Goal: Task Accomplishment & Management: Manage account settings

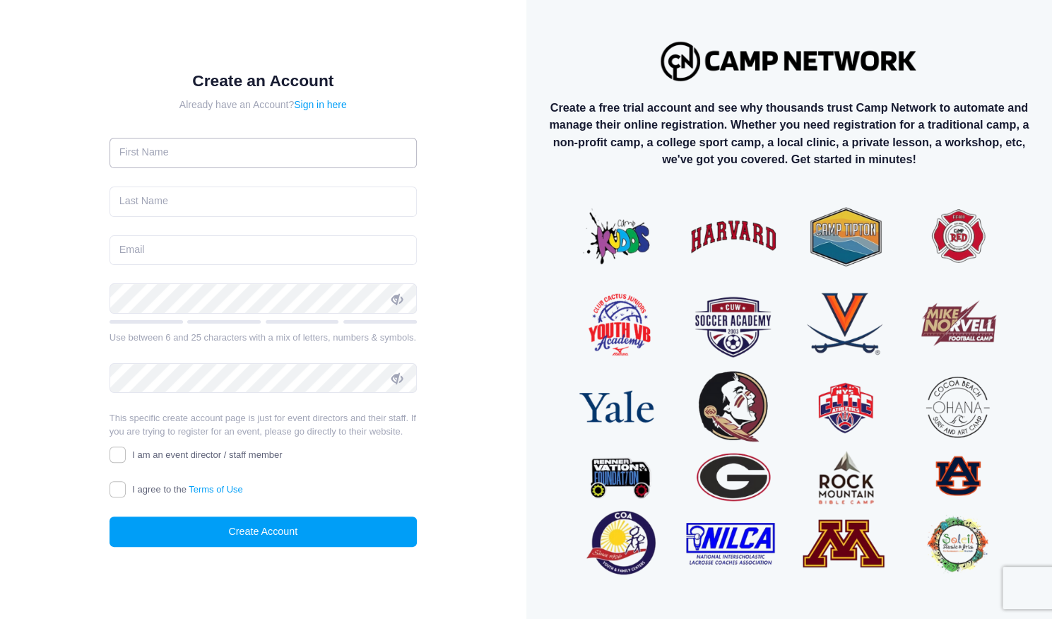
click at [138, 150] on input "text" at bounding box center [262, 153] width 307 height 30
type input "danny"
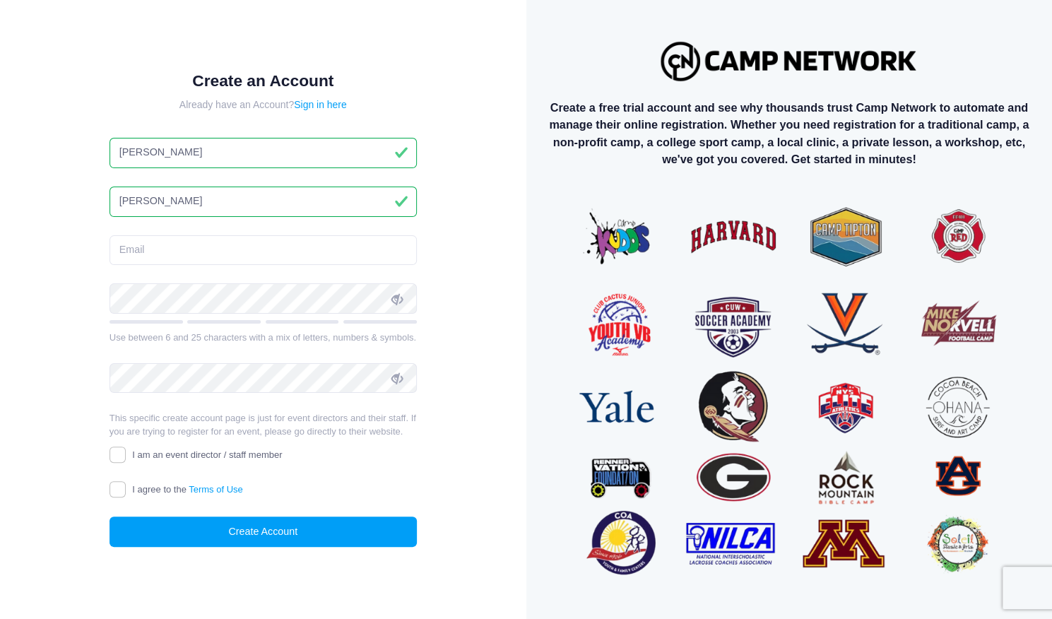
type input "hosley"
type input "dannyhosley@gmail.com"
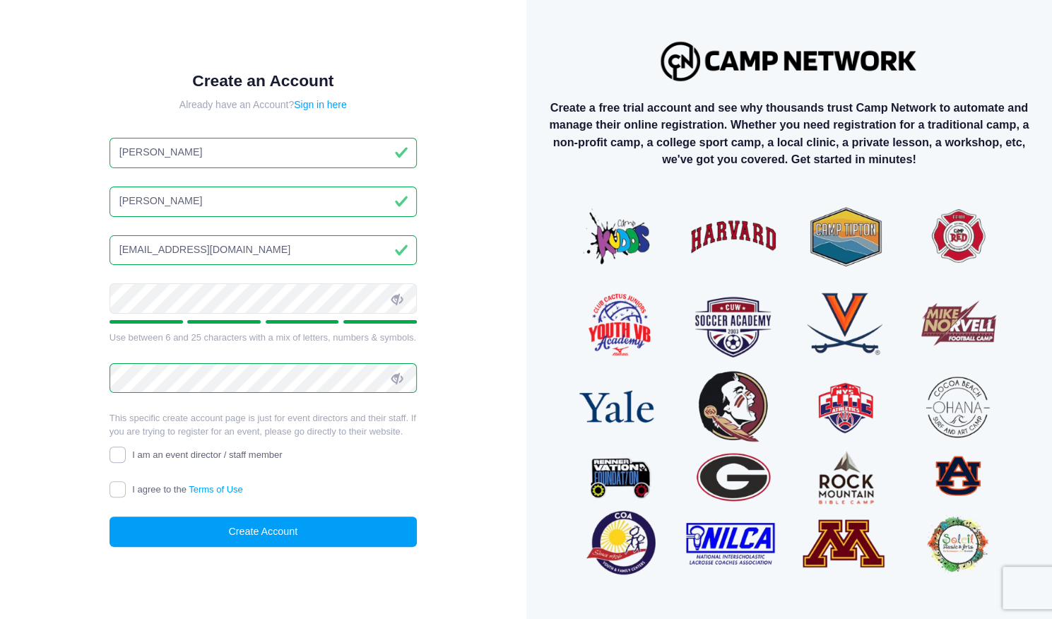
click at [121, 460] on input "I am an event director / staff member" at bounding box center [117, 454] width 16 height 16
checkbox input "true"
click at [109, 494] on div "Create an Account Already have an Account? Sign in here danny hosley dannyhosle…" at bounding box center [262, 320] width 353 height 545
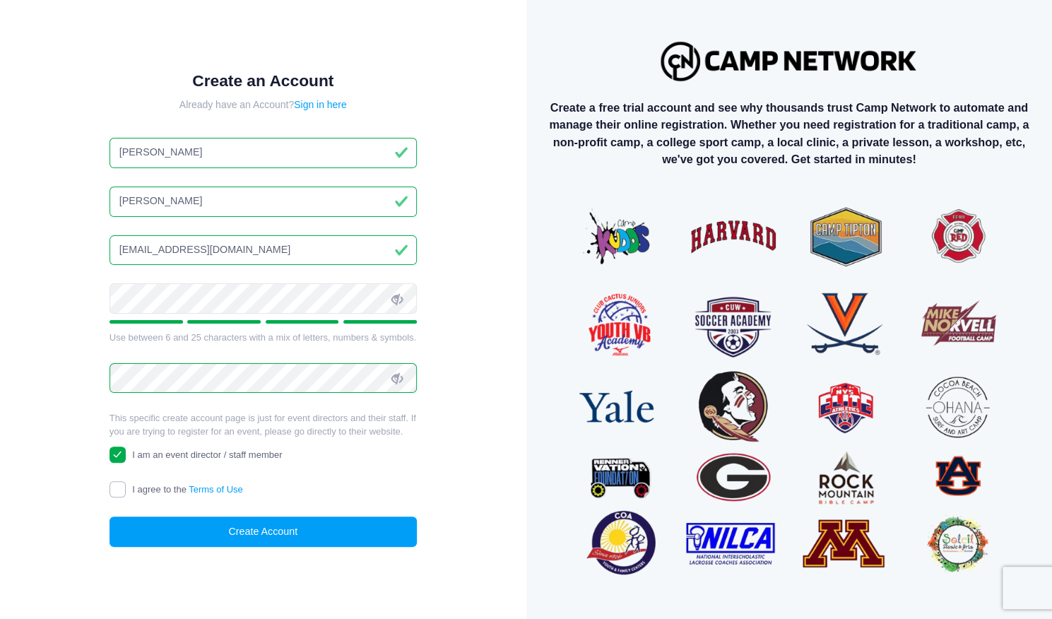
click at [114, 493] on input "I agree to the Terms of Use" at bounding box center [117, 489] width 16 height 16
checkbox input "true"
click at [153, 528] on button "Create Account" at bounding box center [262, 531] width 307 height 30
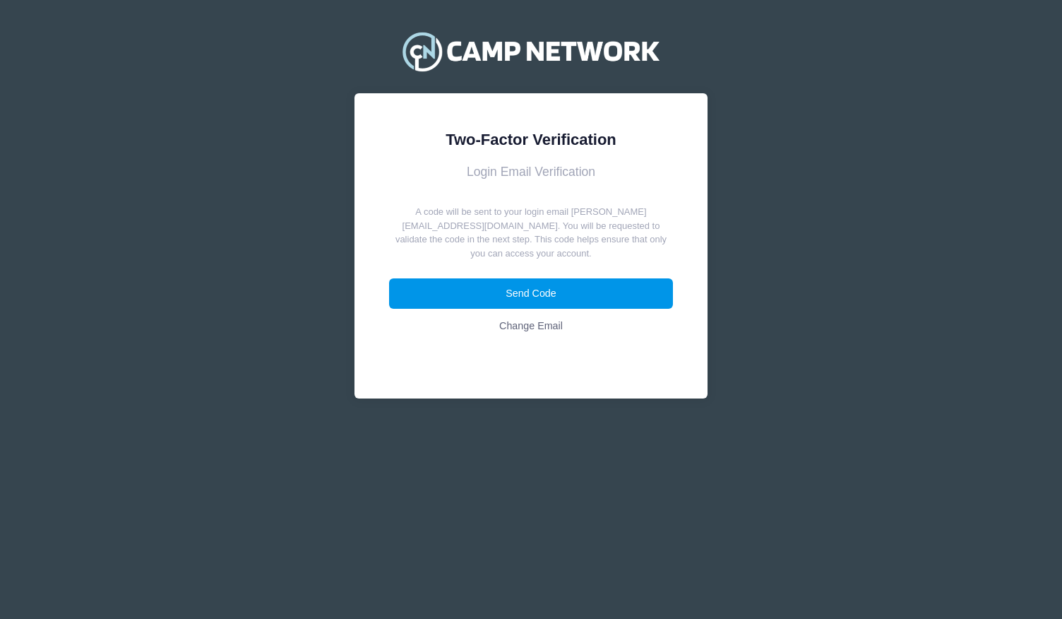
click at [579, 283] on button "Send Code" at bounding box center [531, 293] width 285 height 30
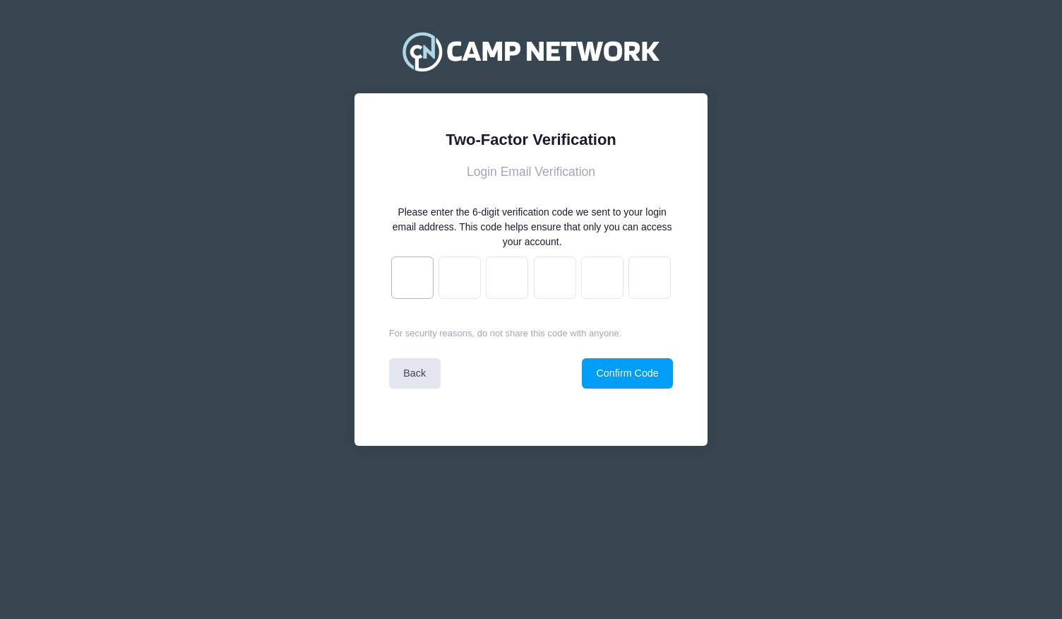
click at [408, 279] on input "text" at bounding box center [412, 277] width 42 height 42
type input "1"
type input "6"
type input "b"
type input "6"
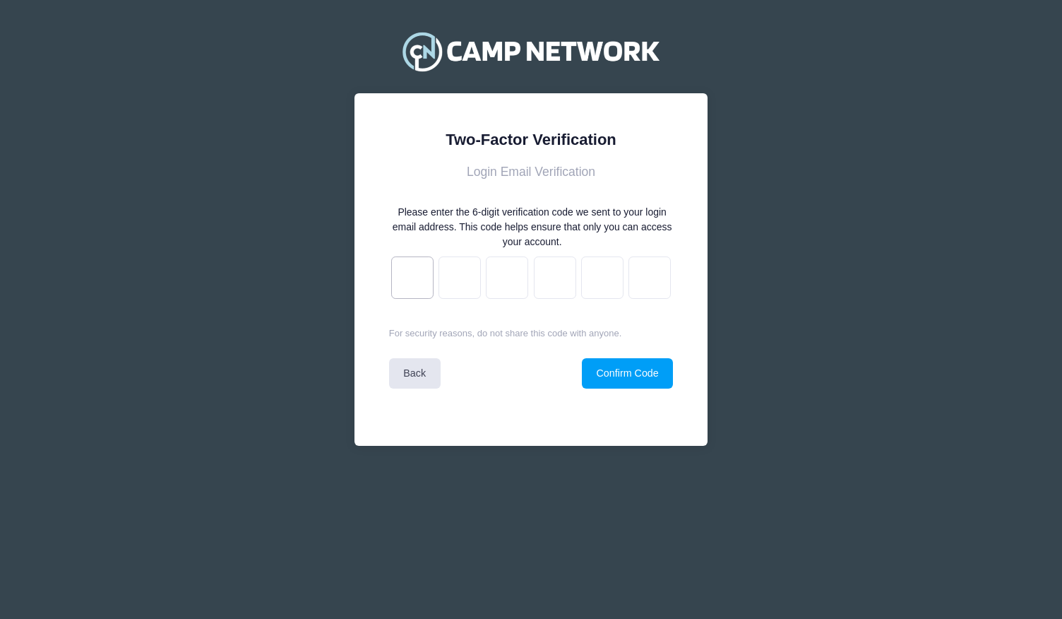
type input "f"
type input "5"
drag, startPoint x: 408, startPoint y: 279, endPoint x: 621, endPoint y: 357, distance: 227.2
click at [621, 357] on form "Login Email Verification Please enter the 6-digit verification code we sent to …" at bounding box center [531, 277] width 285 height 224
drag, startPoint x: 630, startPoint y: 377, endPoint x: 621, endPoint y: 357, distance: 21.8
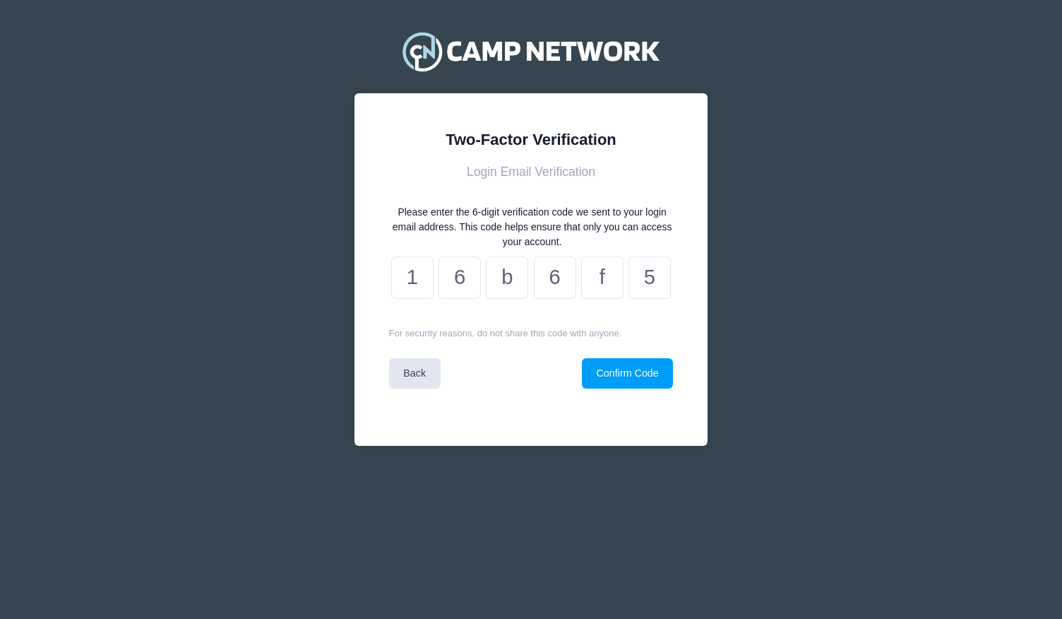
click at [621, 357] on form "Login Email Verification Please enter the 6-digit verification code we sent to …" at bounding box center [531, 277] width 285 height 224
click at [624, 376] on button "Confirm Code" at bounding box center [627, 373] width 91 height 30
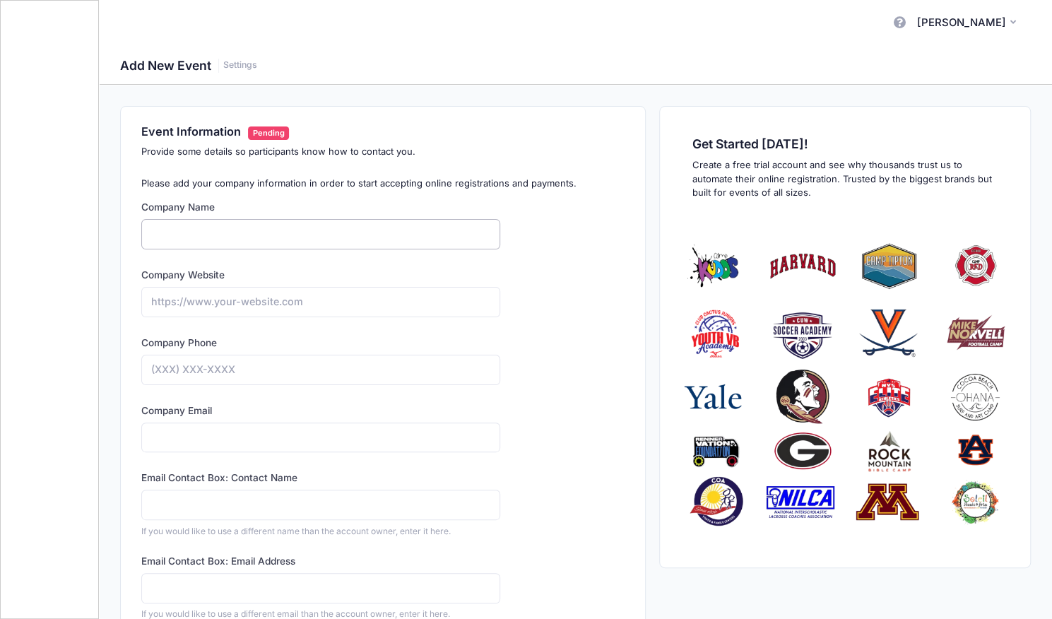
click at [234, 233] on input "Company Name" at bounding box center [320, 234] width 359 height 30
type input "NSC Athletics LLC"
click at [211, 307] on input "Company Website" at bounding box center [320, 302] width 359 height 30
click at [234, 355] on input "Company Phone" at bounding box center [320, 370] width 359 height 30
type input "(571) 455-4159"
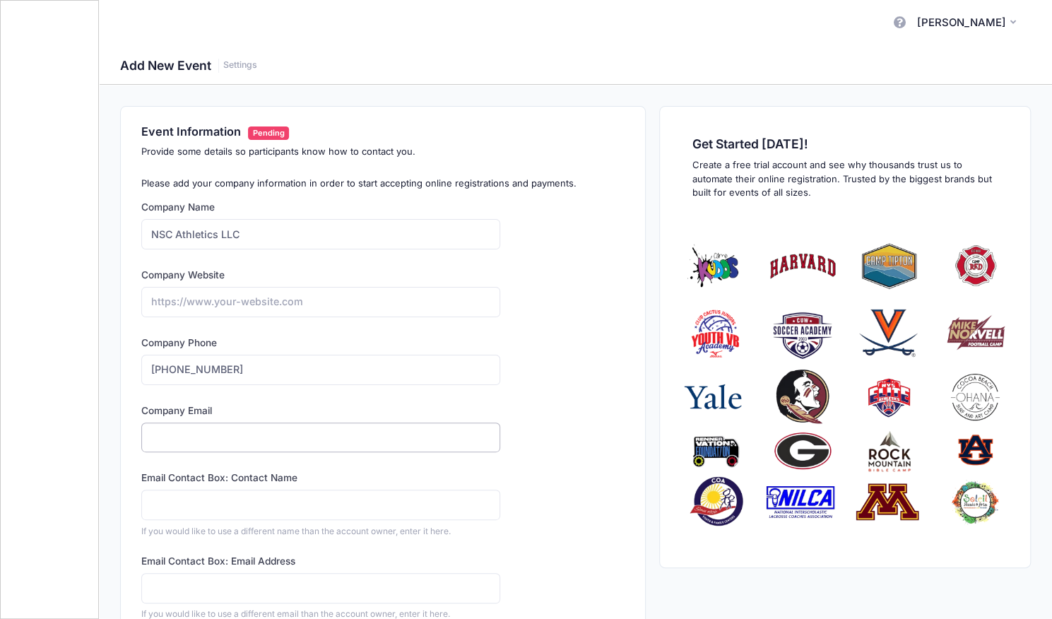
click at [211, 438] on input "Company Email" at bounding box center [320, 437] width 359 height 30
type input "[EMAIL_ADDRESS][DOMAIN_NAME]"
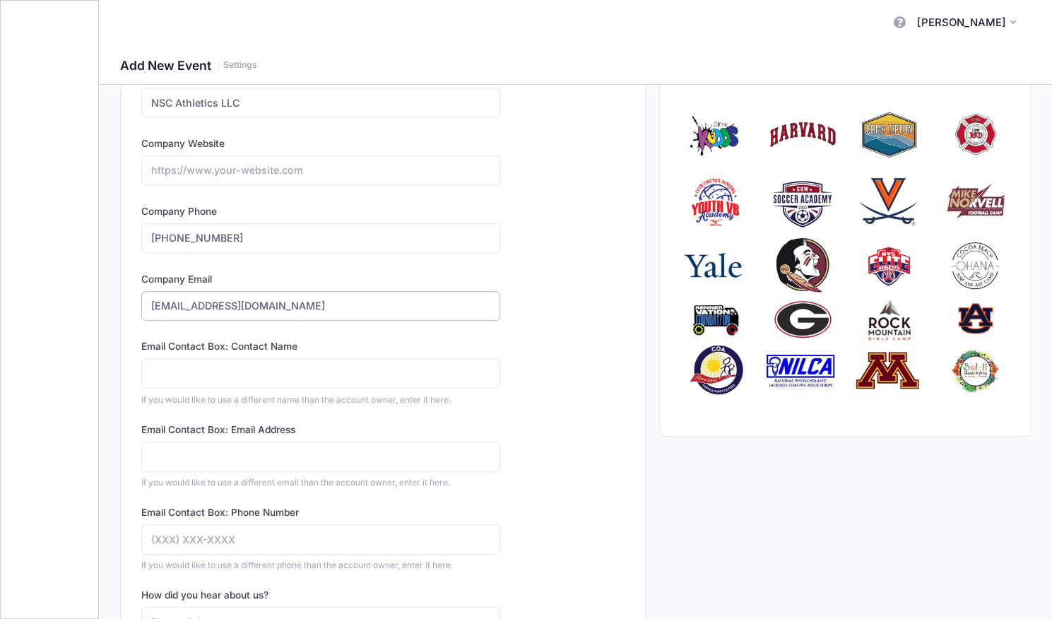
scroll to position [136, 0]
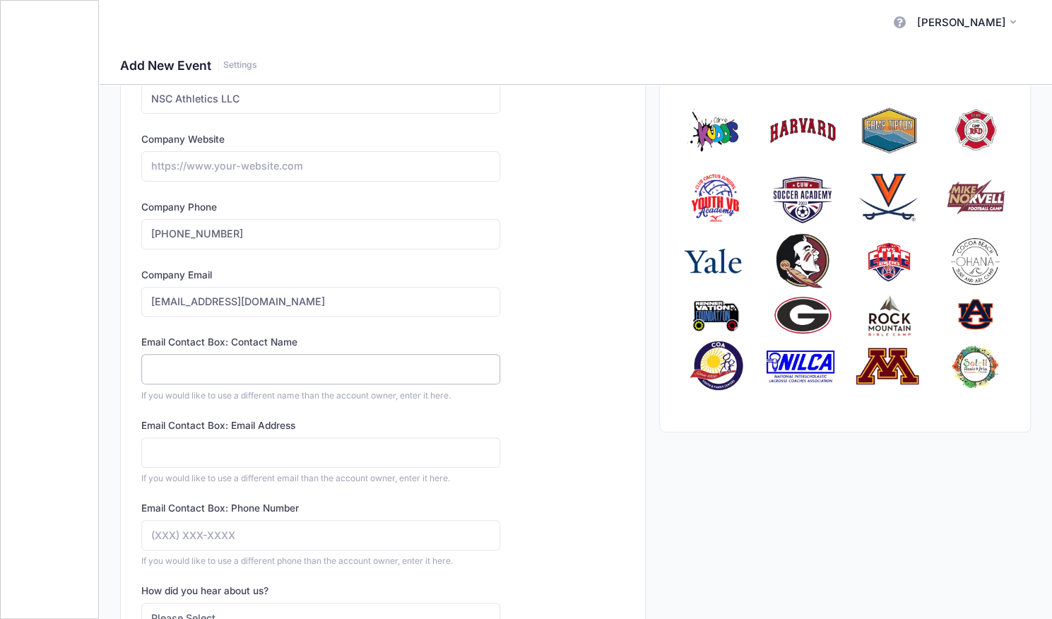
click at [270, 359] on input "Email Contact Box: Contact Name" at bounding box center [320, 369] width 359 height 30
click at [256, 349] on div "Email Contact Box: Contact Name If you would like to use a different name than …" at bounding box center [320, 368] width 359 height 66
click at [245, 362] on input "Email Contact Box: Contact Name" at bounding box center [320, 369] width 359 height 30
type input "Danny Hosley"
click at [198, 448] on input "Email Contact Box: Email Address" at bounding box center [320, 452] width 359 height 30
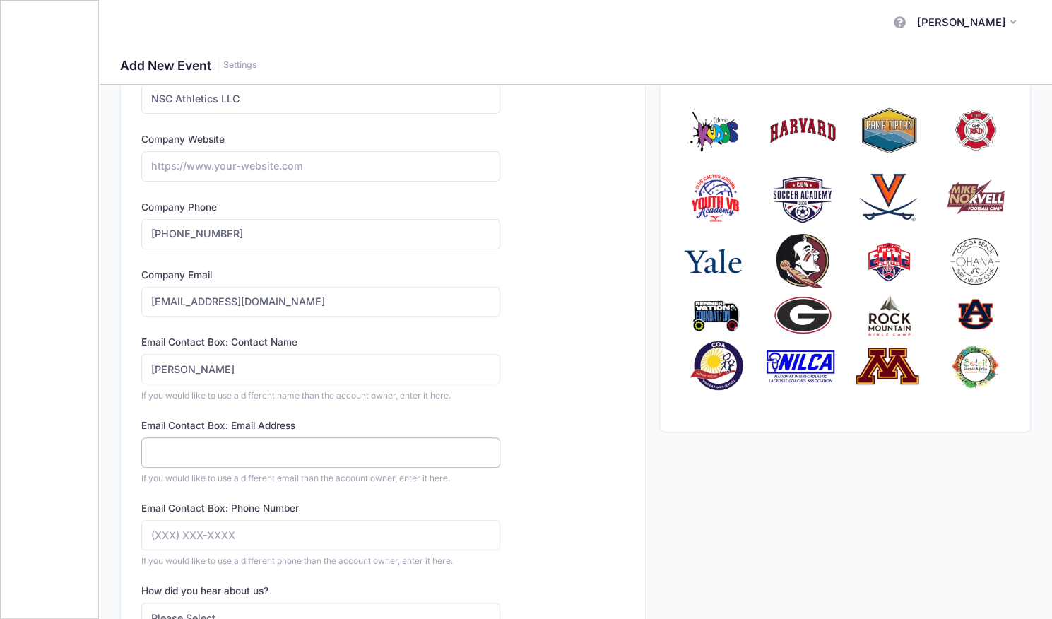
type input "dannyhosley@gmail.com"
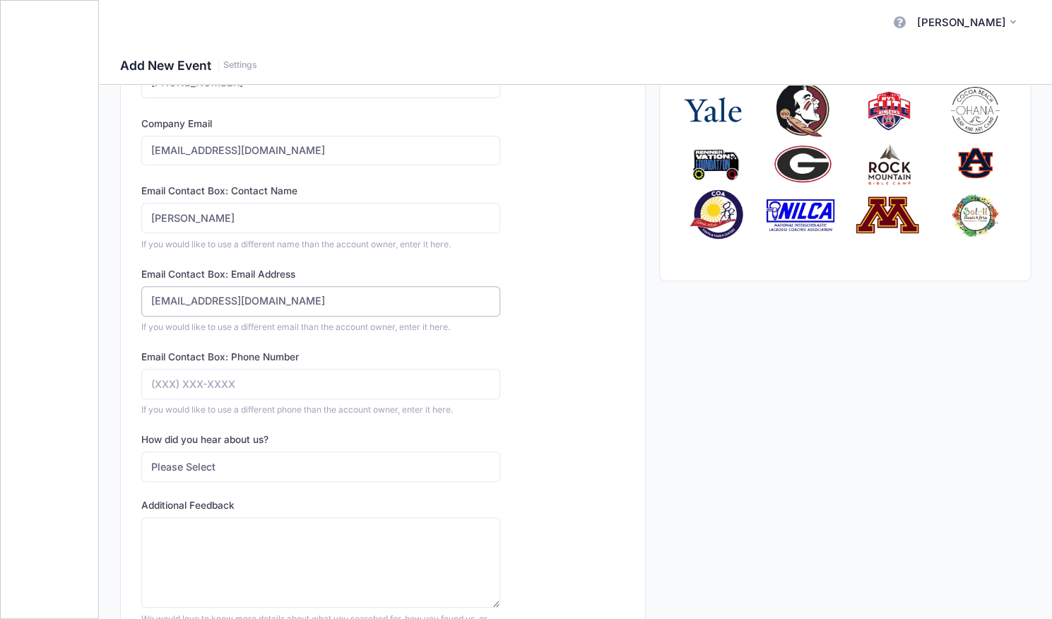
scroll to position [305, 0]
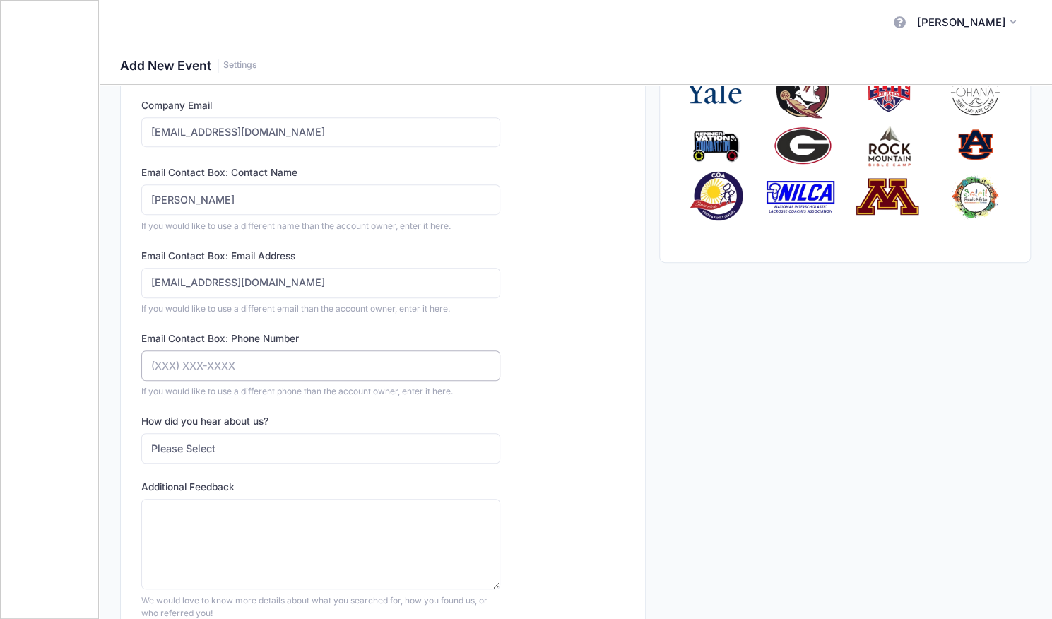
click at [272, 352] on input "Email Contact Box: Phone Number" at bounding box center [320, 365] width 359 height 30
type input "(571) 455-4159"
click at [226, 441] on select "Please Select Web Search Customer Referral Other" at bounding box center [320, 448] width 359 height 30
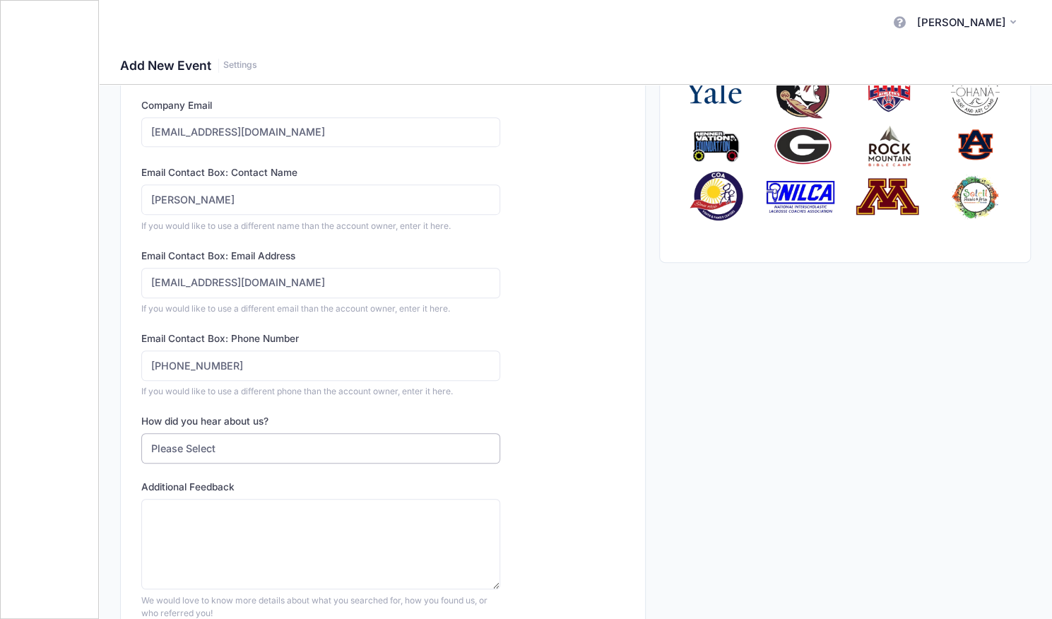
select select "web"
click at [141, 433] on select "Please Select Web Search Customer Referral Other" at bounding box center [320, 448] width 359 height 30
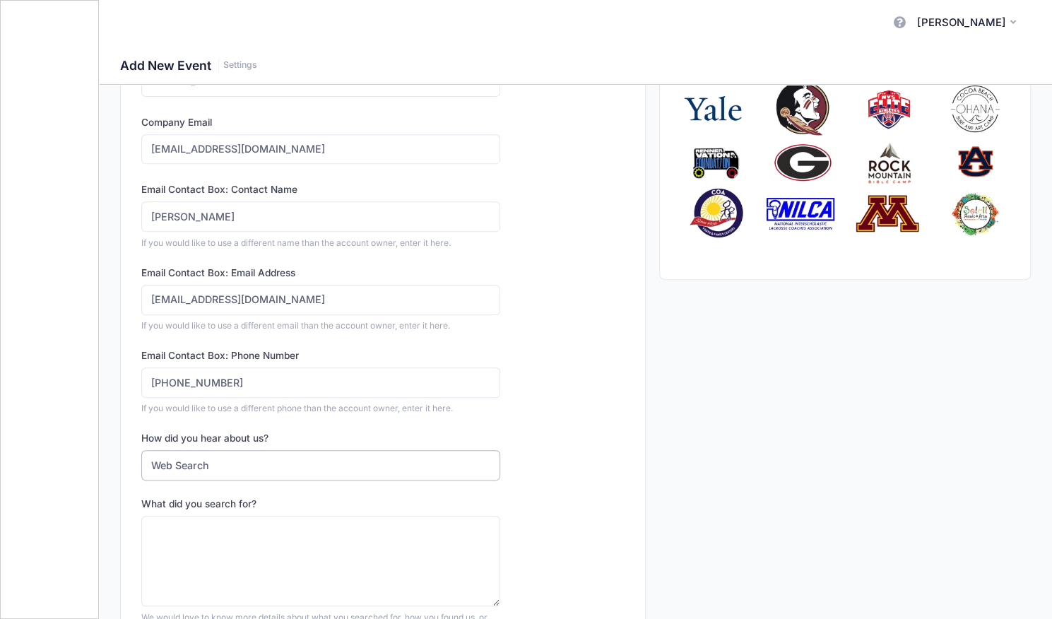
scroll to position [414, 0]
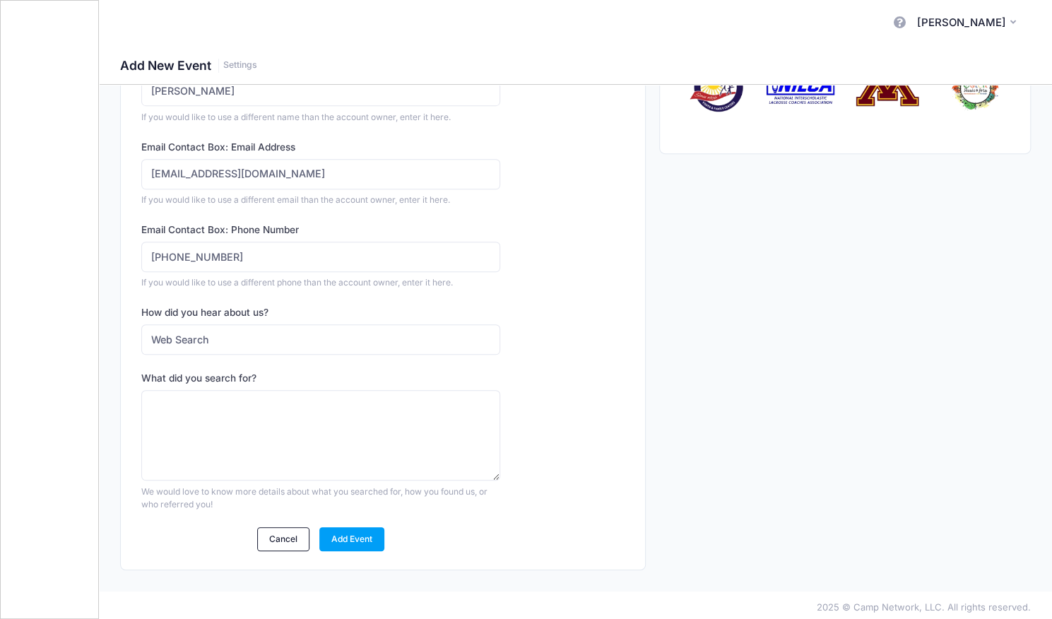
click at [347, 547] on div "Event Information Pending Provide some details so participants know how to cont…" at bounding box center [383, 131] width 524 height 876
click at [357, 535] on link "Add Event" at bounding box center [352, 539] width 66 height 24
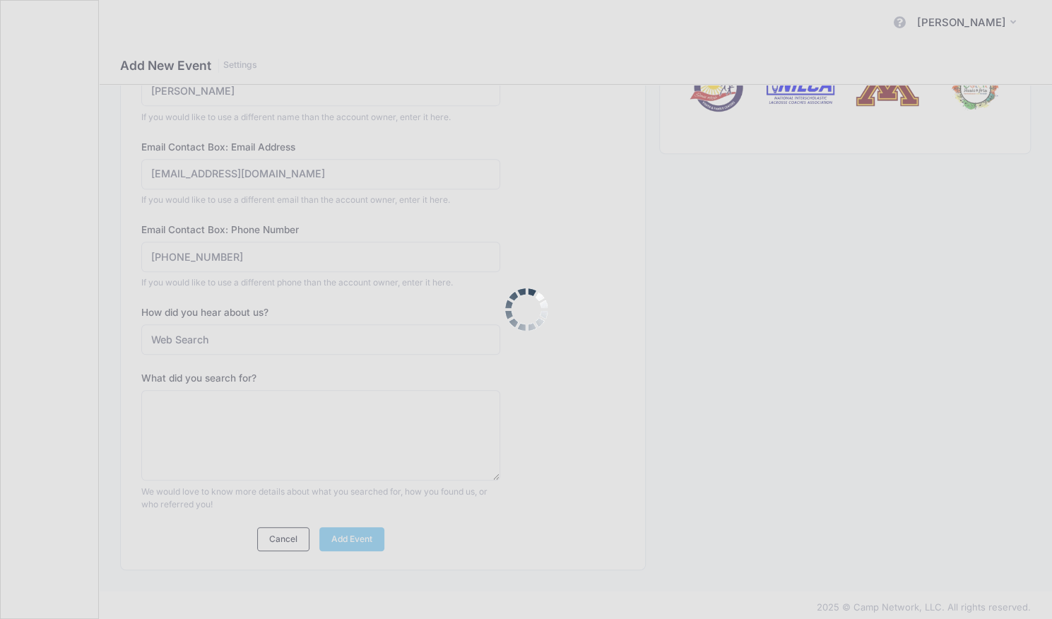
scroll to position [431, 0]
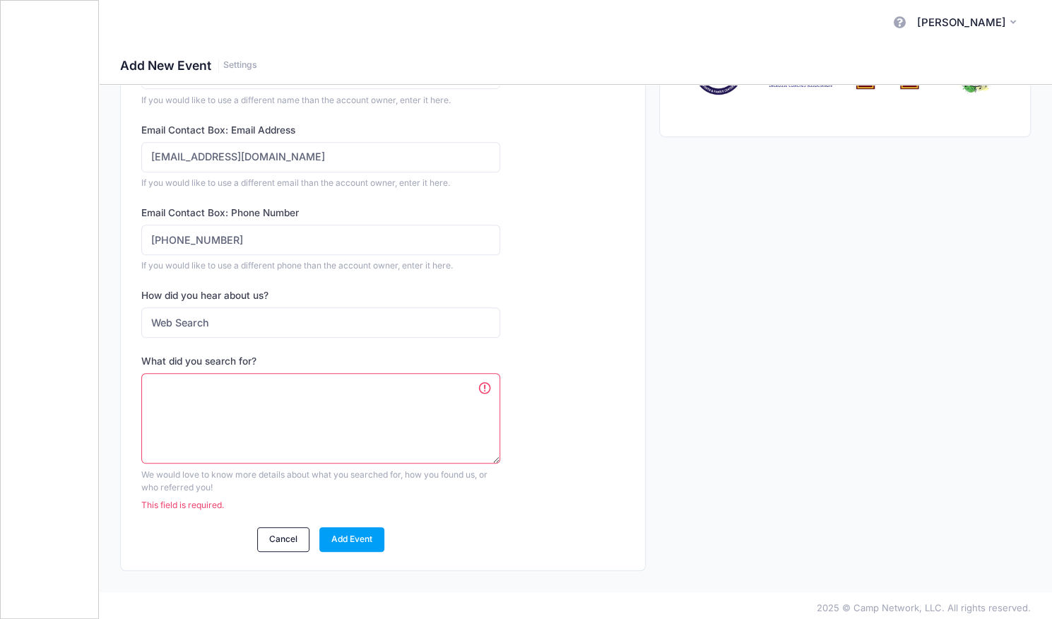
click at [322, 393] on textarea "What did you search for?" at bounding box center [320, 418] width 359 height 91
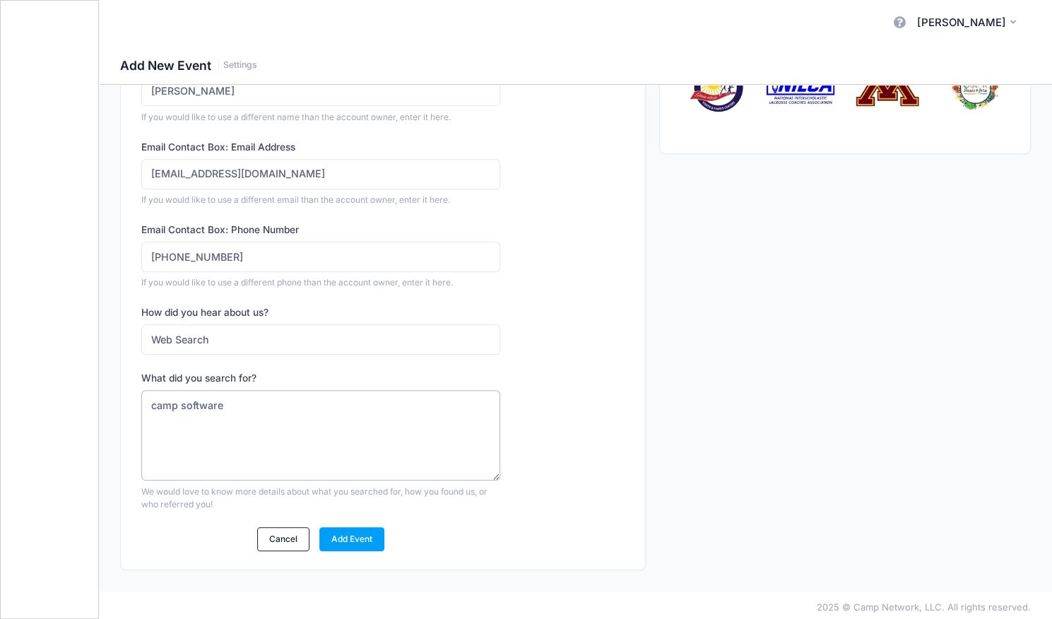
type textarea "camp software"
click at [349, 547] on div "Event Information Pending Provide some details so participants know how to cont…" at bounding box center [383, 131] width 524 height 876
click at [353, 537] on link "Add Event" at bounding box center [352, 539] width 66 height 24
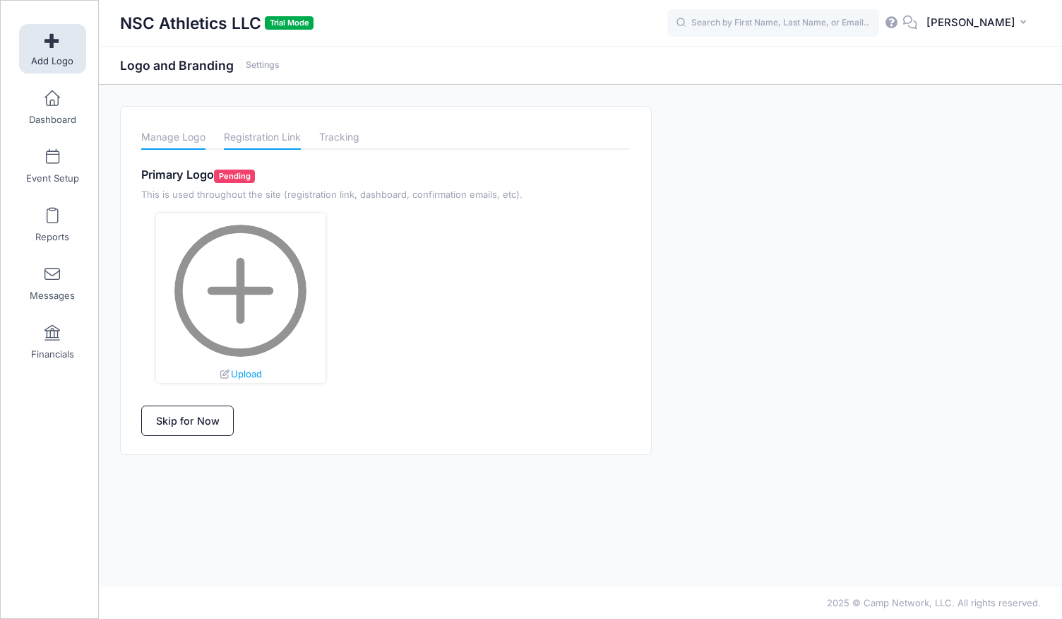
click at [251, 133] on link "Registration Link" at bounding box center [262, 137] width 77 height 25
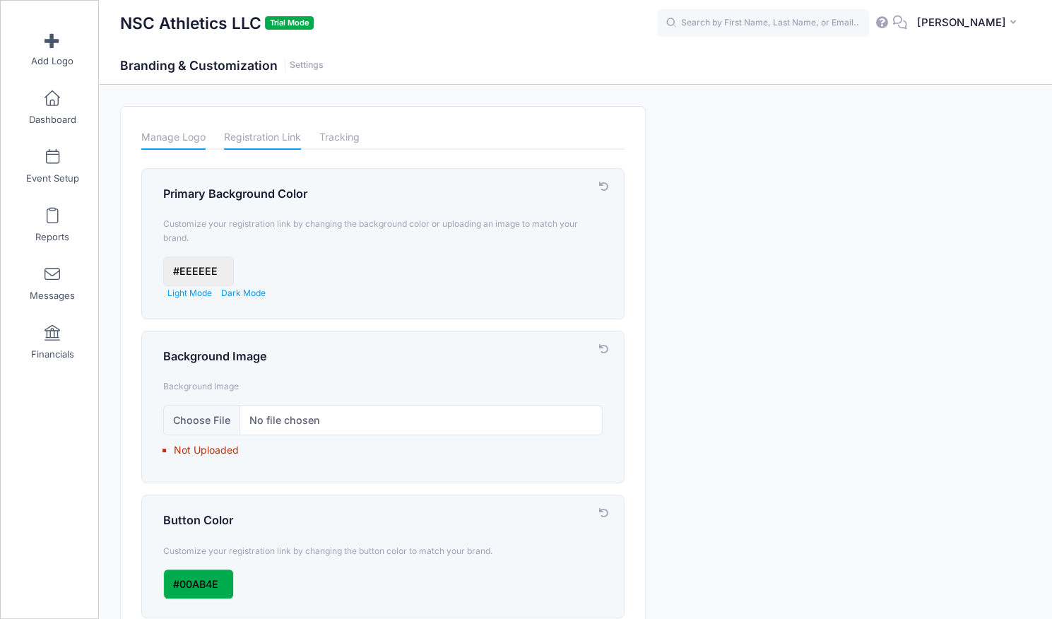
click at [189, 139] on link "Manage Logo" at bounding box center [173, 137] width 64 height 25
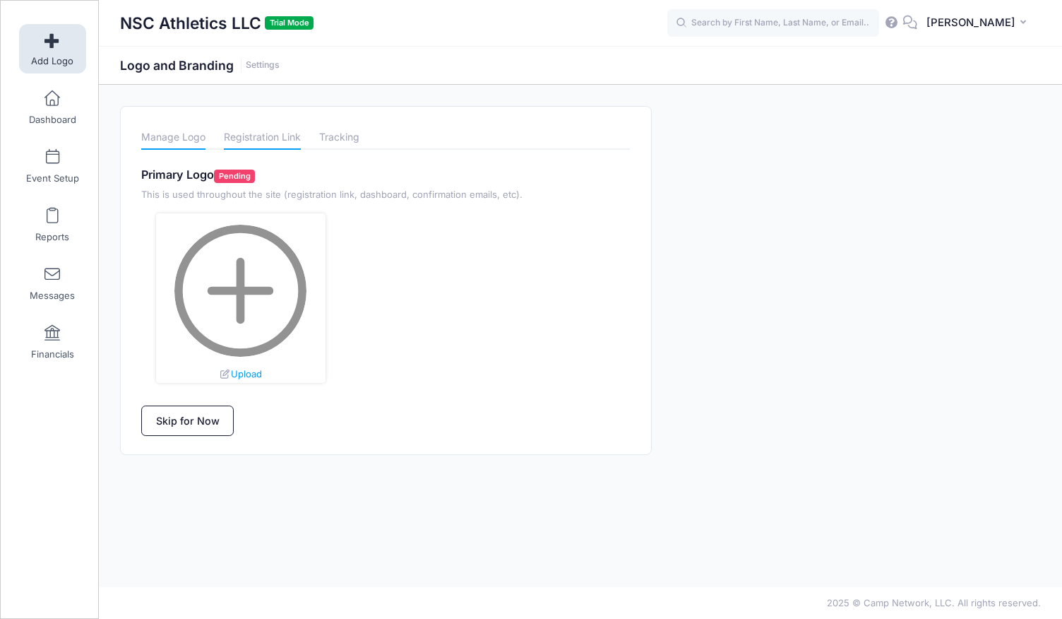
click at [264, 144] on link "Registration Link" at bounding box center [262, 137] width 77 height 25
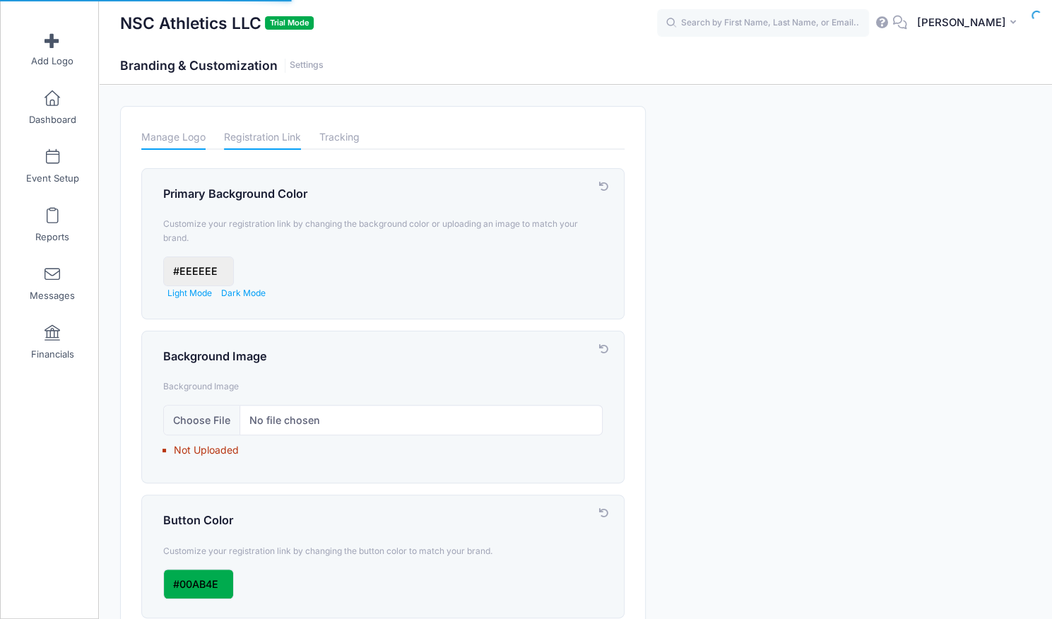
click at [201, 142] on link "Manage Logo" at bounding box center [173, 137] width 64 height 25
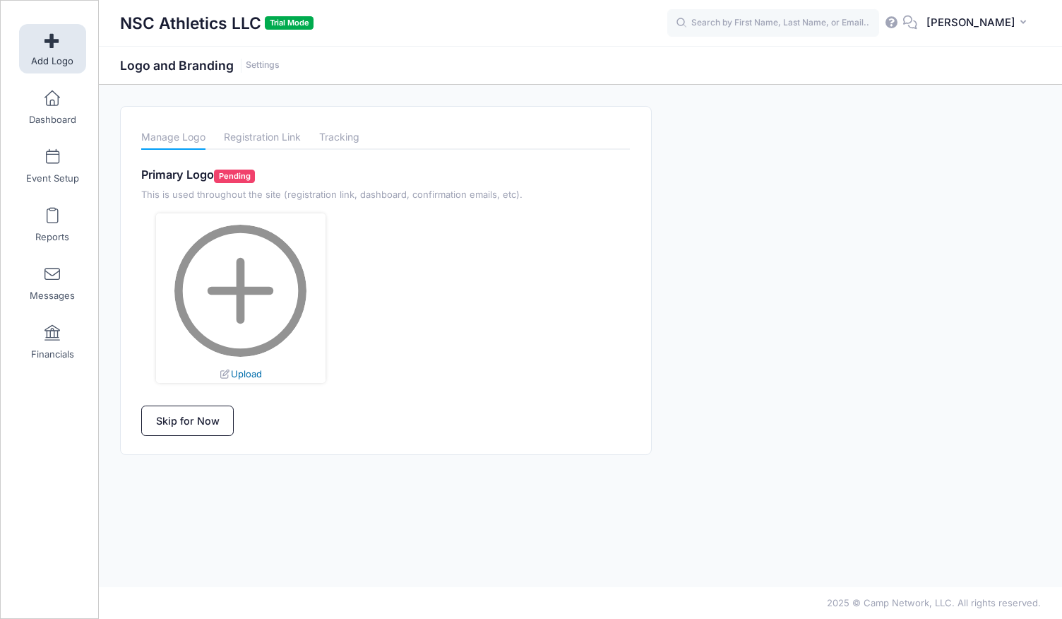
click at [251, 375] on link "Upload" at bounding box center [240, 373] width 42 height 11
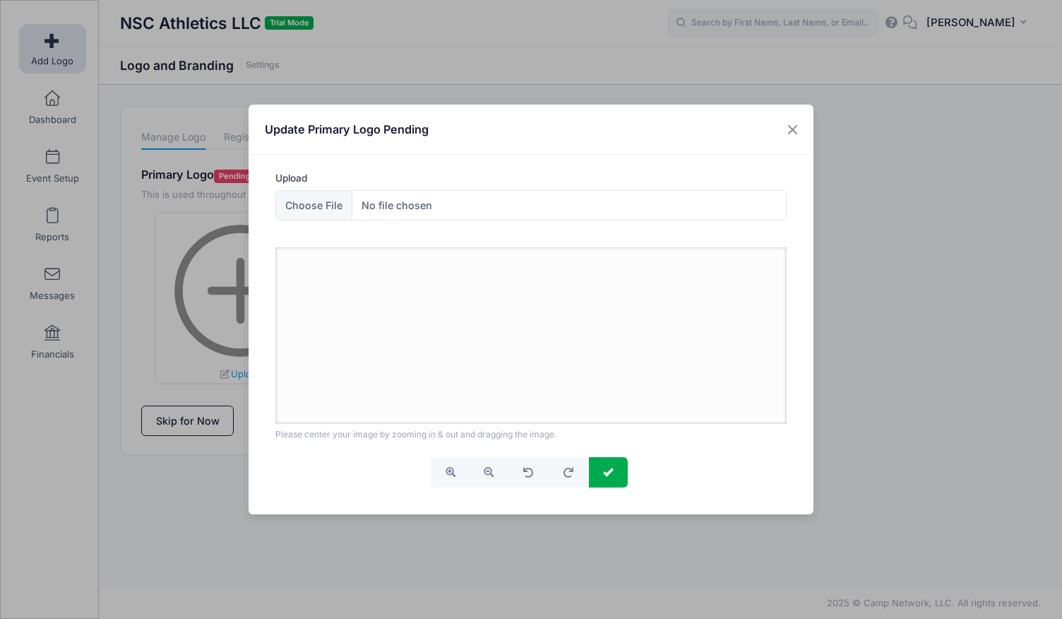
click at [493, 331] on div at bounding box center [531, 335] width 512 height 177
click at [297, 208] on input "Upload" at bounding box center [531, 205] width 512 height 30
type input "C:\fakepath\logo for camp.JPG"
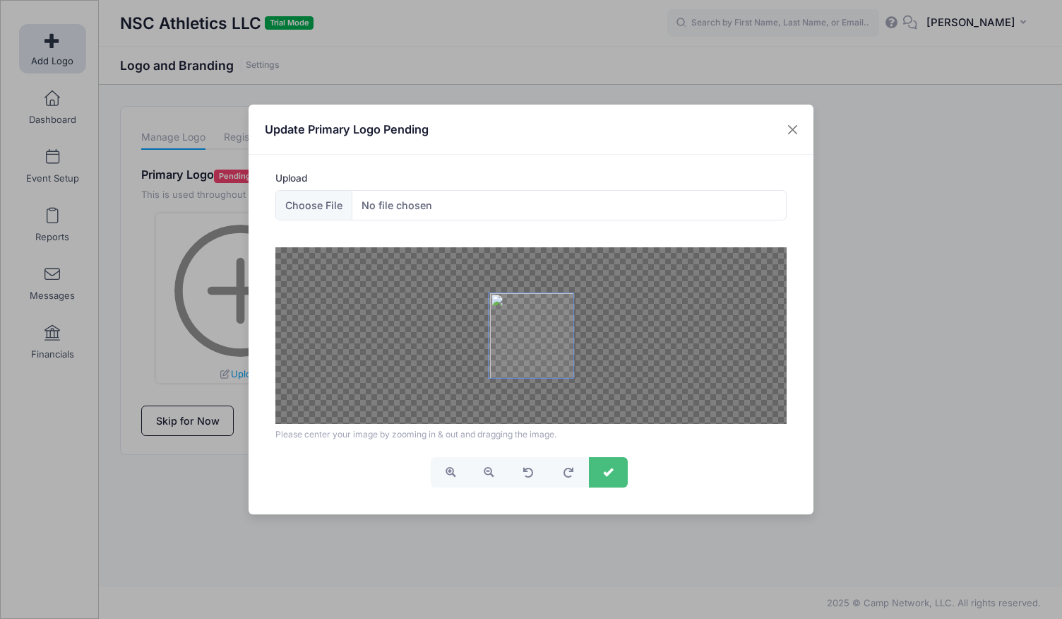
click at [612, 471] on span "submit" at bounding box center [608, 472] width 10 height 10
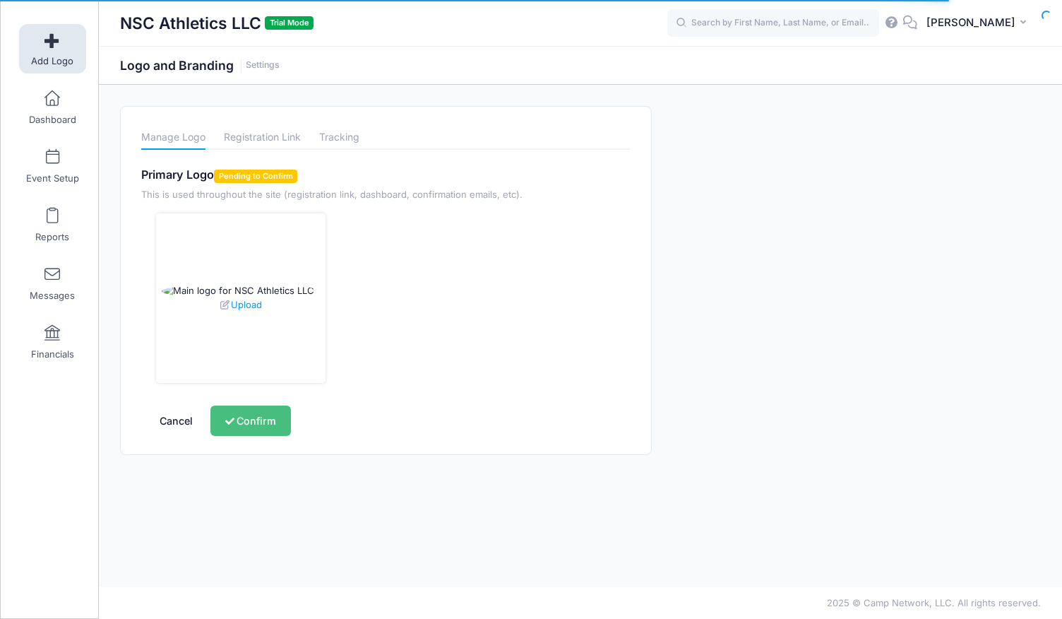
click at [253, 422] on button "Confirm" at bounding box center [250, 420] width 80 height 30
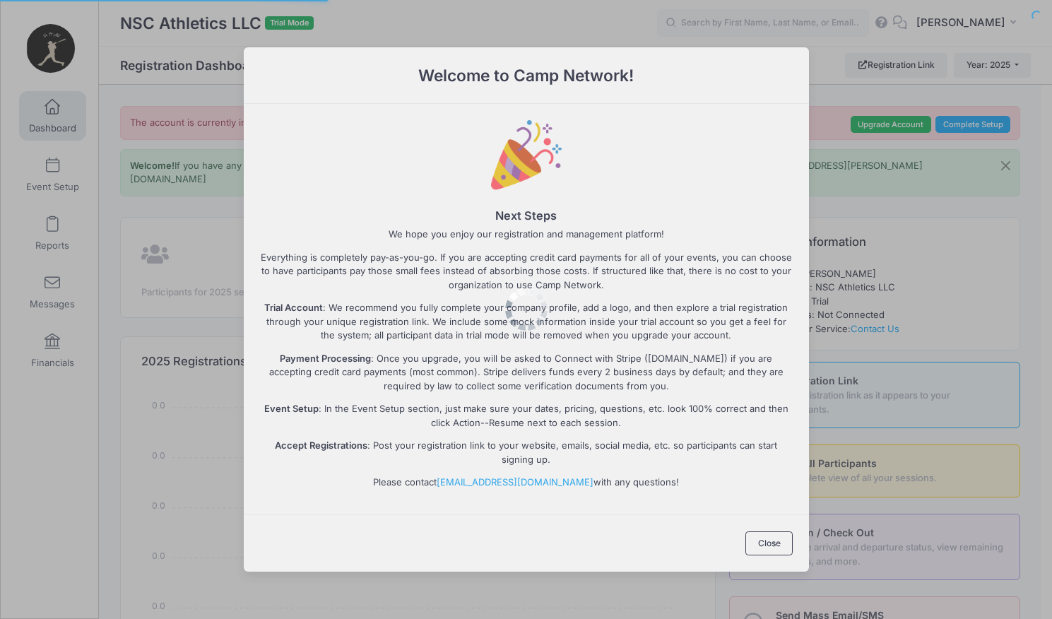
select select
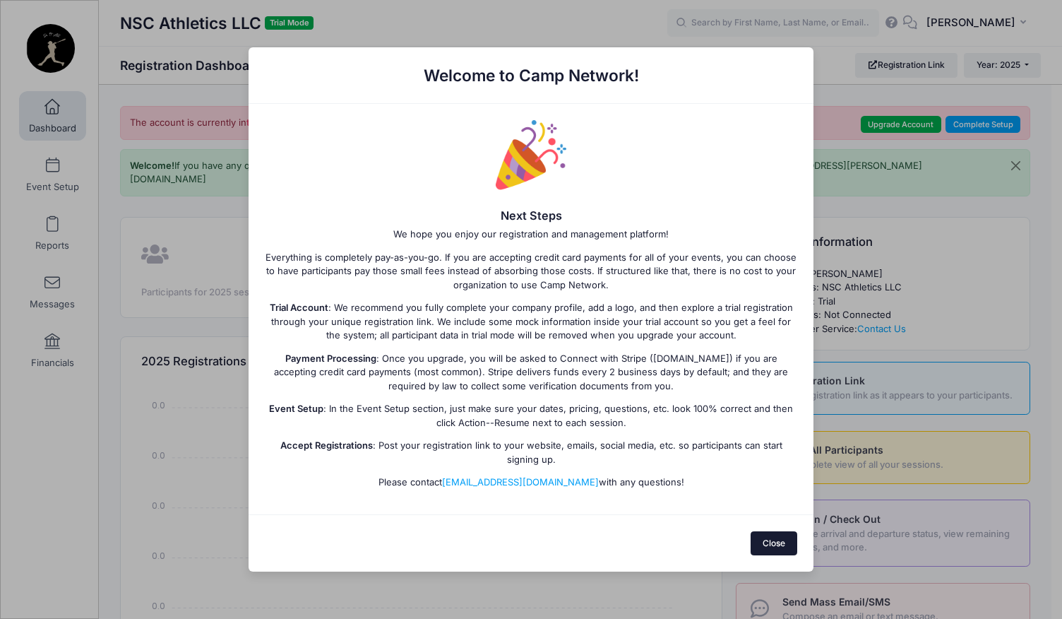
click at [775, 542] on button "Close" at bounding box center [774, 543] width 47 height 24
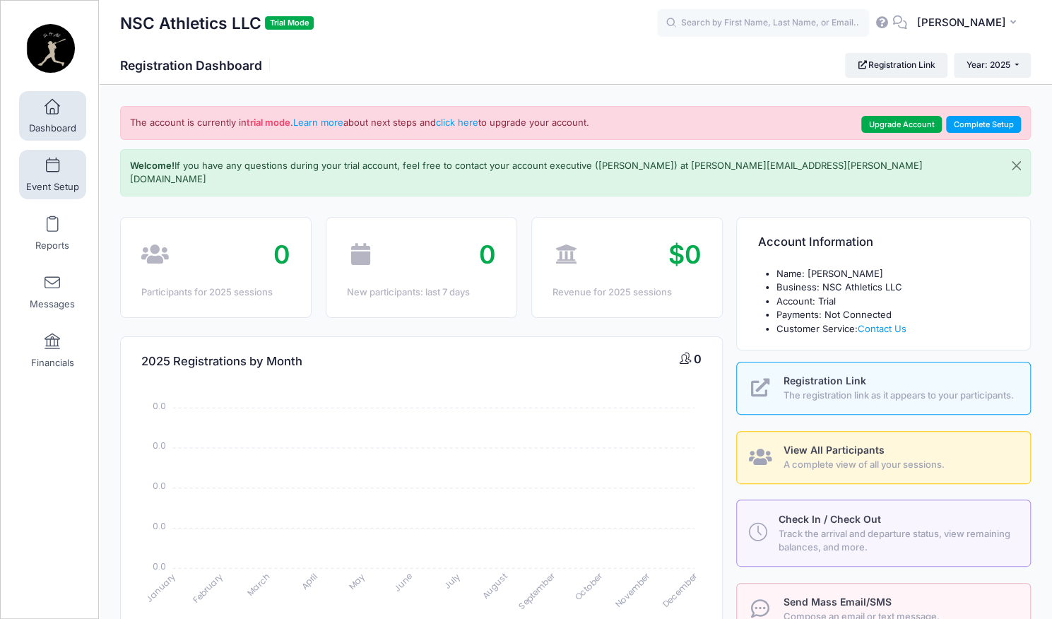
click at [59, 176] on link "Event Setup" at bounding box center [52, 174] width 67 height 49
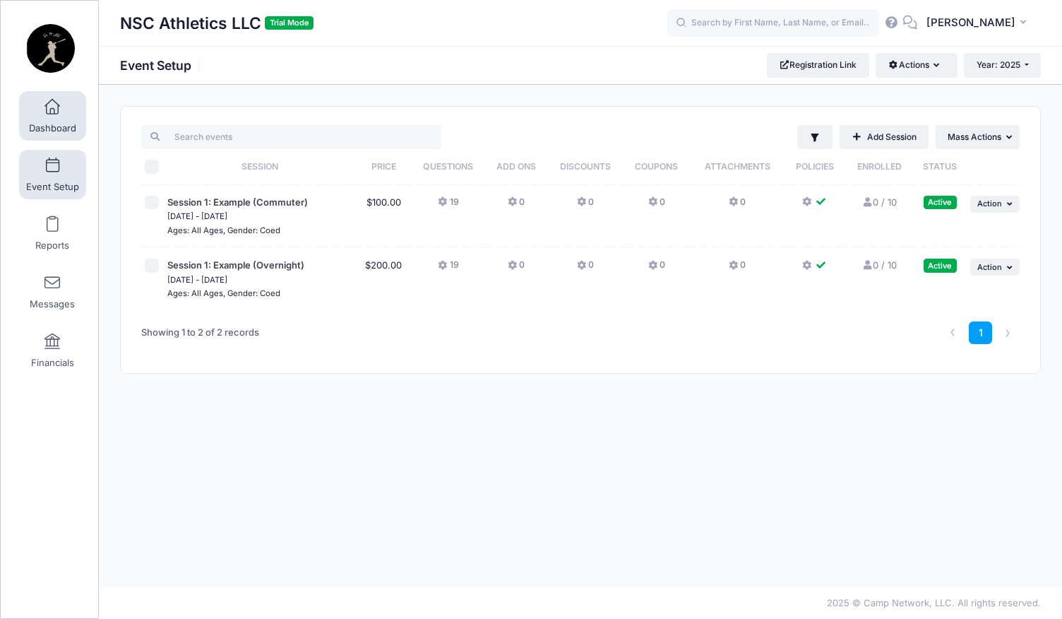
click at [46, 125] on span "Dashboard" at bounding box center [52, 128] width 47 height 12
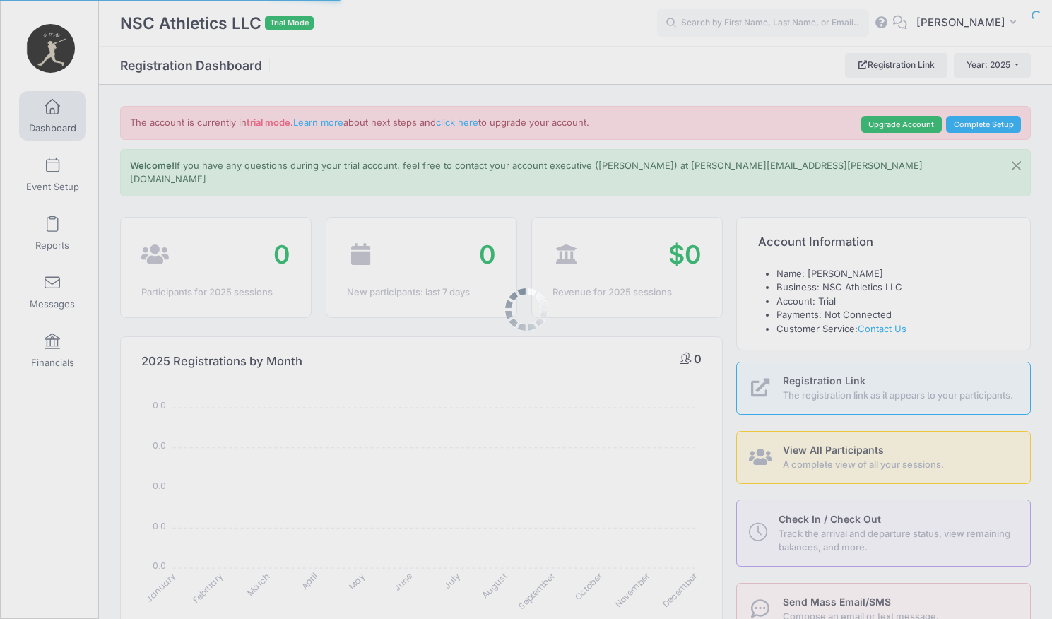
select select
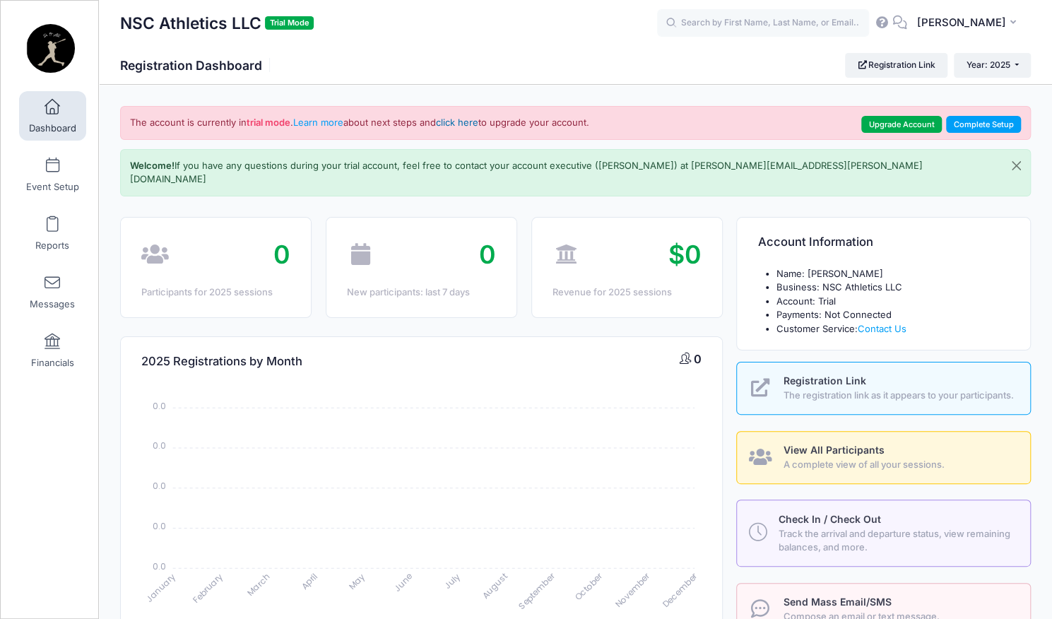
click at [459, 118] on link "click here" at bounding box center [457, 122] width 42 height 11
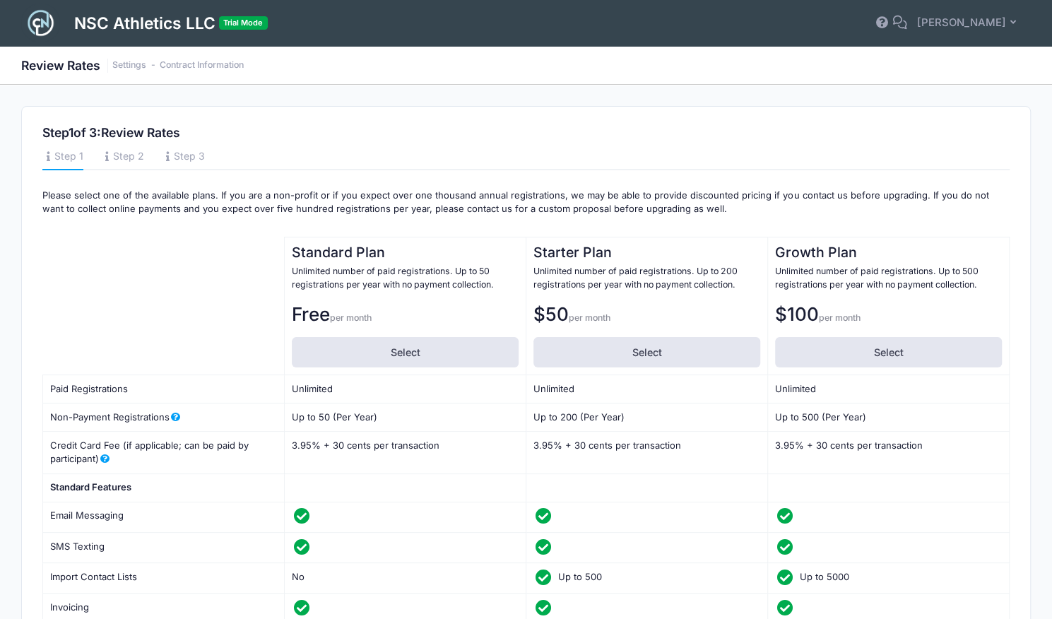
click at [42, 25] on img at bounding box center [40, 23] width 39 height 39
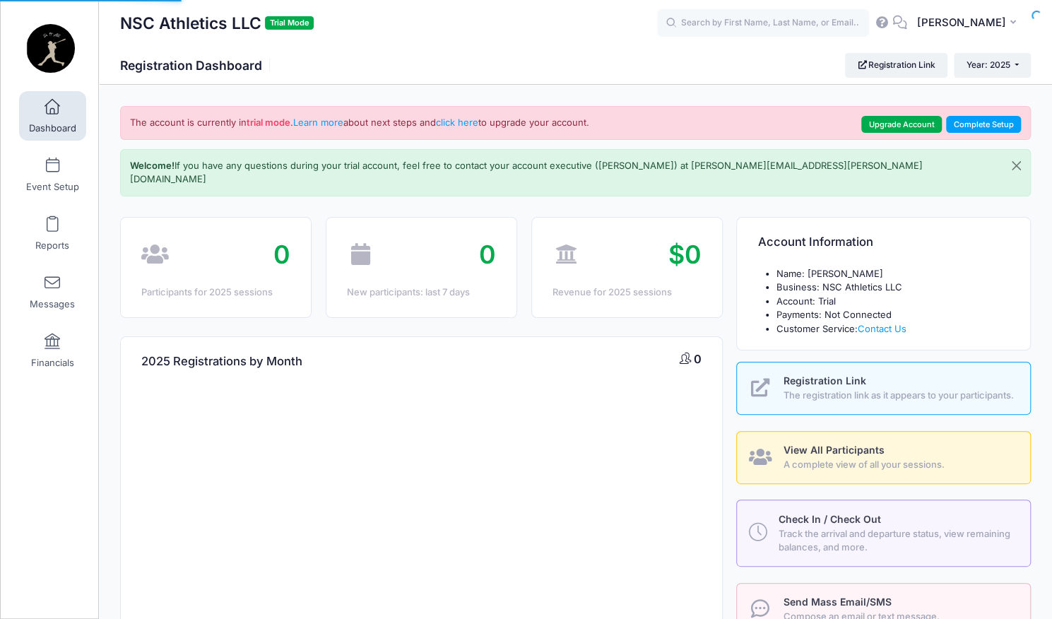
select select
click at [809, 388] on span "The registration link as it appears to your participants." at bounding box center [898, 395] width 231 height 14
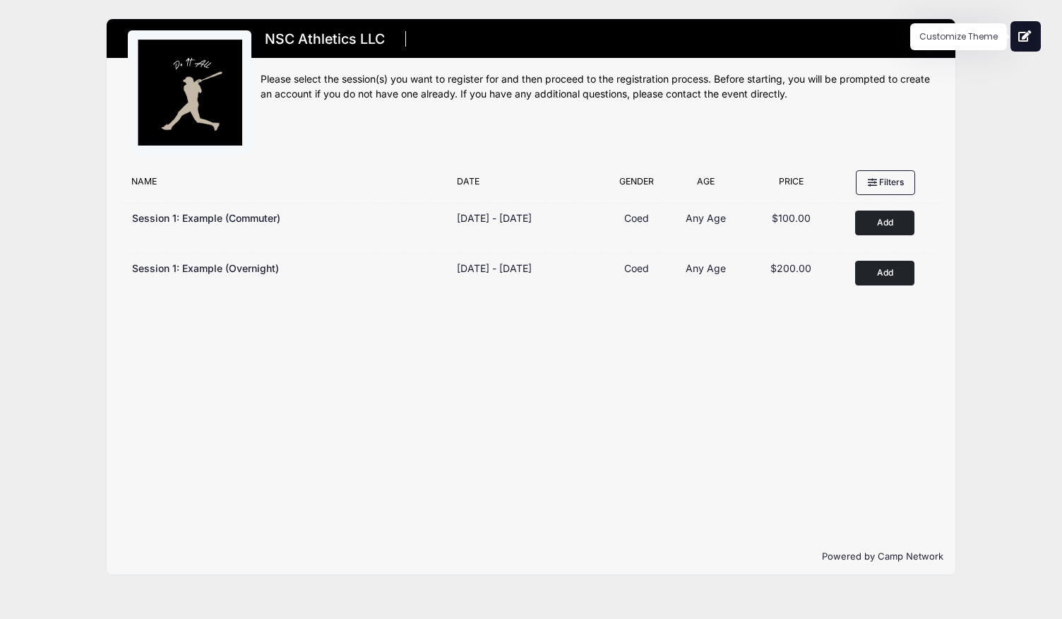
click at [1025, 37] on icon at bounding box center [1025, 35] width 14 height 11
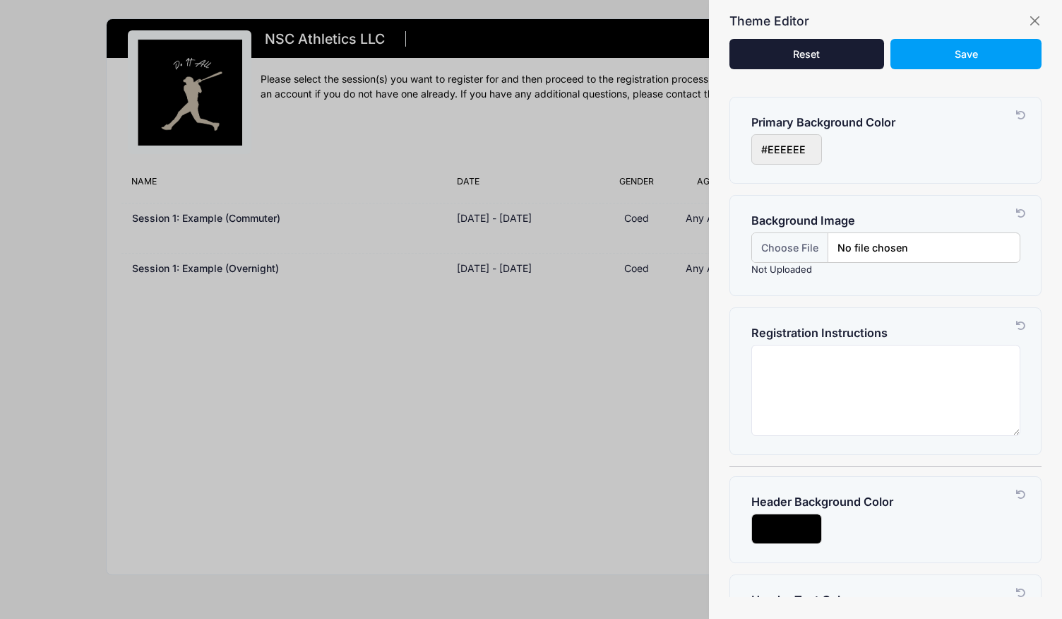
click at [814, 155] on input "input" at bounding box center [786, 149] width 71 height 30
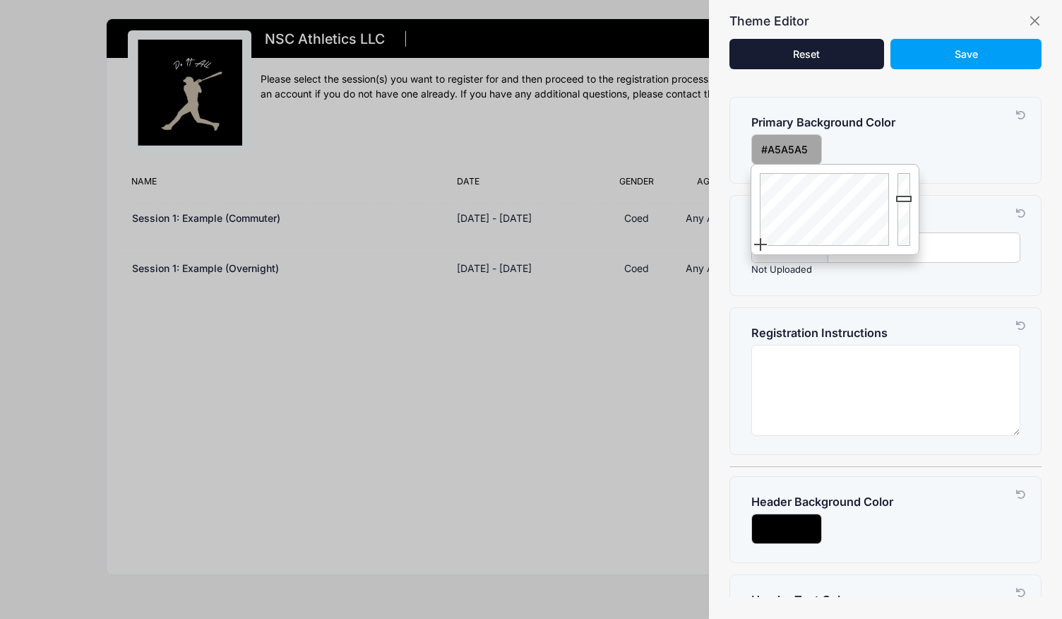
drag, startPoint x: 905, startPoint y: 176, endPoint x: 903, endPoint y: 198, distance: 22.8
click at [903, 198] on div at bounding box center [905, 210] width 25 height 90
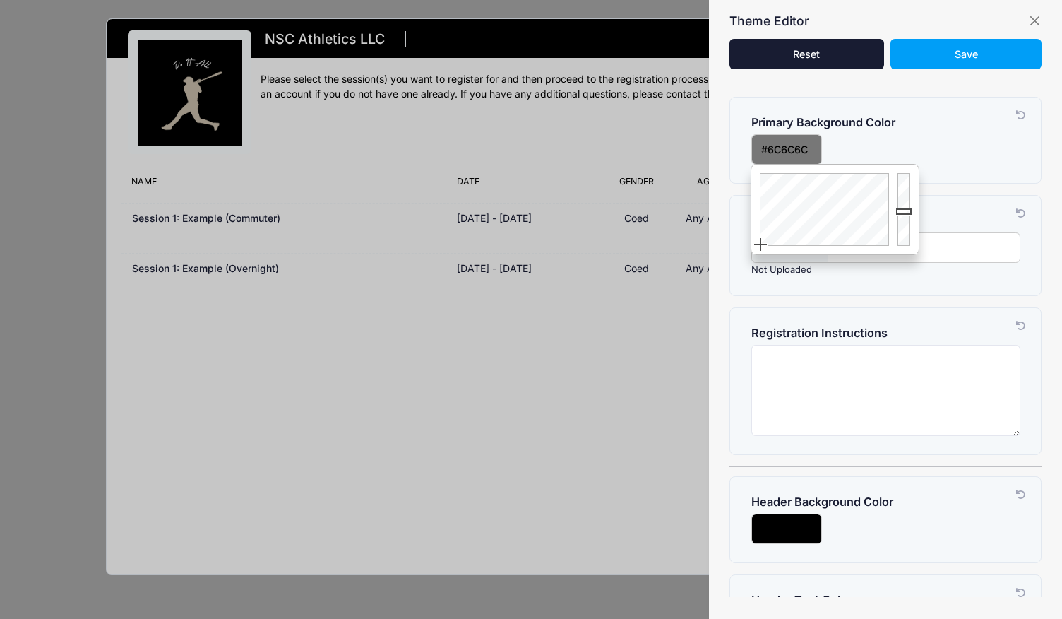
drag, startPoint x: 898, startPoint y: 194, endPoint x: 898, endPoint y: 214, distance: 19.8
click at [898, 214] on div at bounding box center [905, 210] width 25 height 90
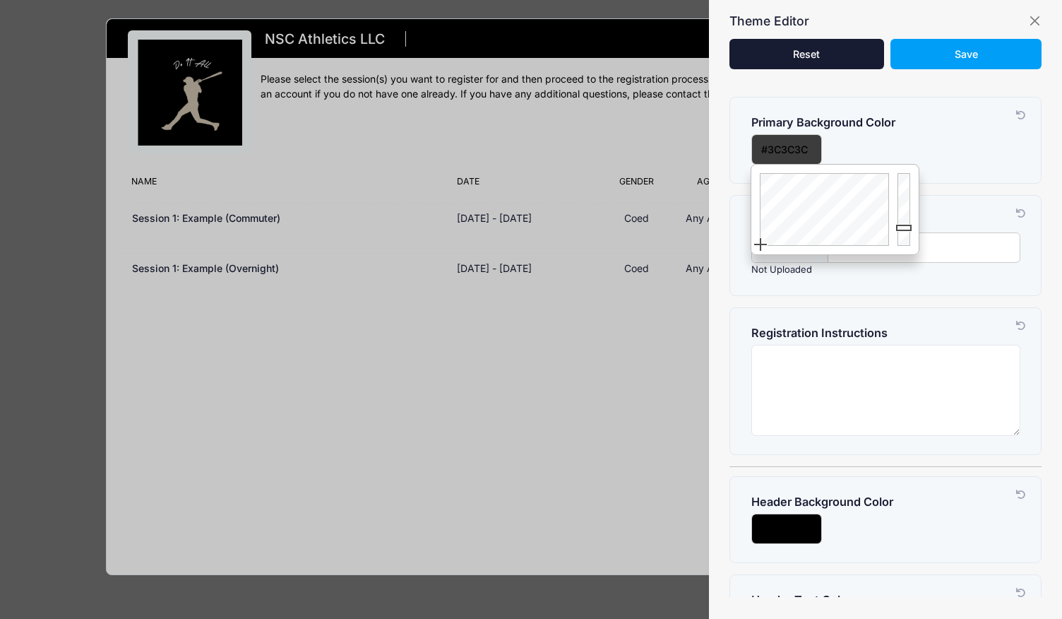
drag, startPoint x: 905, startPoint y: 211, endPoint x: 907, endPoint y: 227, distance: 16.3
click at [907, 227] on div at bounding box center [905, 210] width 25 height 90
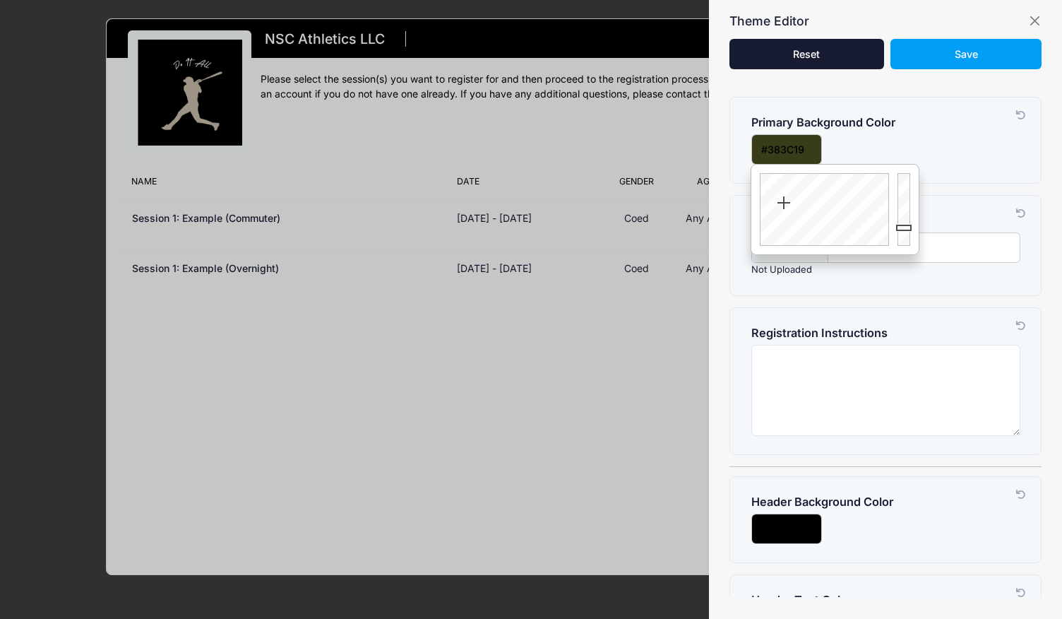
click at [784, 203] on div at bounding box center [822, 210] width 142 height 90
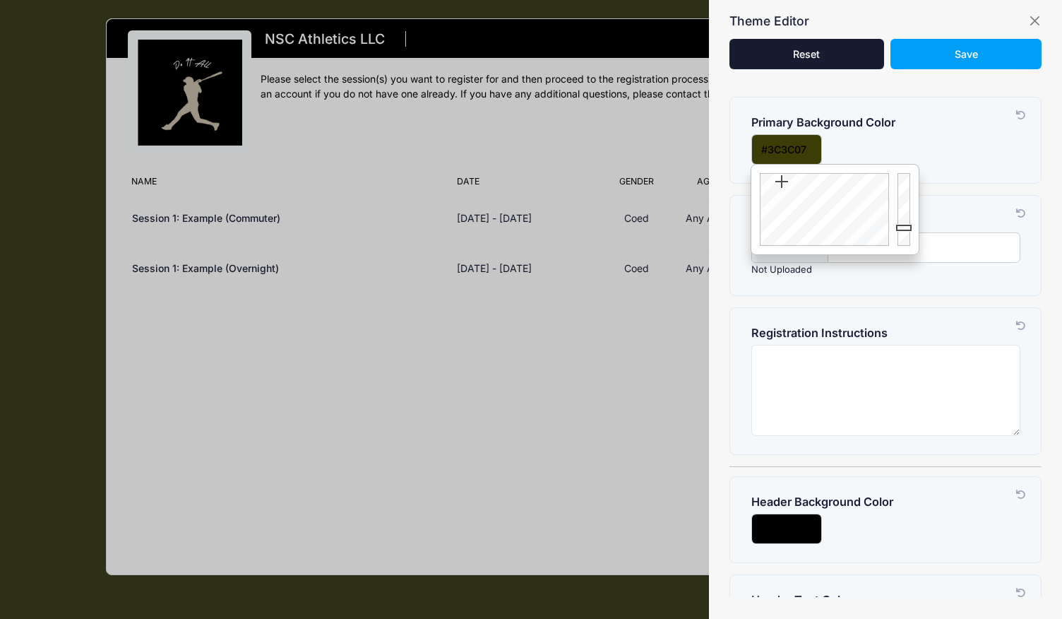
click at [782, 182] on div at bounding box center [822, 210] width 142 height 90
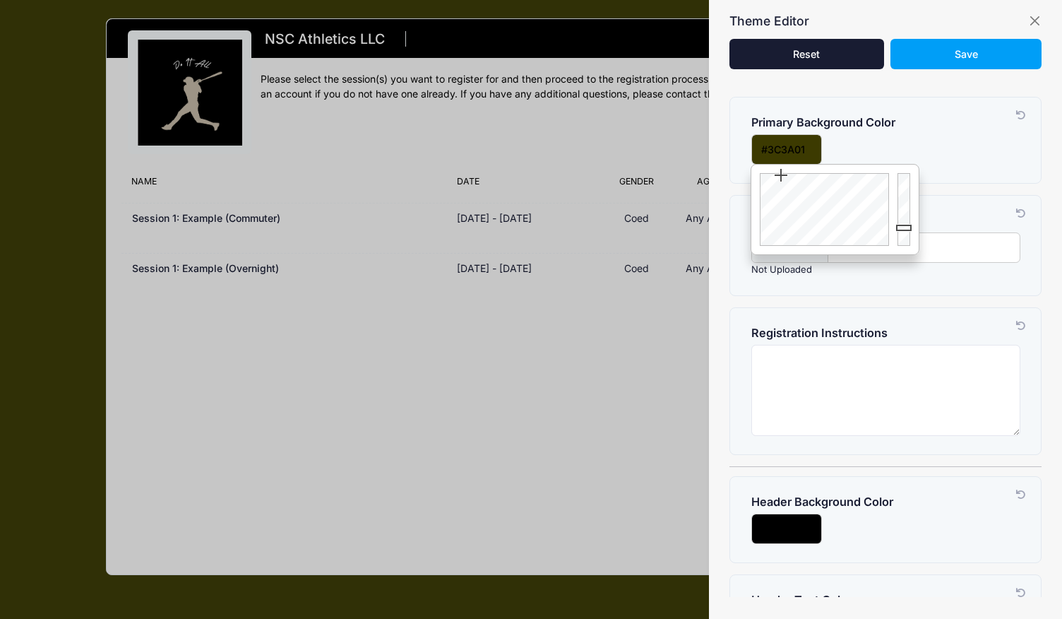
click at [781, 175] on div at bounding box center [822, 210] width 142 height 90
drag, startPoint x: 781, startPoint y: 175, endPoint x: 792, endPoint y: 221, distance: 47.3
click at [792, 221] on div at bounding box center [822, 210] width 142 height 90
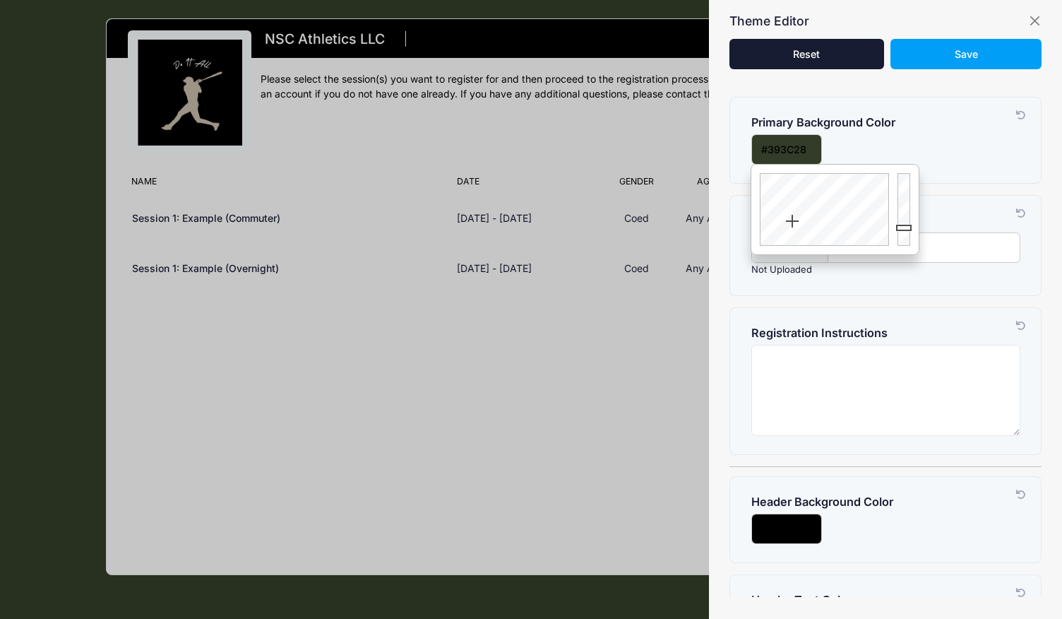
click at [785, 220] on div at bounding box center [822, 210] width 142 height 90
drag, startPoint x: 785, startPoint y: 220, endPoint x: 783, endPoint y: 194, distance: 26.9
click at [783, 194] on div at bounding box center [822, 210] width 142 height 90
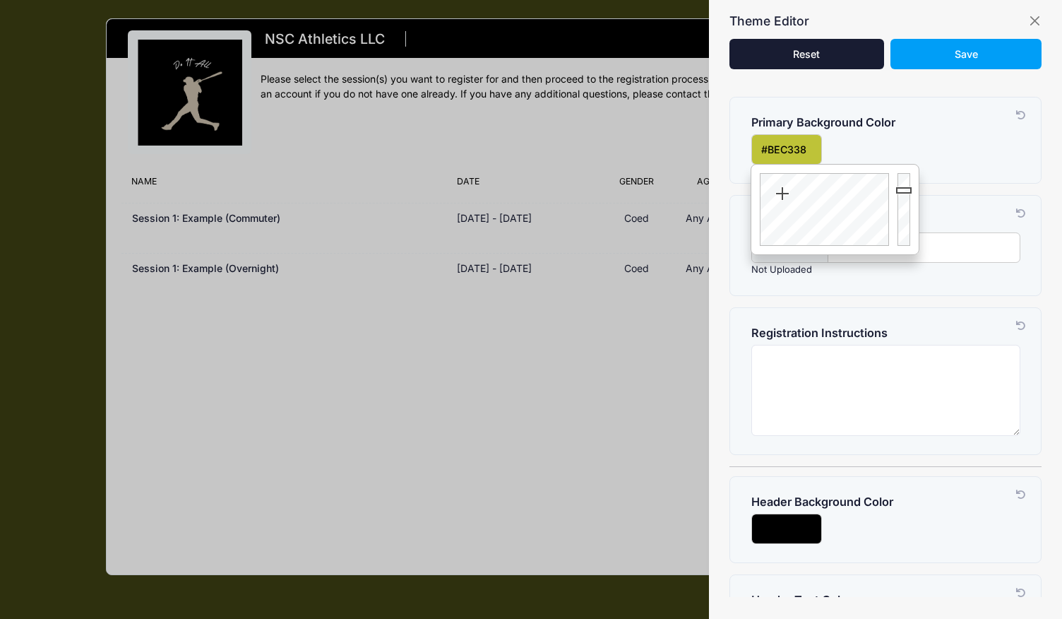
drag, startPoint x: 900, startPoint y: 225, endPoint x: 905, endPoint y: 190, distance: 35.6
click at [905, 190] on div at bounding box center [905, 210] width 25 height 90
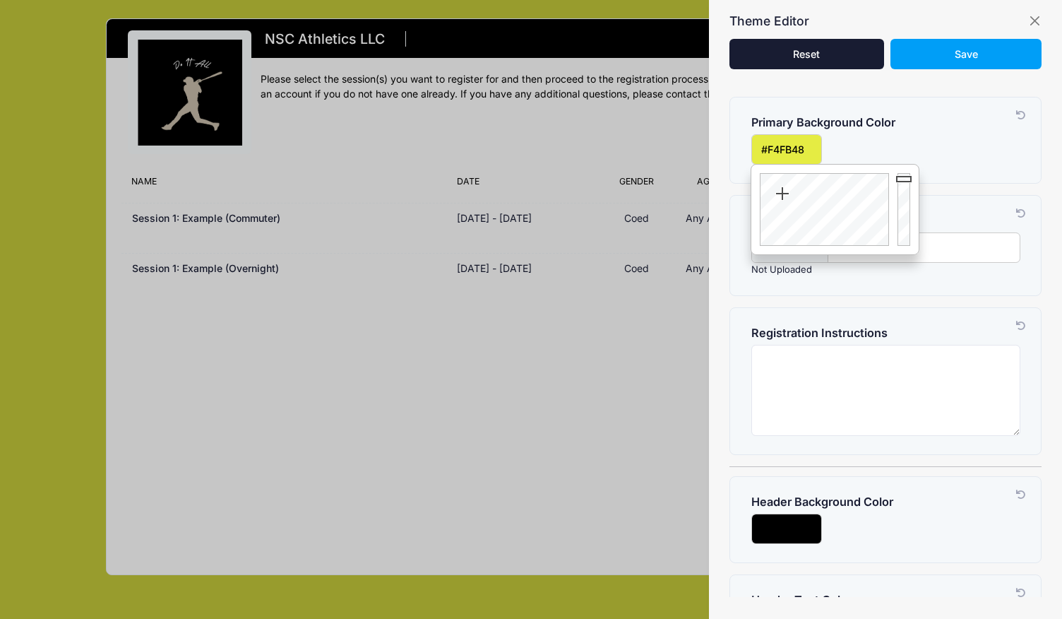
drag, startPoint x: 905, startPoint y: 190, endPoint x: 906, endPoint y: 174, distance: 15.6
click at [906, 174] on div at bounding box center [905, 210] width 25 height 90
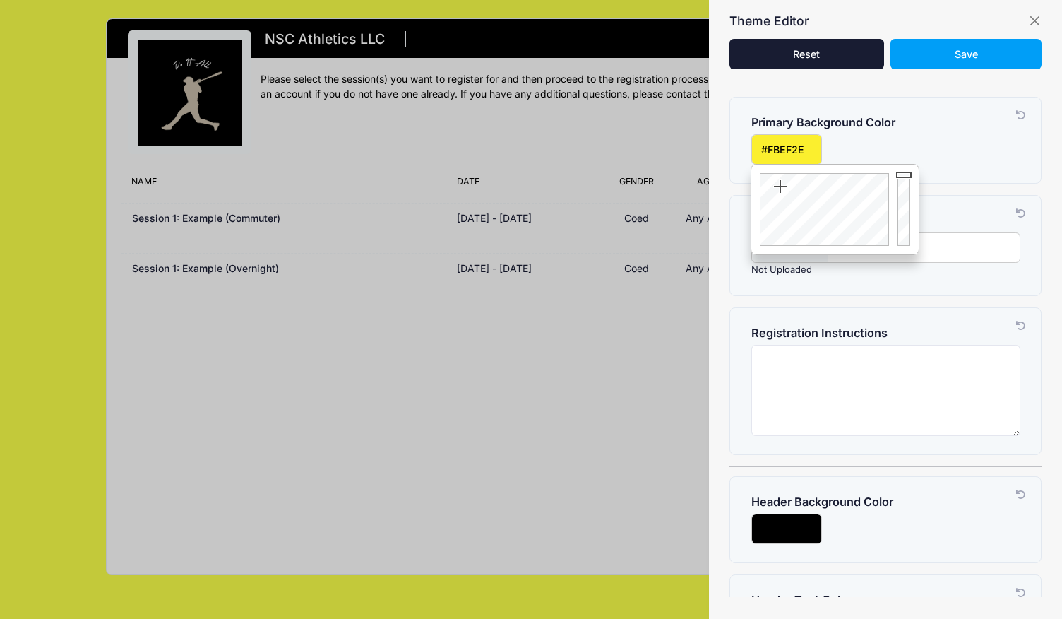
click at [780, 186] on div at bounding box center [822, 210] width 142 height 90
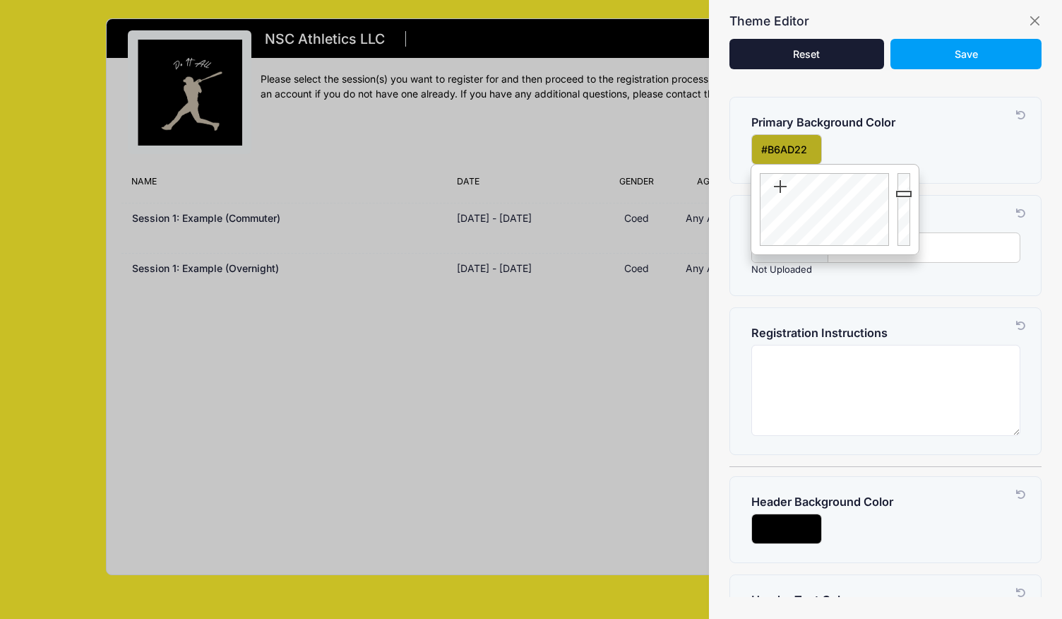
drag, startPoint x: 907, startPoint y: 177, endPoint x: 907, endPoint y: 194, distance: 17.0
click at [907, 194] on div at bounding box center [905, 210] width 25 height 90
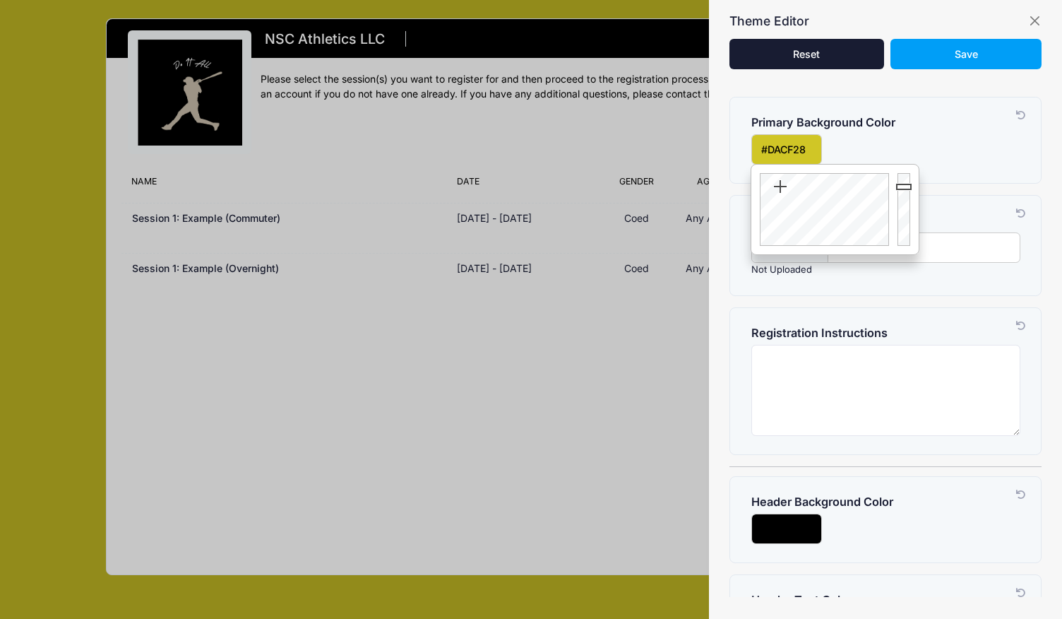
click at [903, 184] on div at bounding box center [905, 210] width 25 height 90
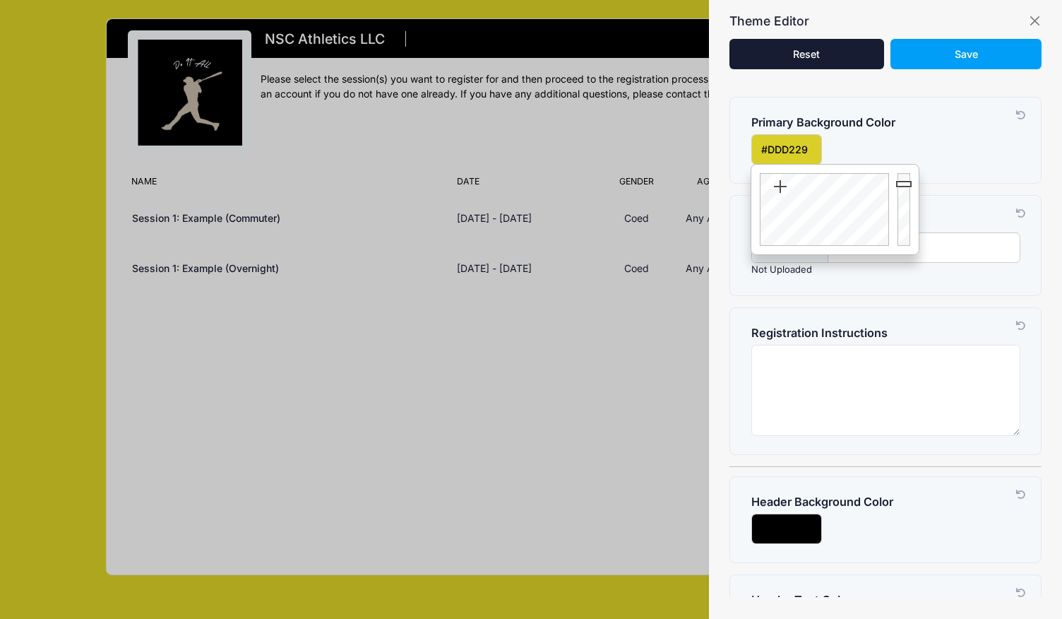
click at [903, 183] on div at bounding box center [905, 210] width 25 height 90
drag, startPoint x: 903, startPoint y: 183, endPoint x: 896, endPoint y: 180, distance: 8.3
click at [896, 180] on div at bounding box center [905, 210] width 25 height 90
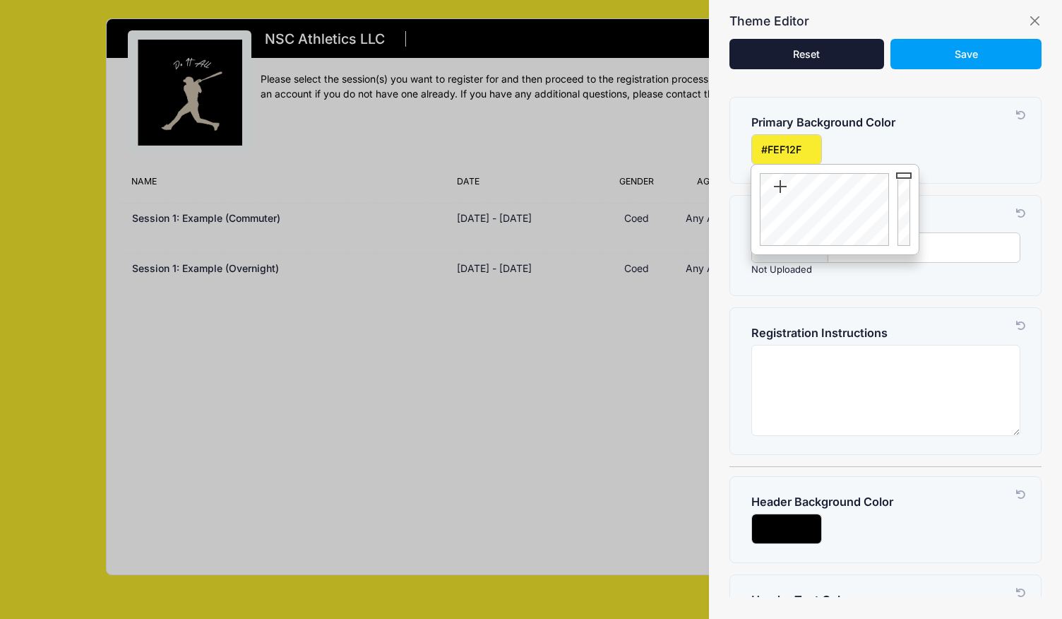
type input "#FFF22F"
click at [902, 173] on div at bounding box center [905, 210] width 25 height 90
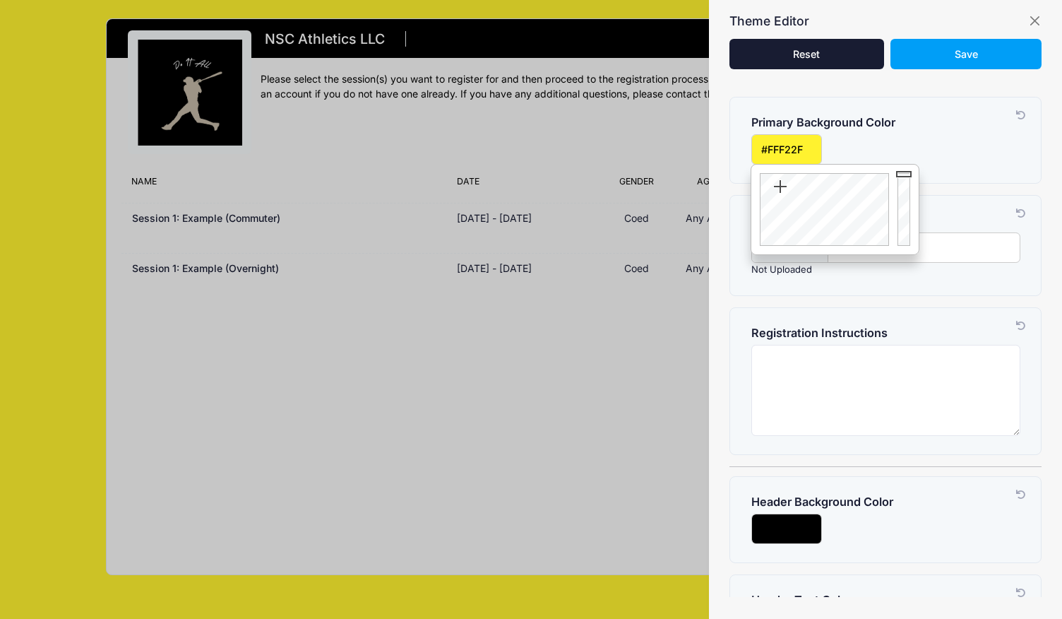
click at [410, 420] on div at bounding box center [531, 309] width 1062 height 619
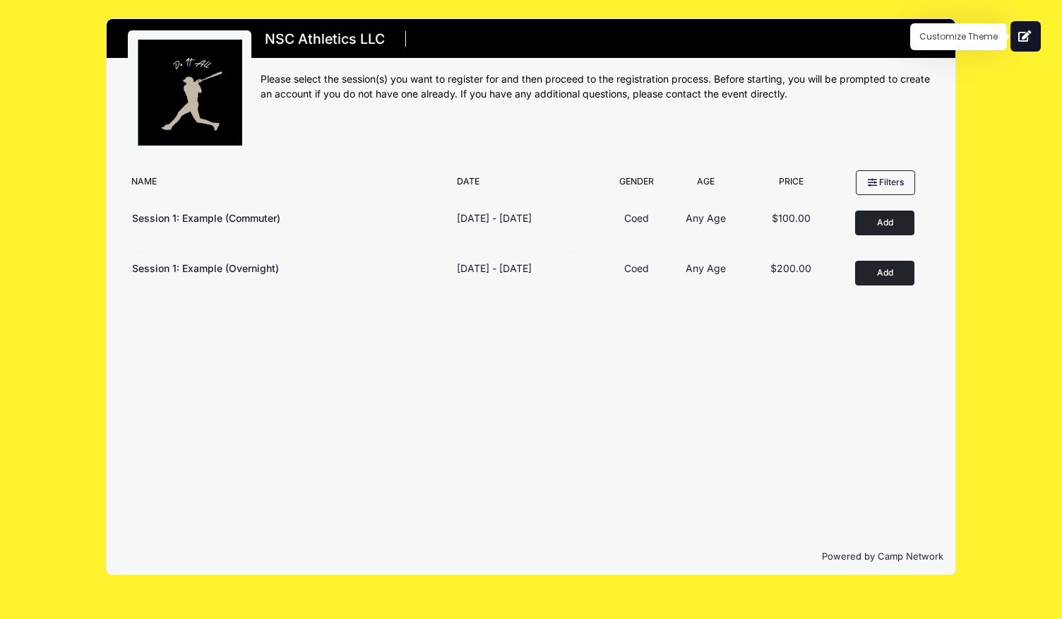
click at [1025, 44] on button at bounding box center [1026, 36] width 30 height 30
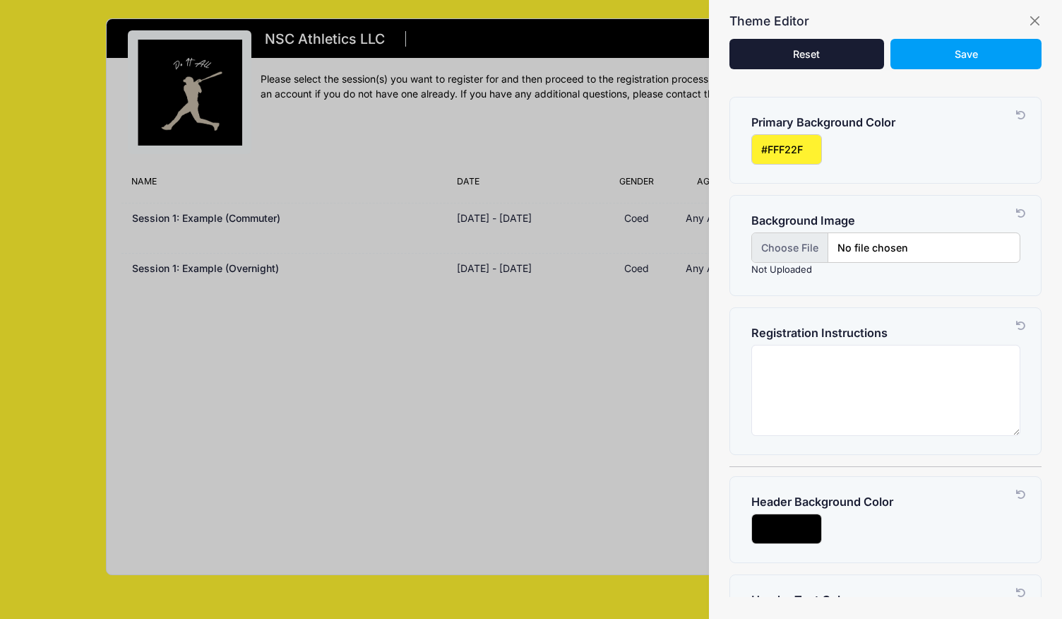
click at [826, 252] on input "file" at bounding box center [885, 247] width 269 height 30
type input "C:\fakepath\background im.jpg"
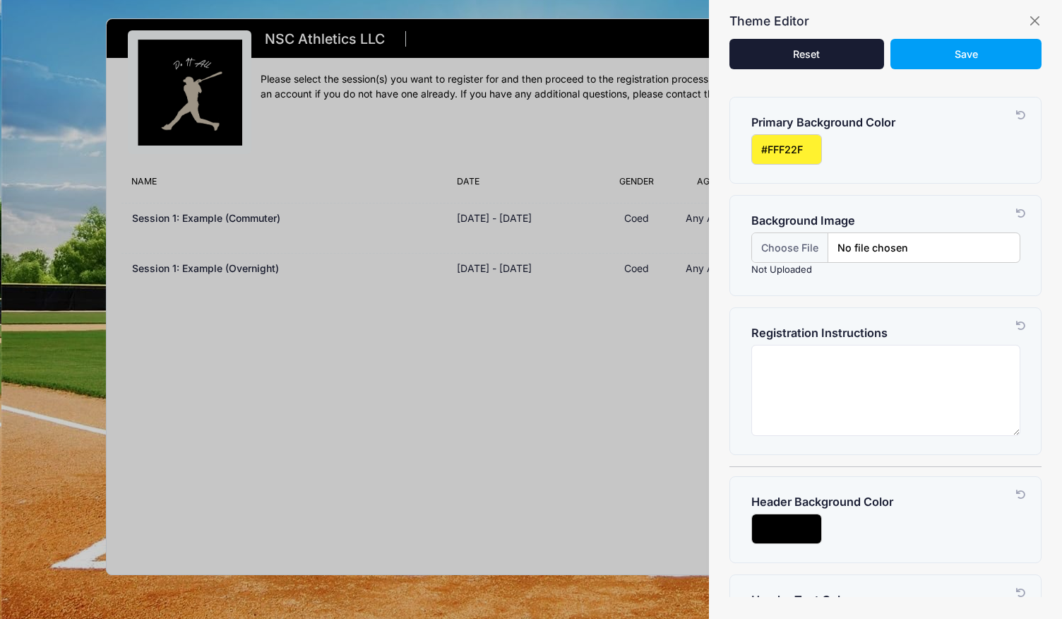
click at [910, 285] on div "Background Image Background Image Not Uploaded" at bounding box center [885, 245] width 311 height 99
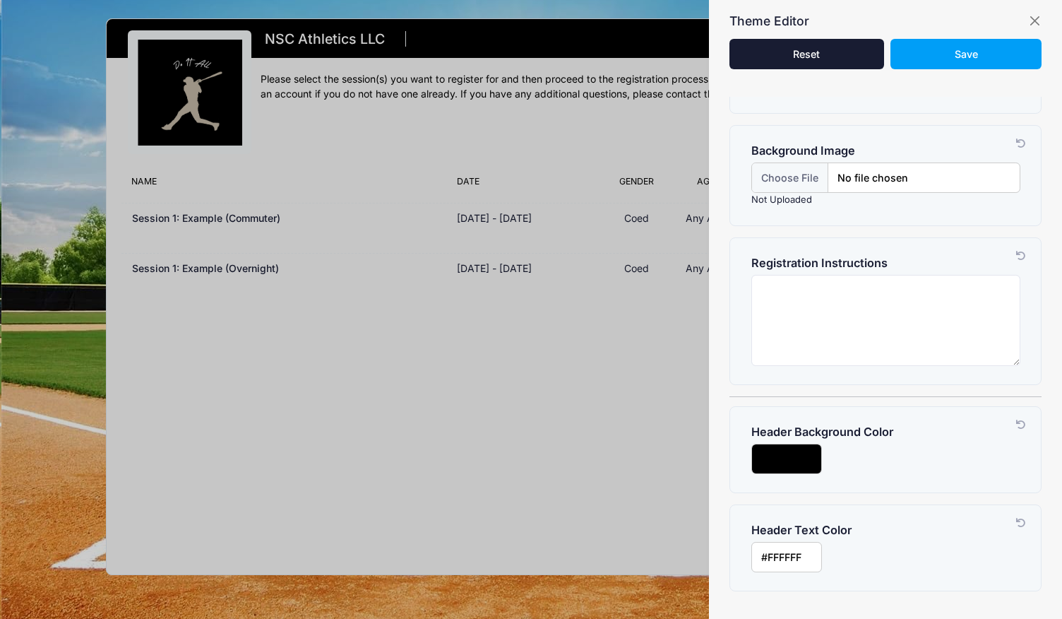
scroll to position [71, 0]
click at [789, 448] on input "input" at bounding box center [786, 458] width 71 height 30
click at [783, 499] on div at bounding box center [822, 515] width 142 height 90
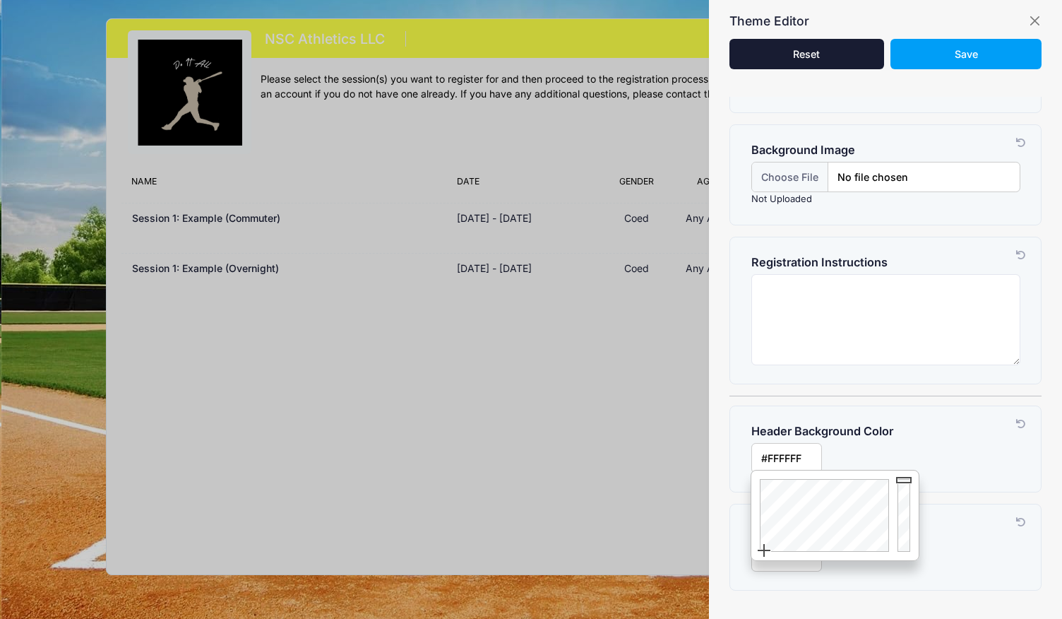
drag, startPoint x: 783, startPoint y: 498, endPoint x: 763, endPoint y: 552, distance: 57.0
click at [763, 552] on div at bounding box center [822, 515] width 142 height 90
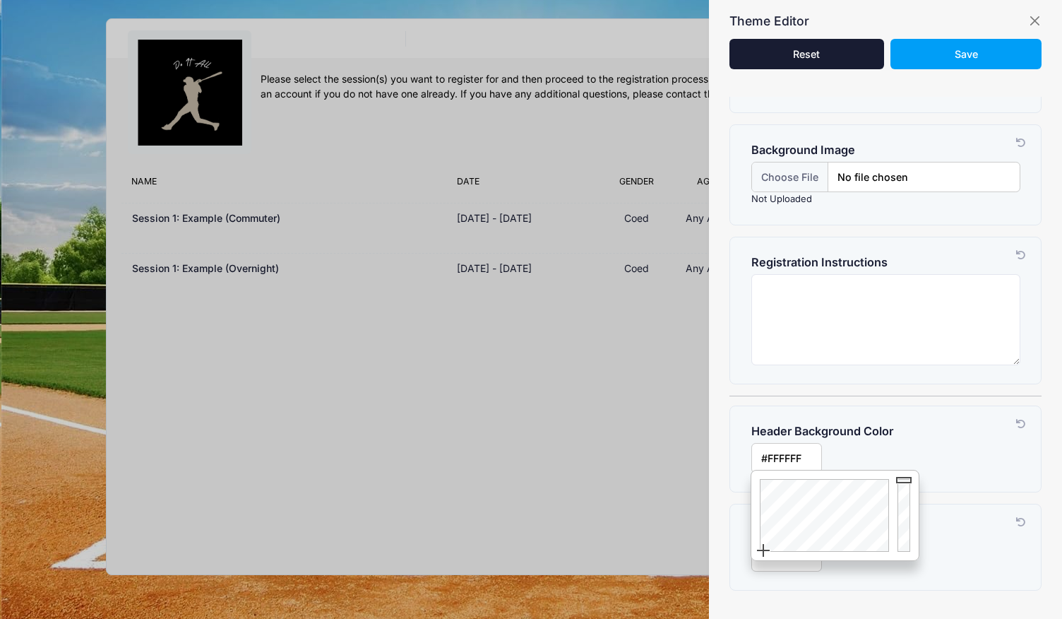
type input "#181818"
click at [903, 543] on div at bounding box center [905, 515] width 25 height 90
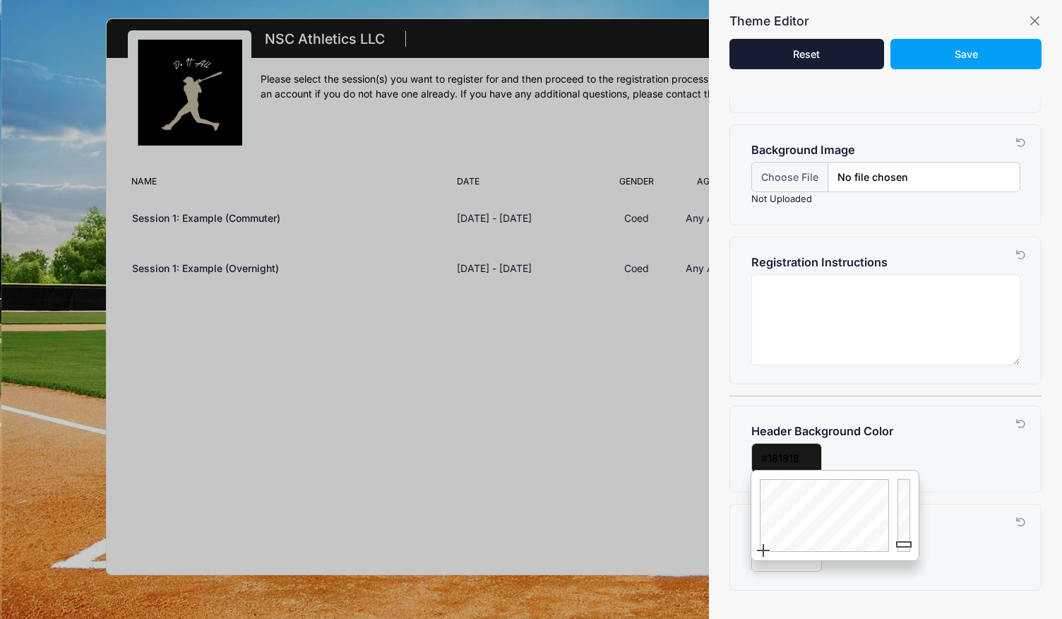
click at [938, 485] on div "Header Background Color Customize your registration link by changing the "fill"…" at bounding box center [885, 448] width 311 height 85
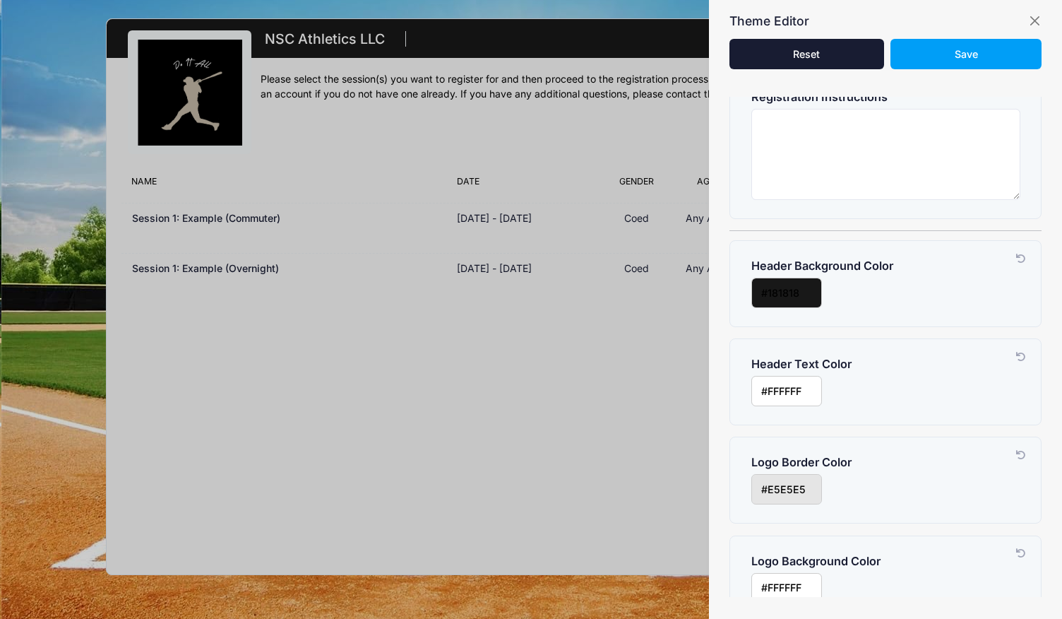
scroll to position [266, 0]
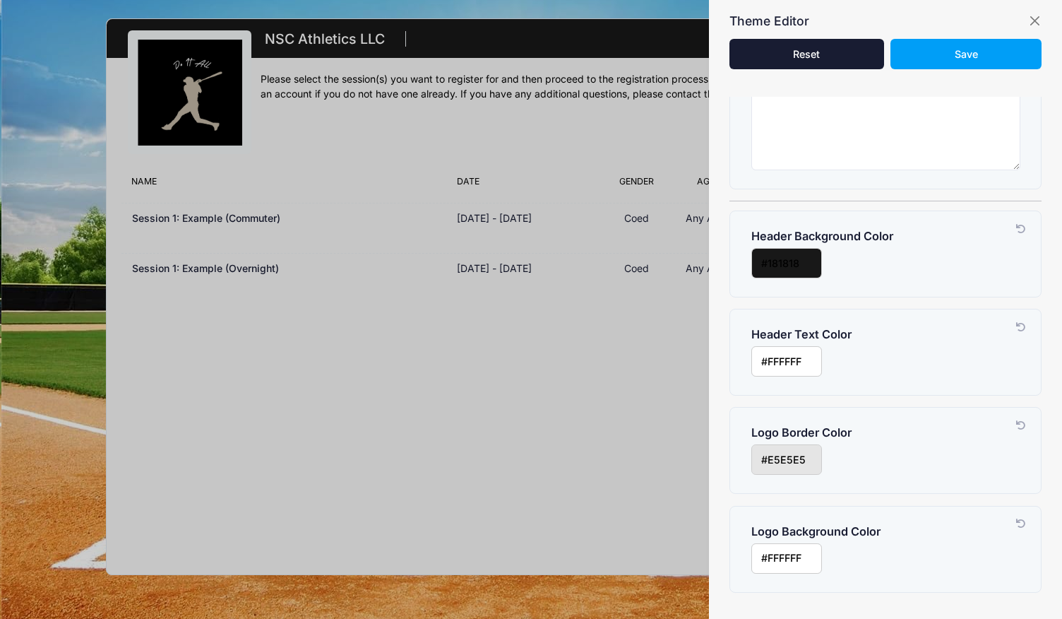
click at [803, 552] on input "input" at bounding box center [786, 558] width 71 height 30
click at [781, 460] on div at bounding box center [822, 491] width 142 height 90
type input "#FFF91A"
click at [781, 463] on div at bounding box center [822, 491] width 142 height 90
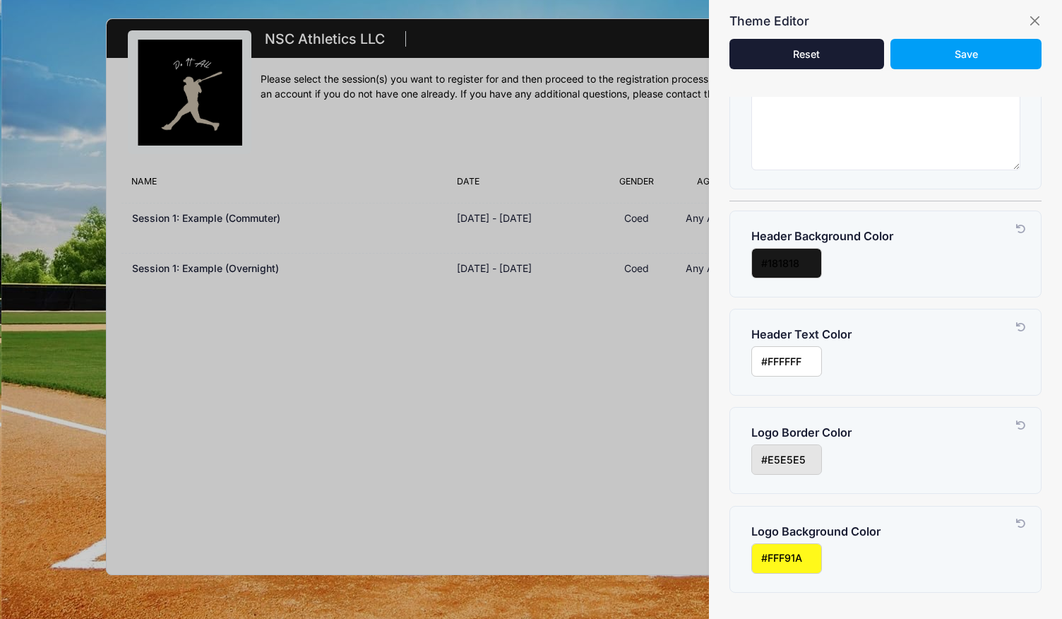
click at [958, 559] on div at bounding box center [885, 558] width 283 height 30
click at [949, 570] on div "Logo Background Color Customize your registration link by changing the color to…" at bounding box center [885, 548] width 311 height 85
drag, startPoint x: 949, startPoint y: 44, endPoint x: 956, endPoint y: 34, distance: 12.7
click at [956, 34] on div "Reset Please wait... Save" at bounding box center [886, 50] width 312 height 37
click at [948, 54] on button "Save" at bounding box center [966, 54] width 150 height 30
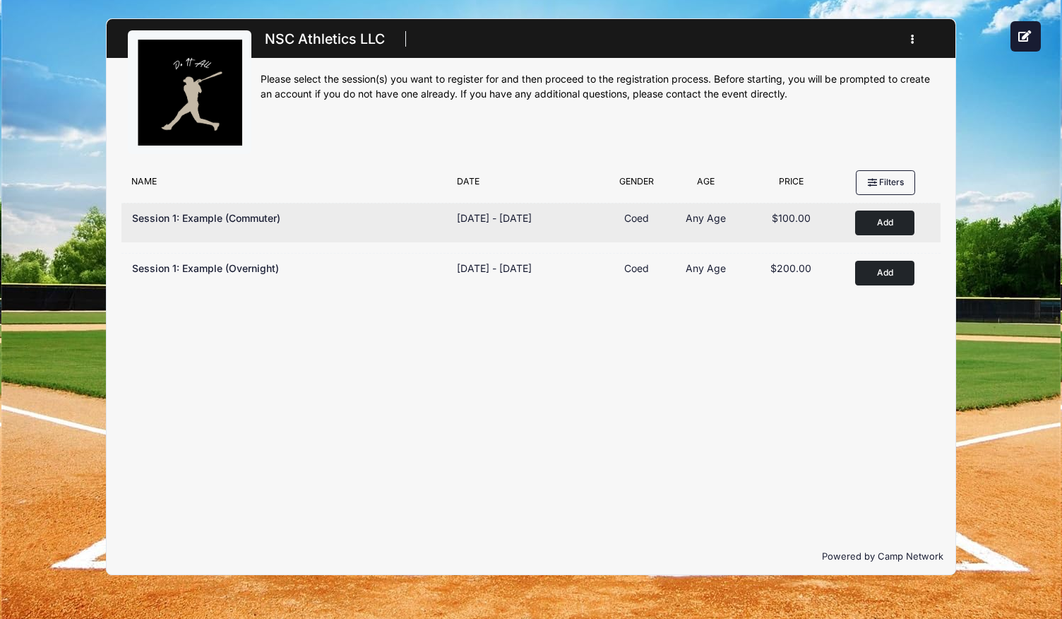
click at [881, 227] on button "Add to Cart" at bounding box center [884, 222] width 59 height 25
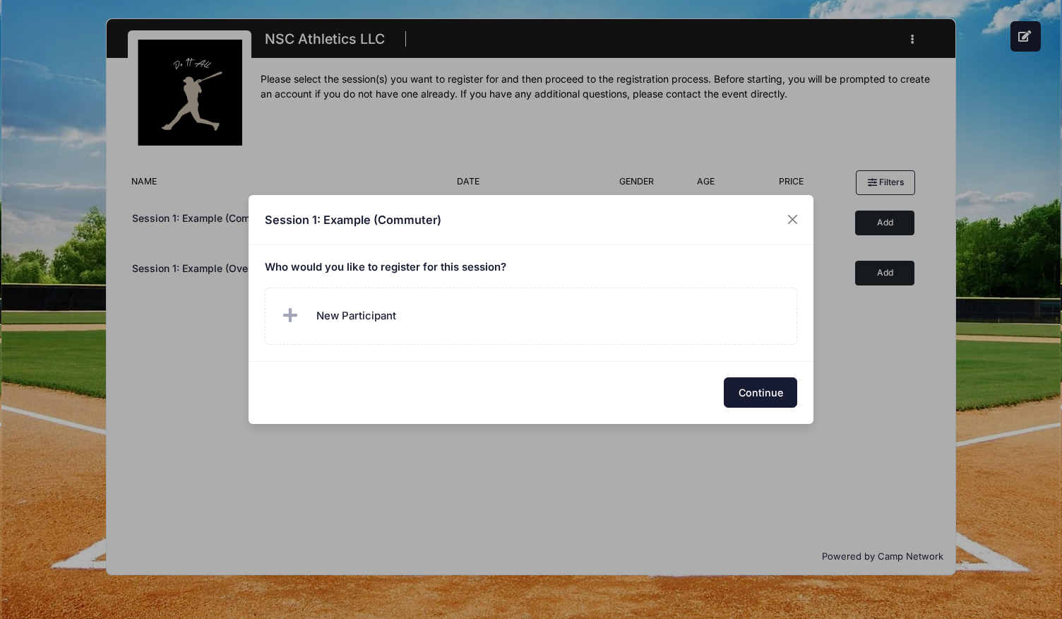
click at [755, 385] on button "Continue" at bounding box center [760, 392] width 73 height 30
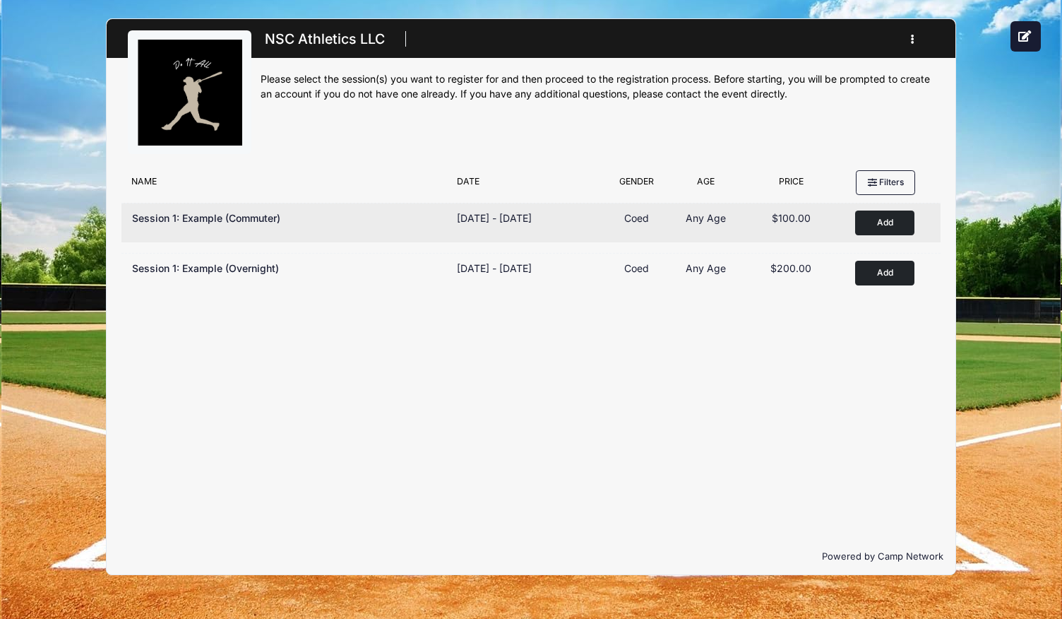
click at [240, 225] on div "Session 1: Example (Commuter)" at bounding box center [287, 222] width 325 height 25
click at [241, 217] on span "Session 1: Example (Commuter)" at bounding box center [206, 218] width 148 height 12
click at [627, 216] on span "Coed" at bounding box center [636, 218] width 25 height 12
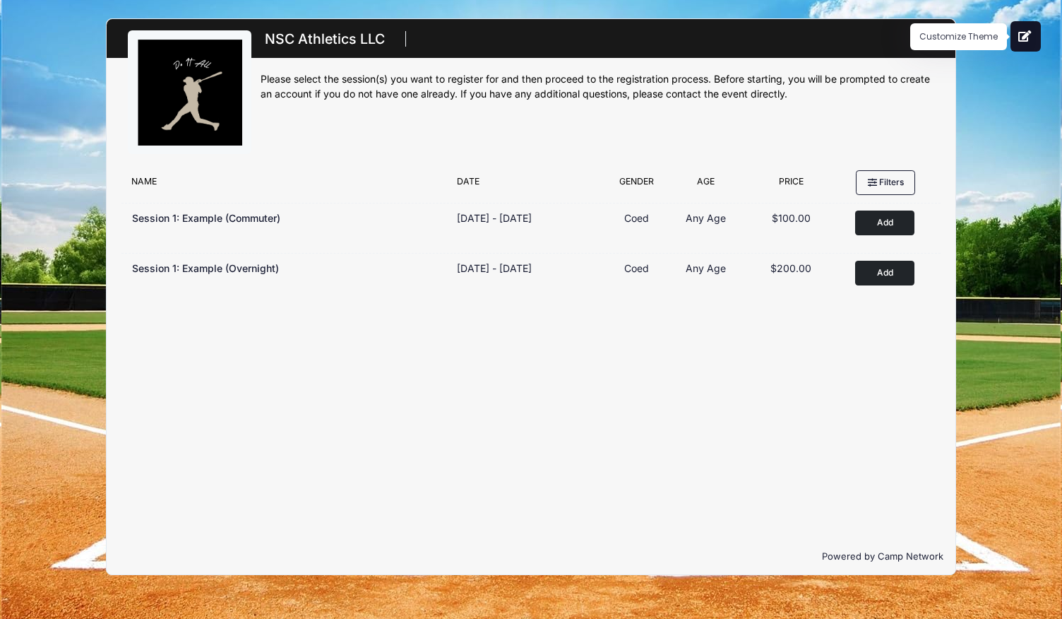
click at [1023, 35] on icon at bounding box center [1025, 35] width 14 height 11
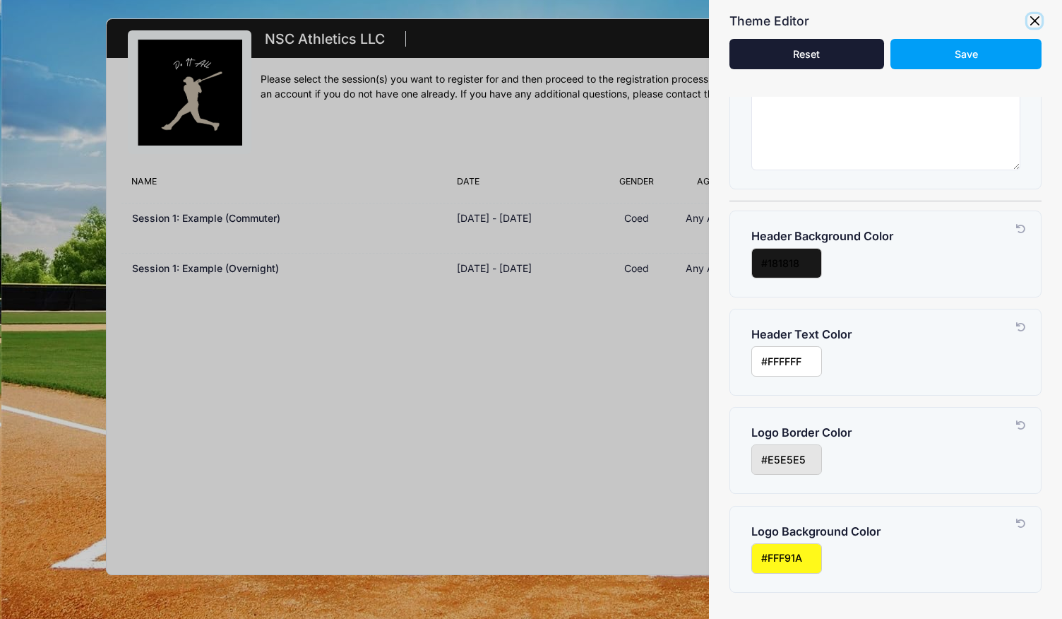
click at [1037, 23] on button "button" at bounding box center [1035, 21] width 14 height 14
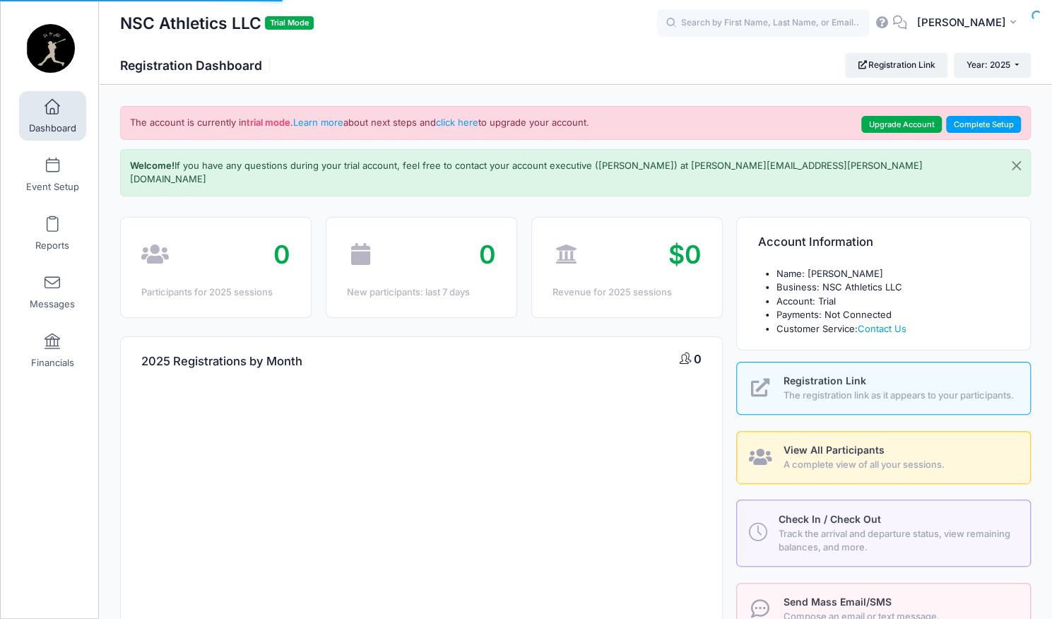
select select
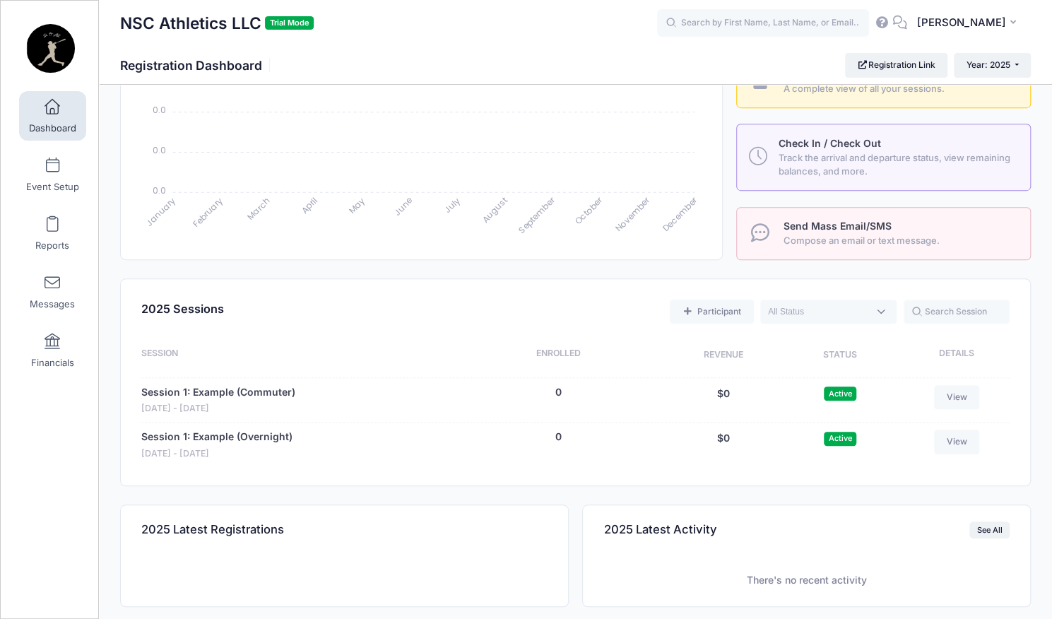
scroll to position [376, 0]
click at [57, 170] on link "Event Setup" at bounding box center [52, 174] width 67 height 49
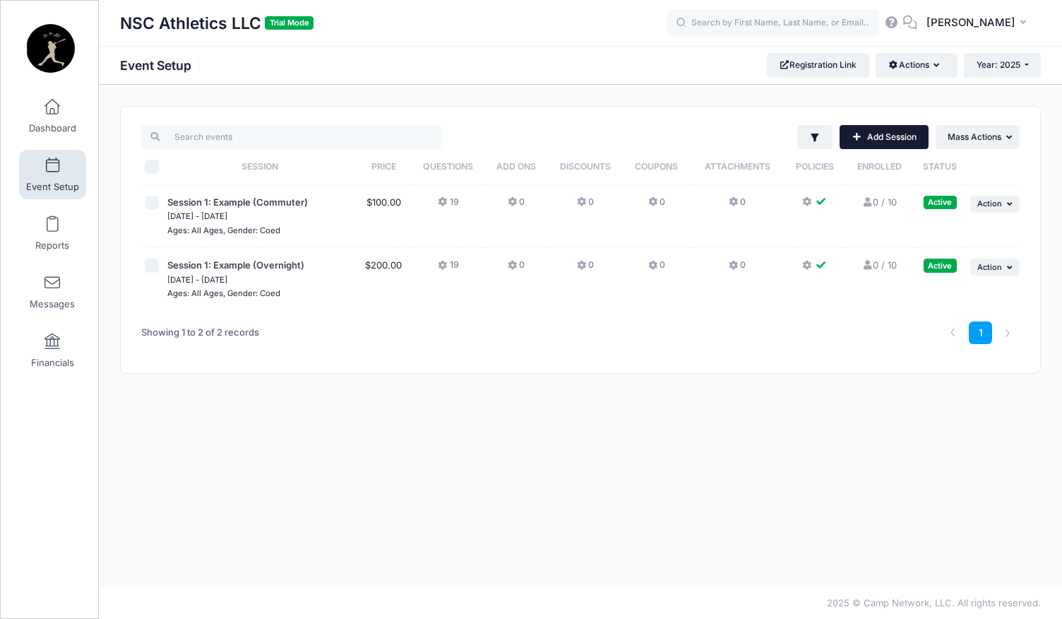
click at [917, 126] on link "Add Session" at bounding box center [884, 137] width 89 height 24
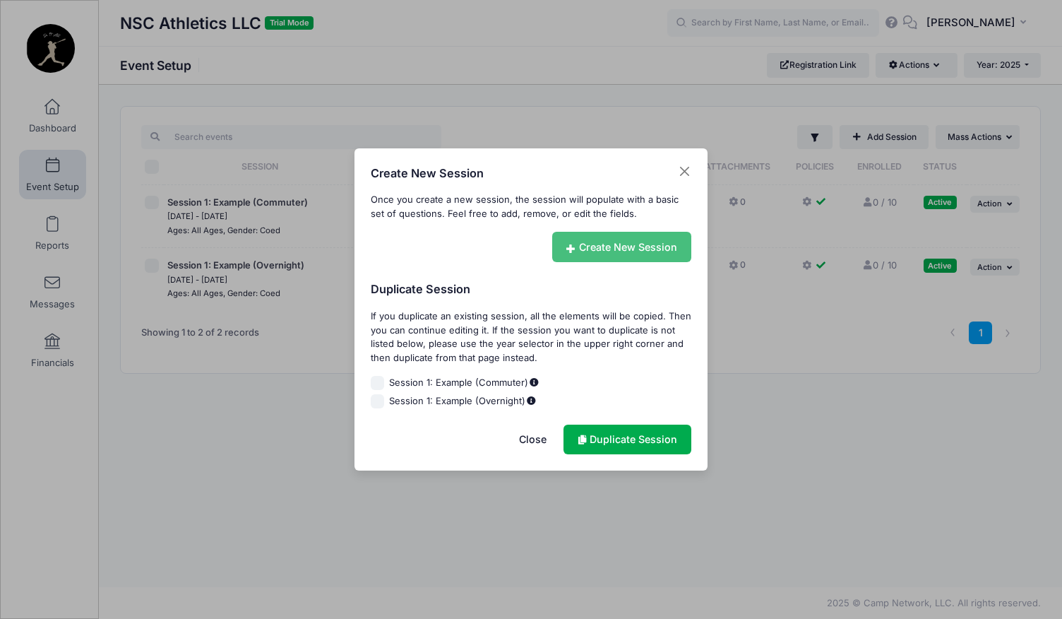
click at [607, 240] on link "Create New Session" at bounding box center [622, 247] width 140 height 30
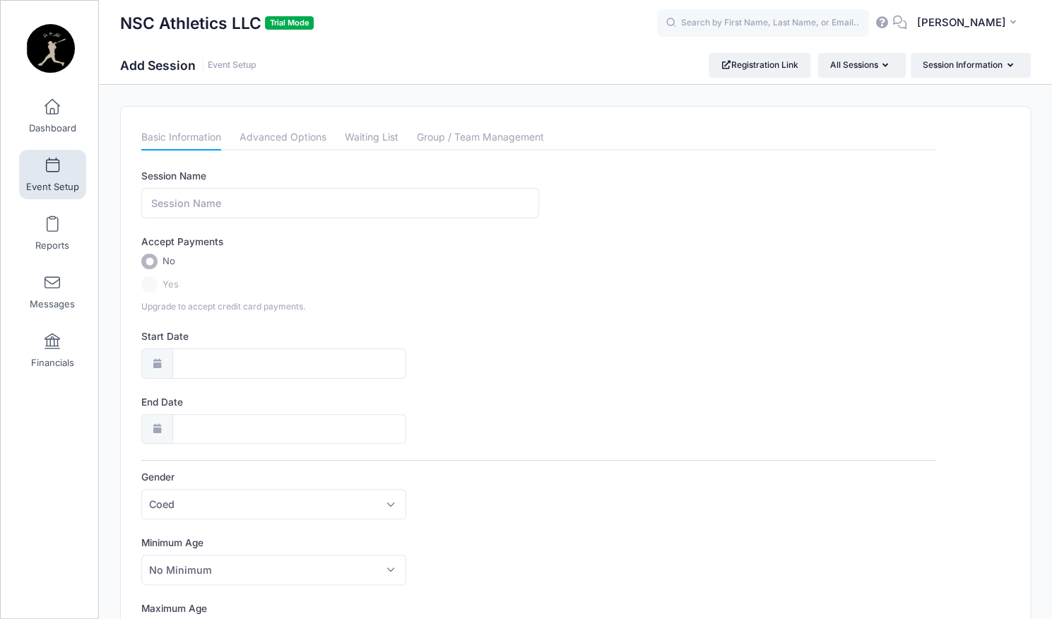
click at [561, 326] on div "Session Name Accept Payments No Yes Upgrade to accept credit card payments. Sta…" at bounding box center [538, 529] width 795 height 721
click at [225, 215] on input "Session Name" at bounding box center [339, 203] width 397 height 30
type input "Banana Ball Camp"
click at [148, 285] on label "Yes" at bounding box center [538, 284] width 795 height 16
click at [148, 264] on input "No" at bounding box center [149, 262] width 16 height 16
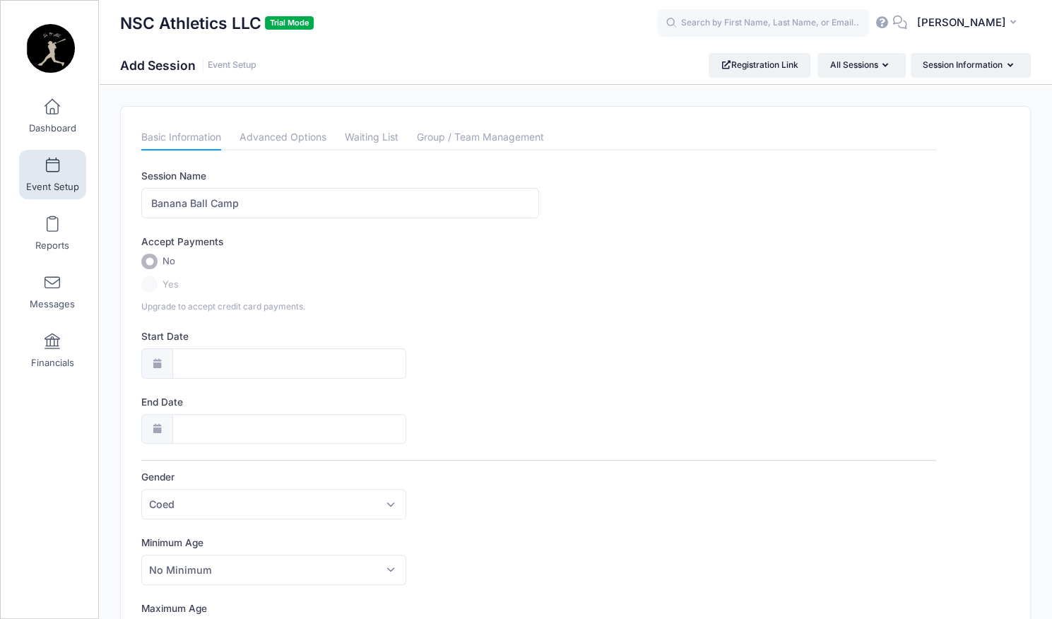
click at [153, 290] on label "Yes" at bounding box center [538, 284] width 795 height 16
click at [188, 359] on input "Start Date" at bounding box center [289, 363] width 234 height 30
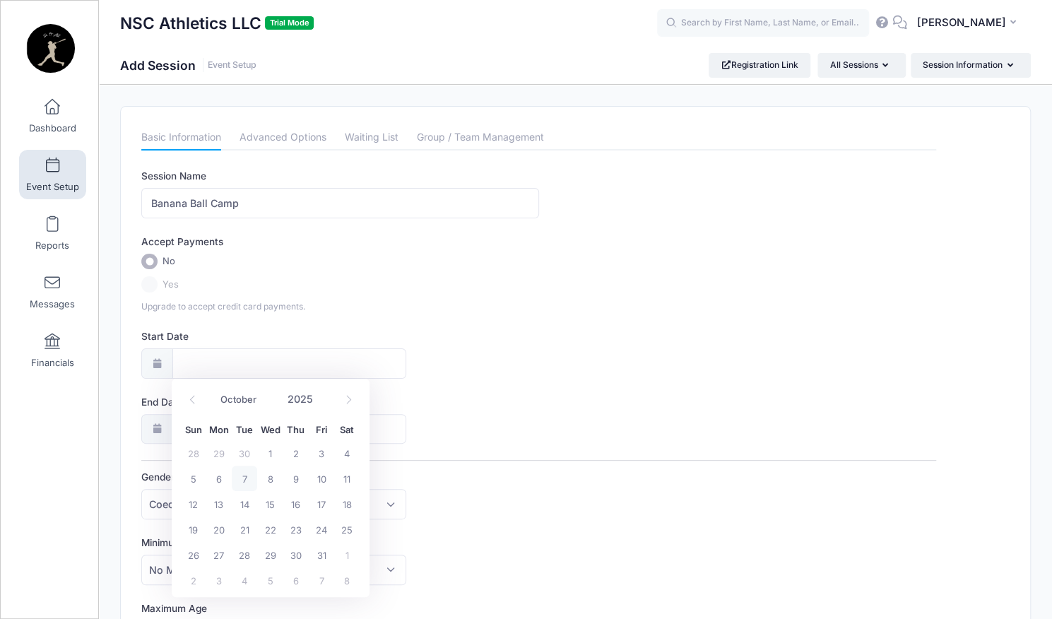
click at [57, 181] on span "Event Setup" at bounding box center [52, 187] width 53 height 12
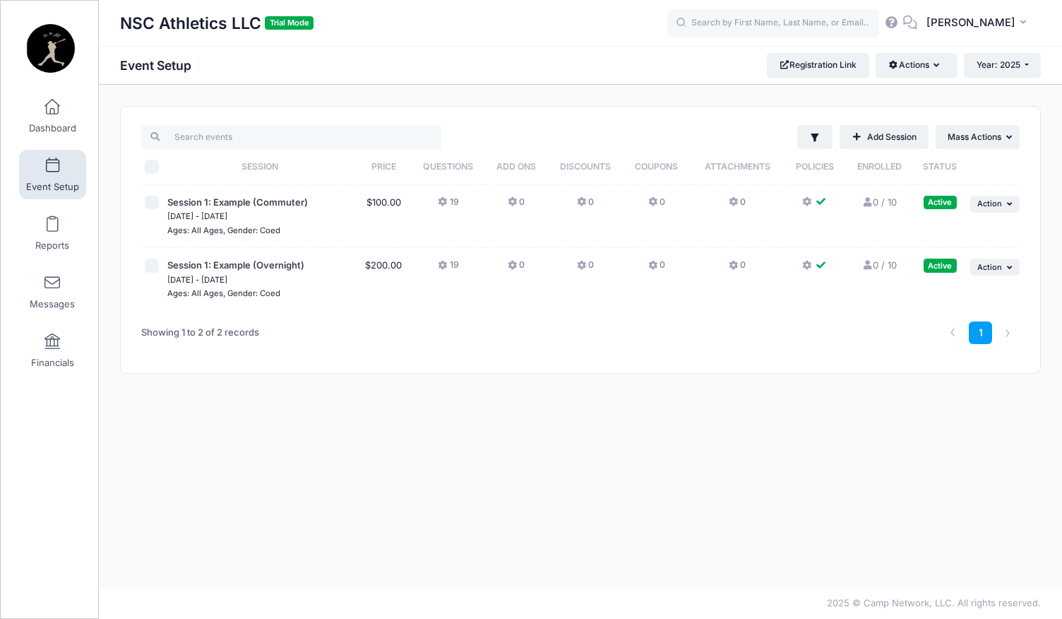
click at [159, 204] on div at bounding box center [152, 203] width 15 height 14
click at [153, 206] on input "checkbox" at bounding box center [152, 203] width 14 height 14
checkbox input "true"
click at [154, 271] on input "checkbox" at bounding box center [152, 265] width 14 height 14
checkbox input "true"
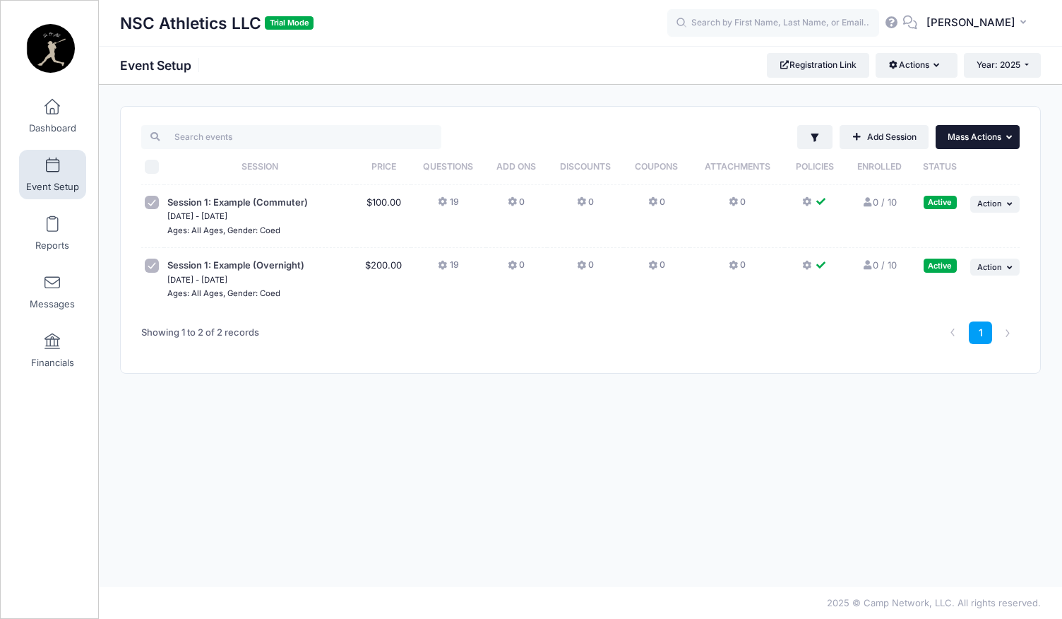
click at [969, 145] on button "... Mass Actions" at bounding box center [978, 137] width 84 height 24
click at [1004, 143] on button "... Mass Actions" at bounding box center [978, 137] width 84 height 24
click at [941, 73] on button "Actions" at bounding box center [916, 65] width 81 height 24
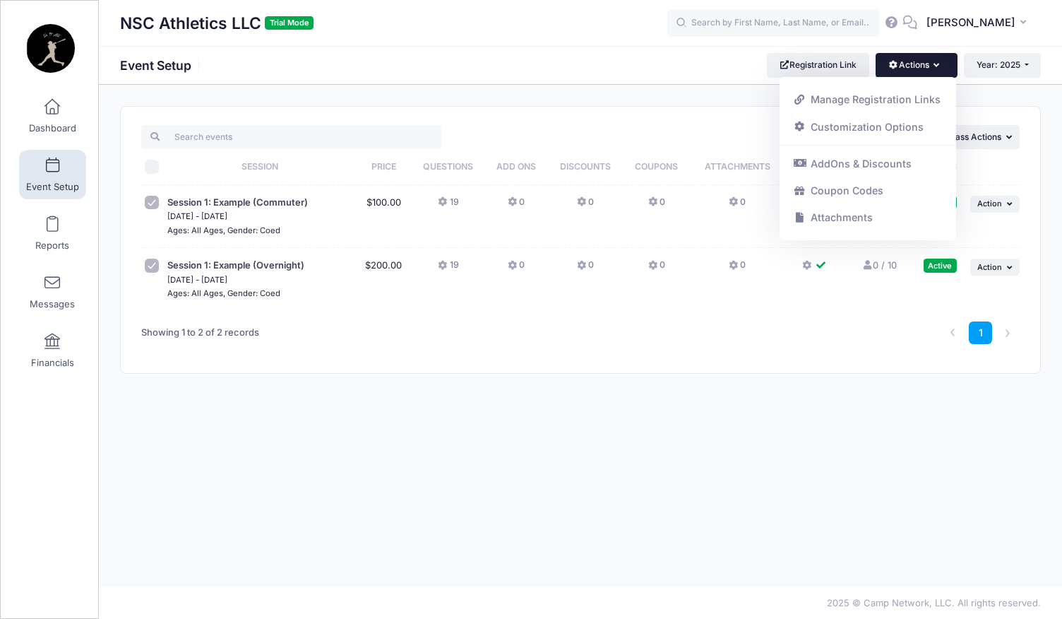
click at [202, 359] on div "Filter Filter Options Show: Active Live Completed Add Session ... Mass Actions" at bounding box center [581, 240] width 920 height 266
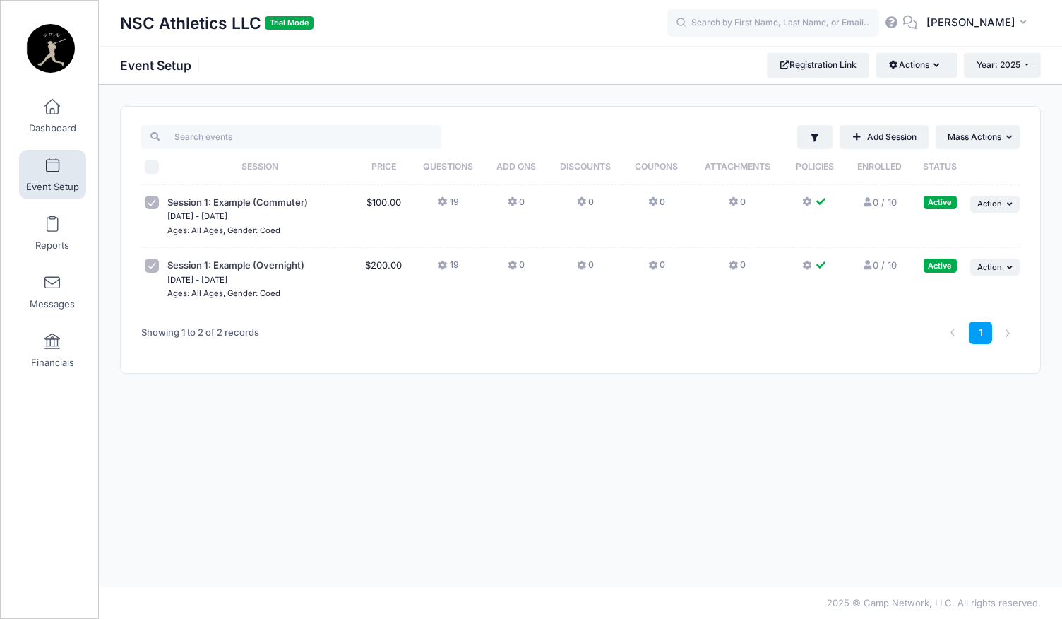
click at [969, 123] on div "Filter Filter Options Show: Active Live Completed Add Session ... Mass Actions" at bounding box center [581, 240] width 920 height 266
click at [932, 76] on button "Actions" at bounding box center [916, 65] width 81 height 24
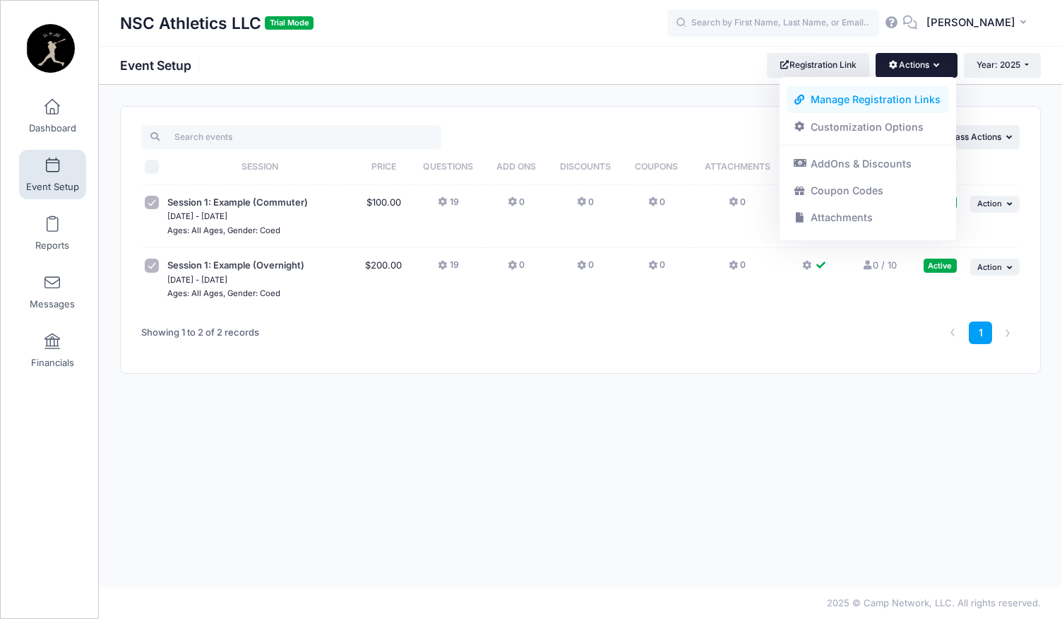
click at [908, 107] on link "Manage Registration Links" at bounding box center [868, 99] width 163 height 27
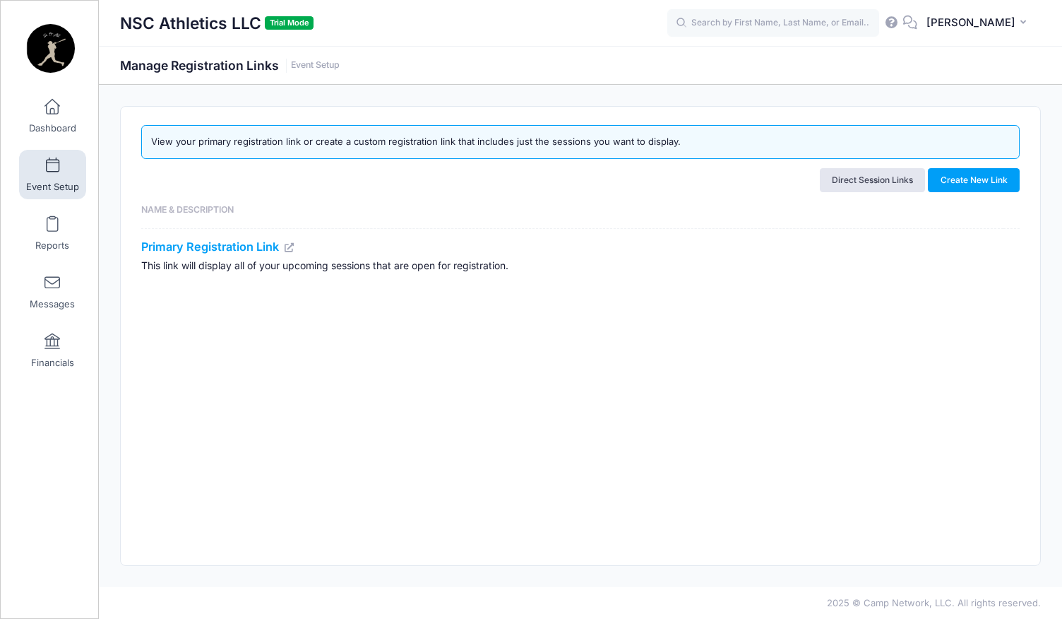
click at [58, 181] on span "Event Setup" at bounding box center [52, 187] width 53 height 12
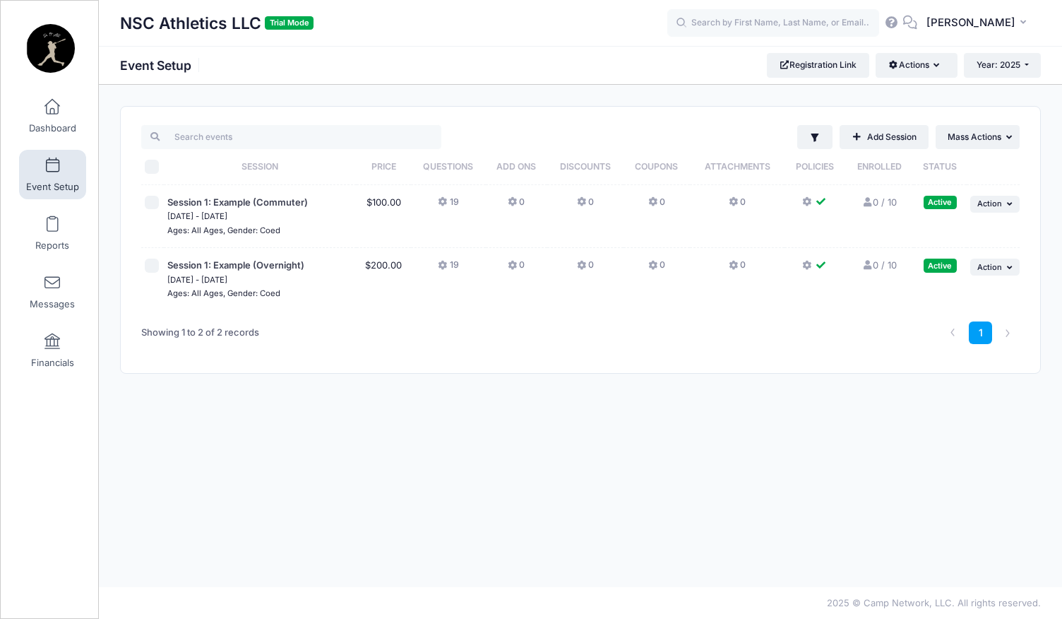
click at [199, 217] on small "[DATE] - [DATE]" at bounding box center [197, 216] width 60 height 10
click at [1000, 208] on span "Action" at bounding box center [989, 203] width 25 height 10
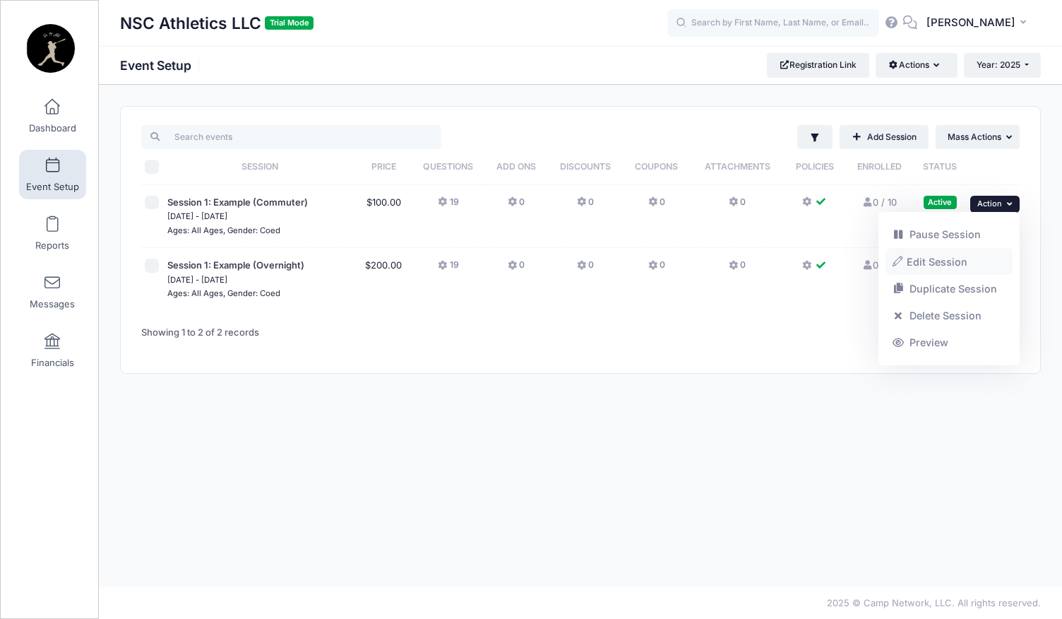
click at [969, 267] on link "Edit Session" at bounding box center [950, 261] width 128 height 27
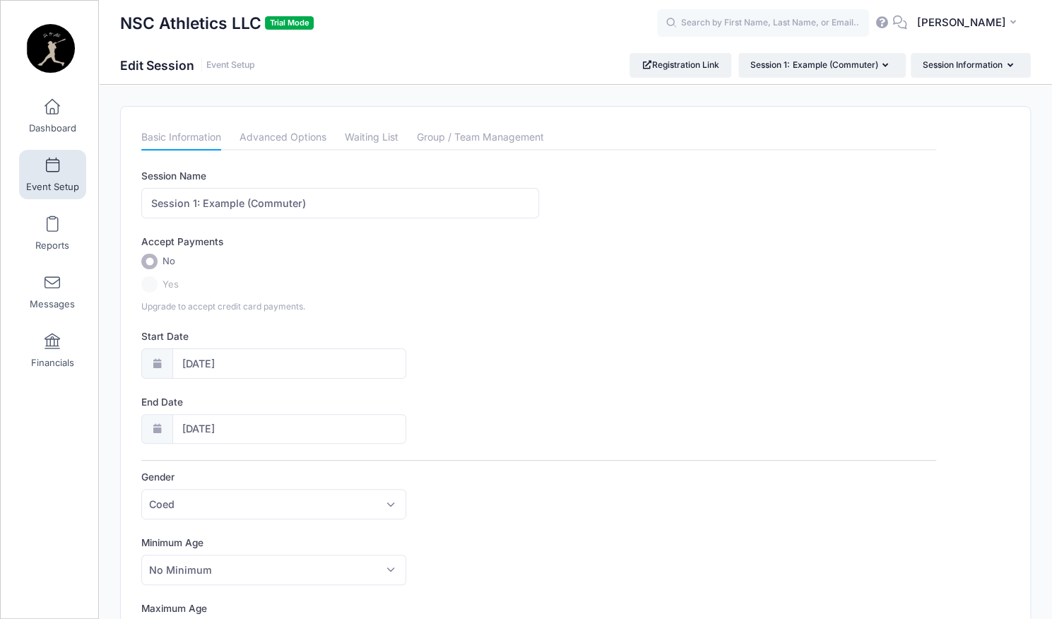
drag, startPoint x: 145, startPoint y: 258, endPoint x: 149, endPoint y: 266, distance: 8.5
click at [149, 266] on input "No" at bounding box center [149, 262] width 16 height 16
click at [152, 295] on div "Accept Payments No Yes Upgrade to accept credit card payments." at bounding box center [538, 273] width 795 height 78
click at [151, 289] on label "Yes" at bounding box center [538, 284] width 795 height 16
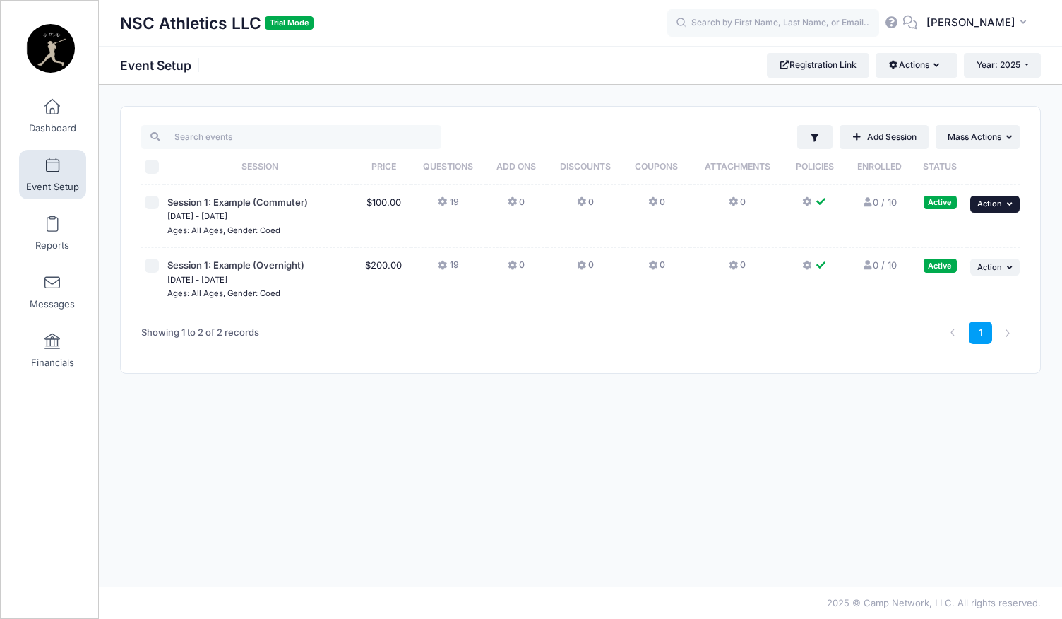
click at [1009, 201] on icon "button" at bounding box center [1011, 204] width 8 height 8
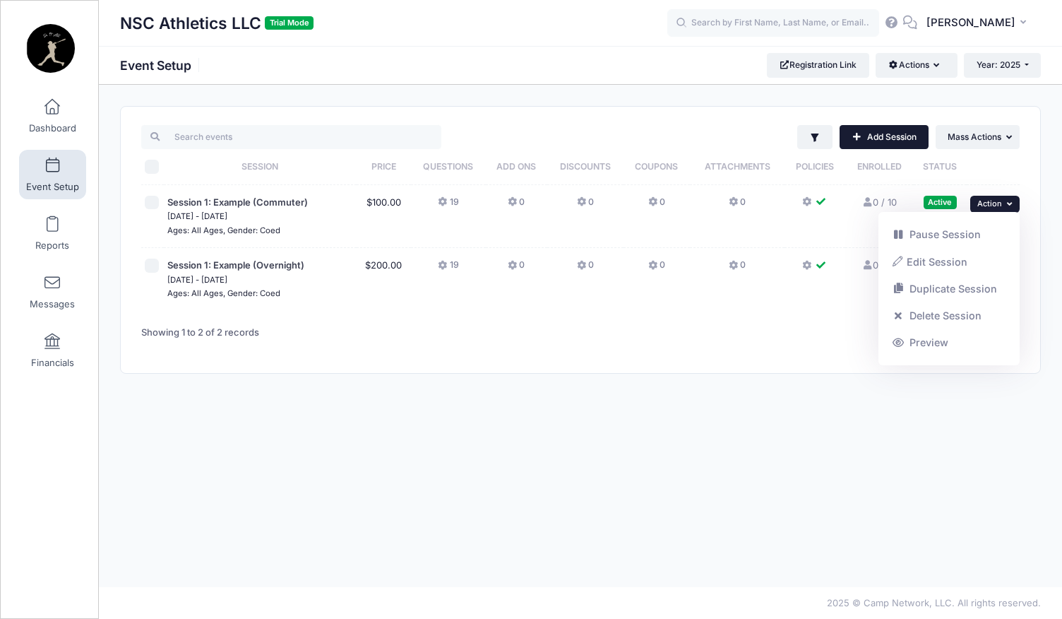
click at [890, 142] on link "Add Session" at bounding box center [884, 137] width 89 height 24
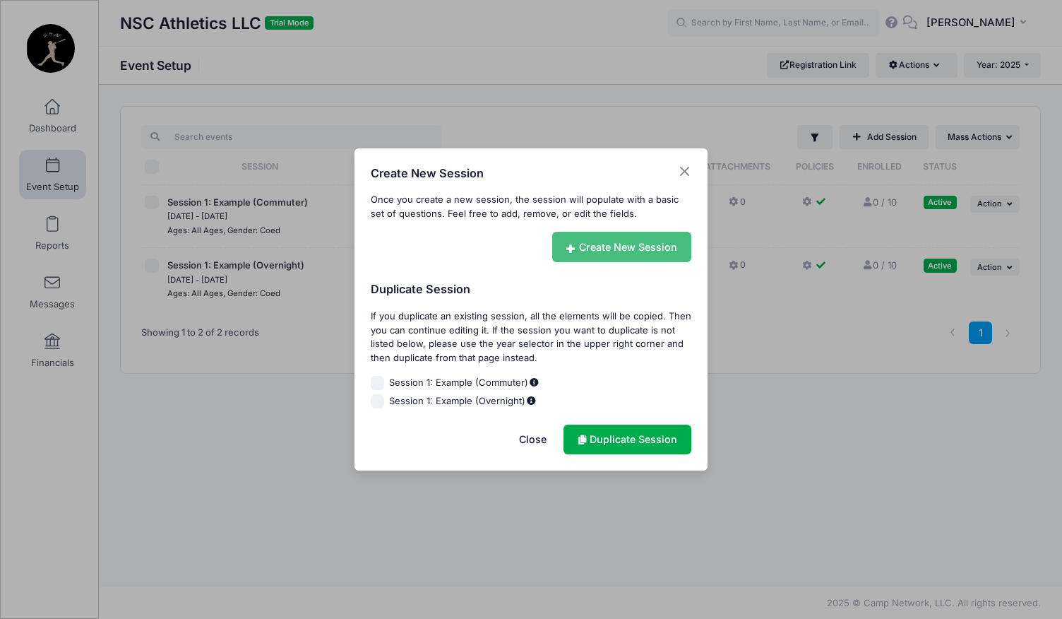
click at [579, 254] on link "Create New Session" at bounding box center [622, 247] width 140 height 30
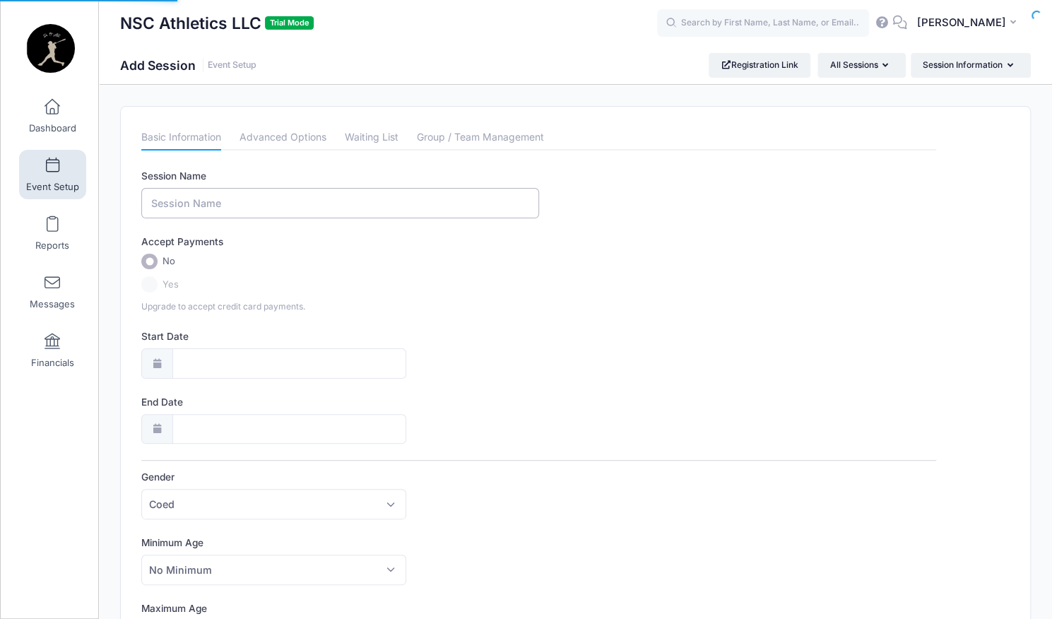
click at [281, 206] on input "Session Name" at bounding box center [339, 203] width 397 height 30
type input "Banana Ball Camp"
click at [192, 351] on input "Start Date" at bounding box center [289, 363] width 234 height 30
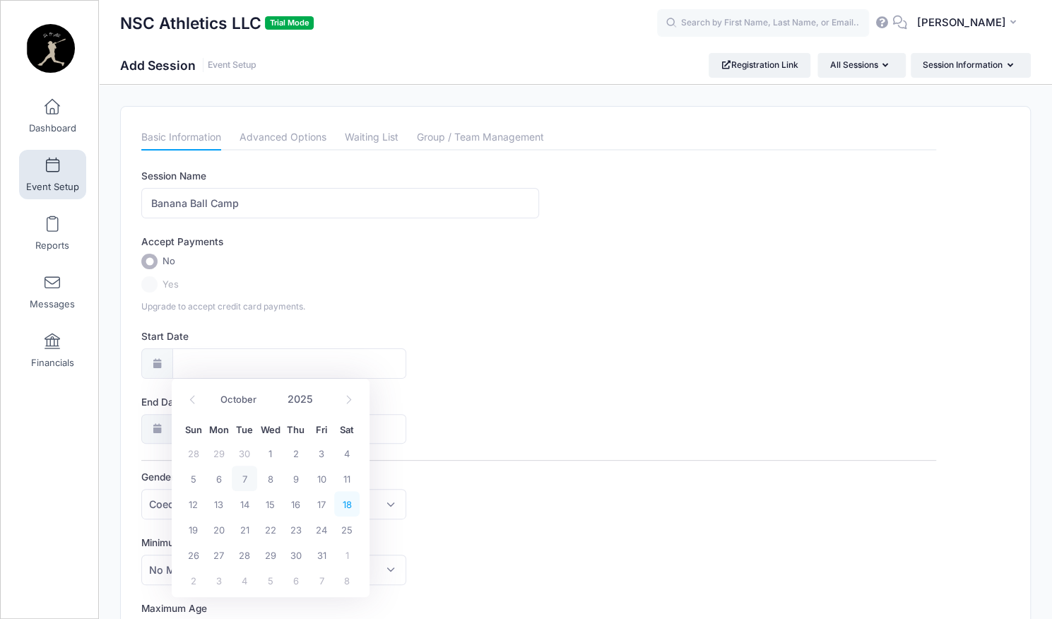
click at [346, 509] on span "18" at bounding box center [346, 503] width 25 height 25
type input "[DATE]"
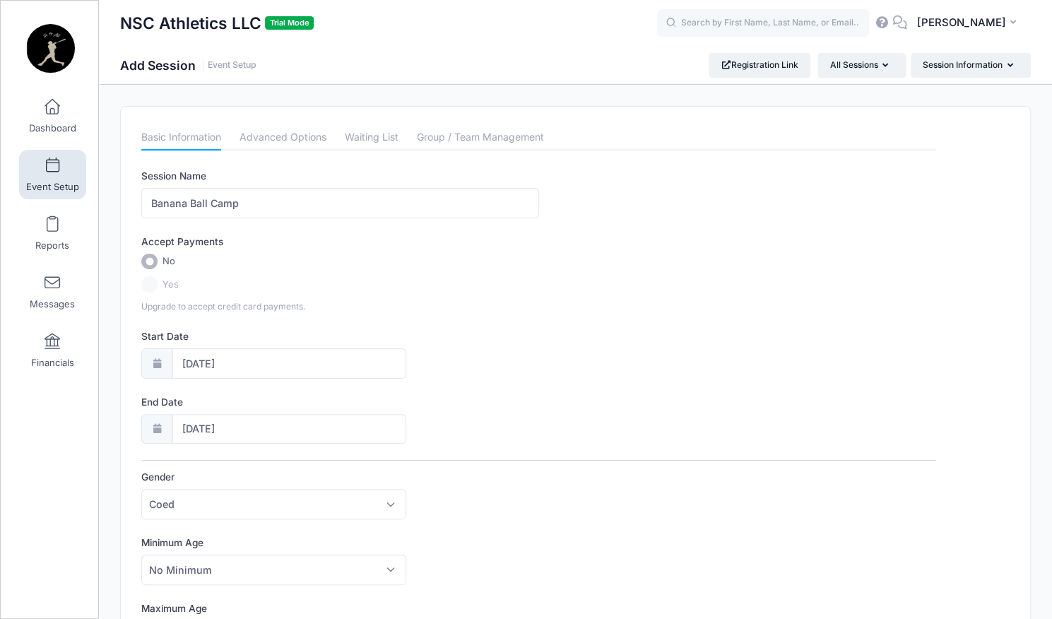
click at [469, 388] on div "Session Name [GEOGRAPHIC_DATA] Accept Payments No Yes Upgrade to accept credit …" at bounding box center [538, 529] width 795 height 721
click at [266, 434] on input "[DATE]" at bounding box center [289, 429] width 234 height 30
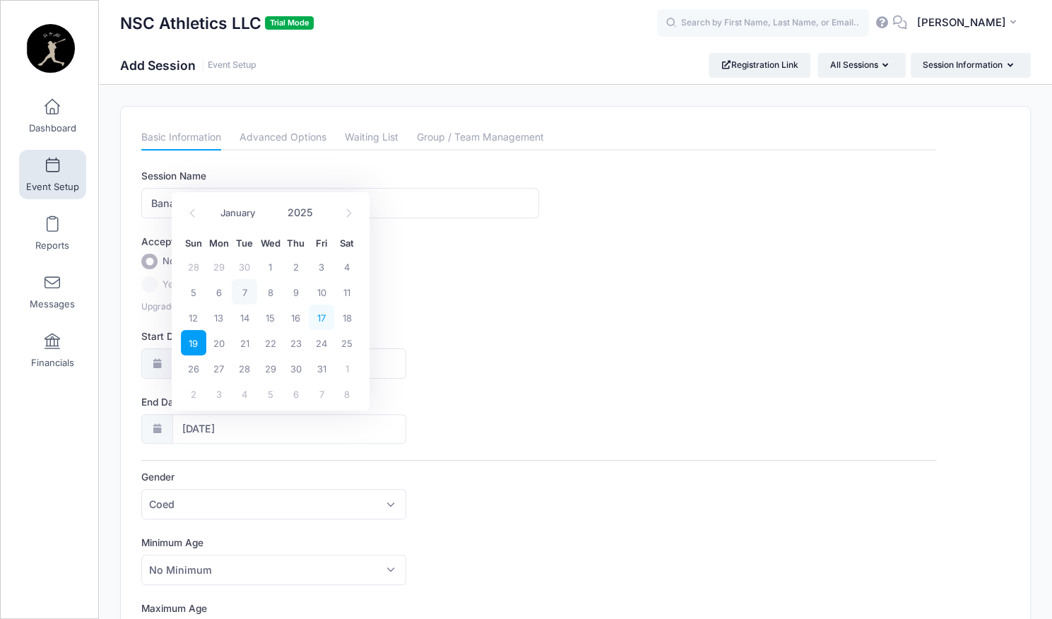
click at [329, 320] on span "17" at bounding box center [321, 316] width 25 height 25
type input "[DATE]"
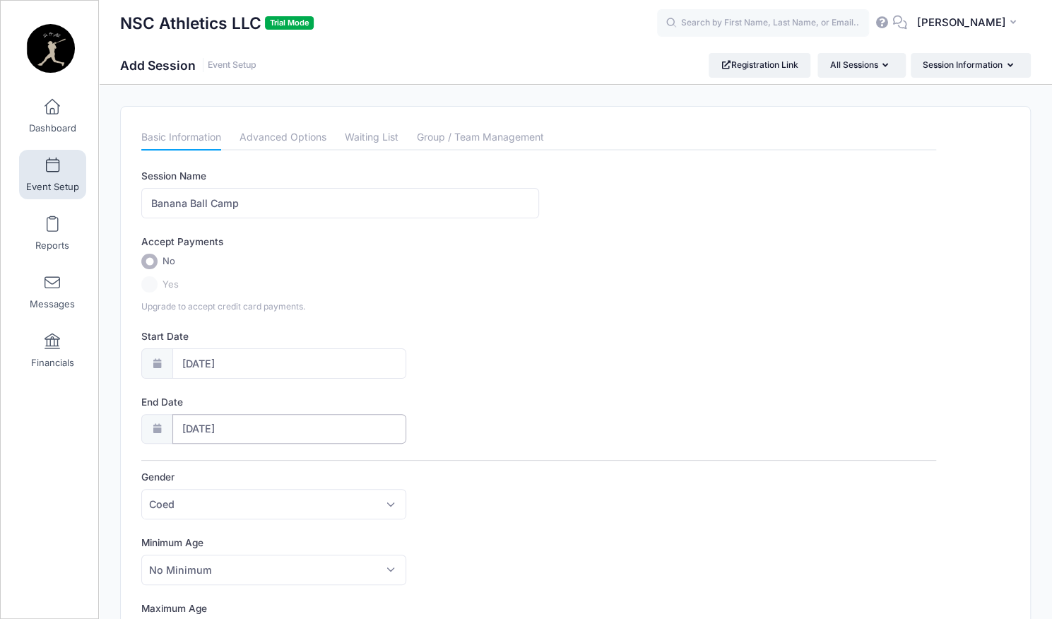
click at [227, 433] on input "[DATE]" at bounding box center [289, 429] width 234 height 30
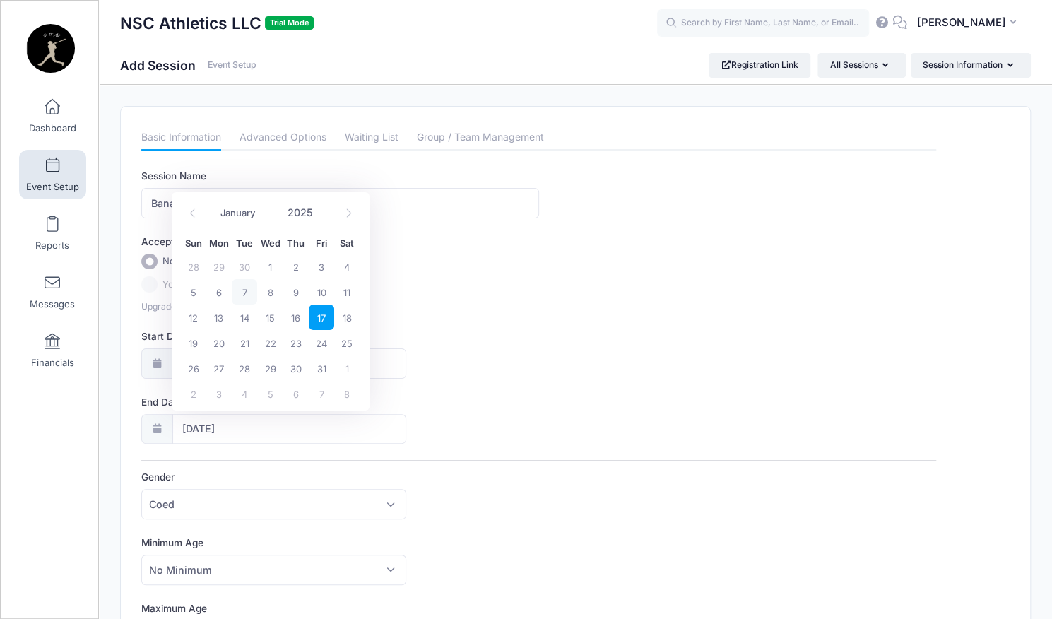
click at [323, 328] on span "17" at bounding box center [321, 316] width 25 height 25
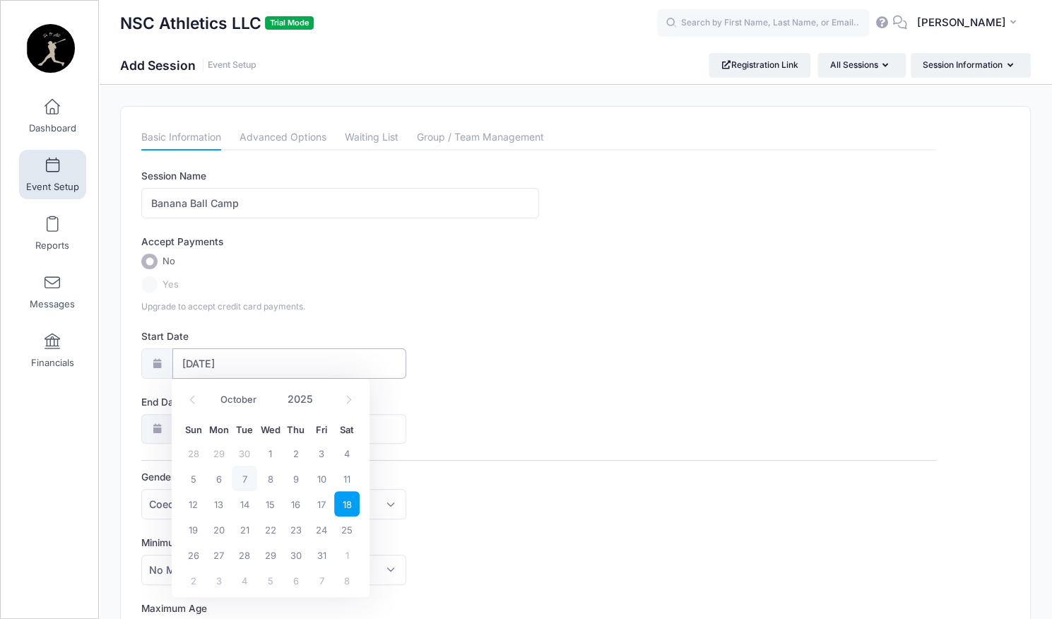
click at [256, 364] on input "10/18/2025" at bounding box center [289, 363] width 234 height 30
click at [323, 498] on span "17" at bounding box center [321, 503] width 25 height 25
type input "[DATE]"
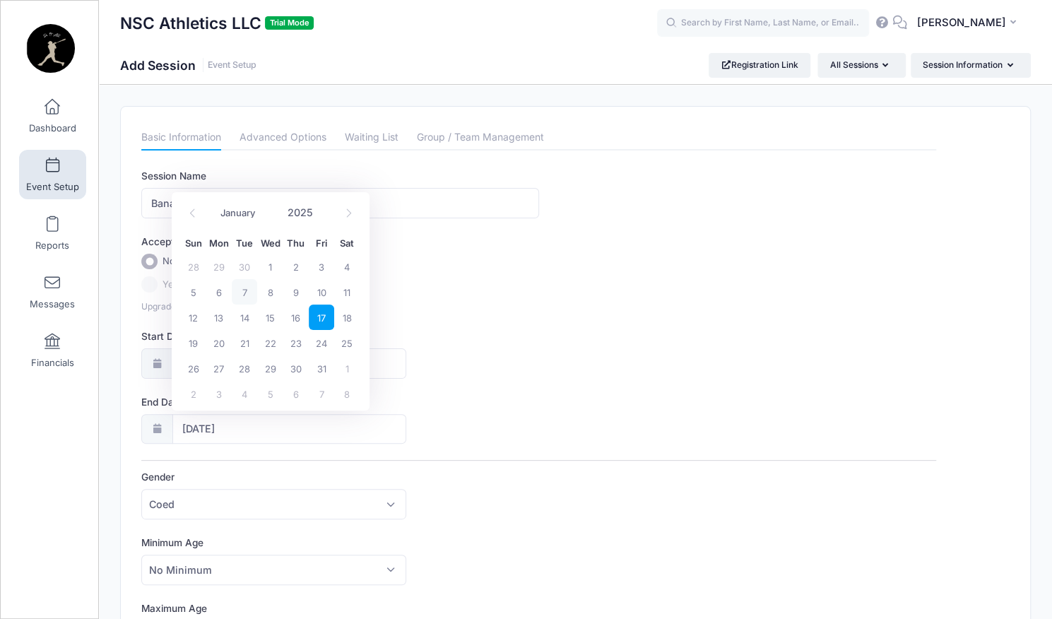
click at [370, 464] on div "Session Name Banana Ball Camp Accept Payments No Yes Upgrade to accept credit c…" at bounding box center [538, 529] width 795 height 721
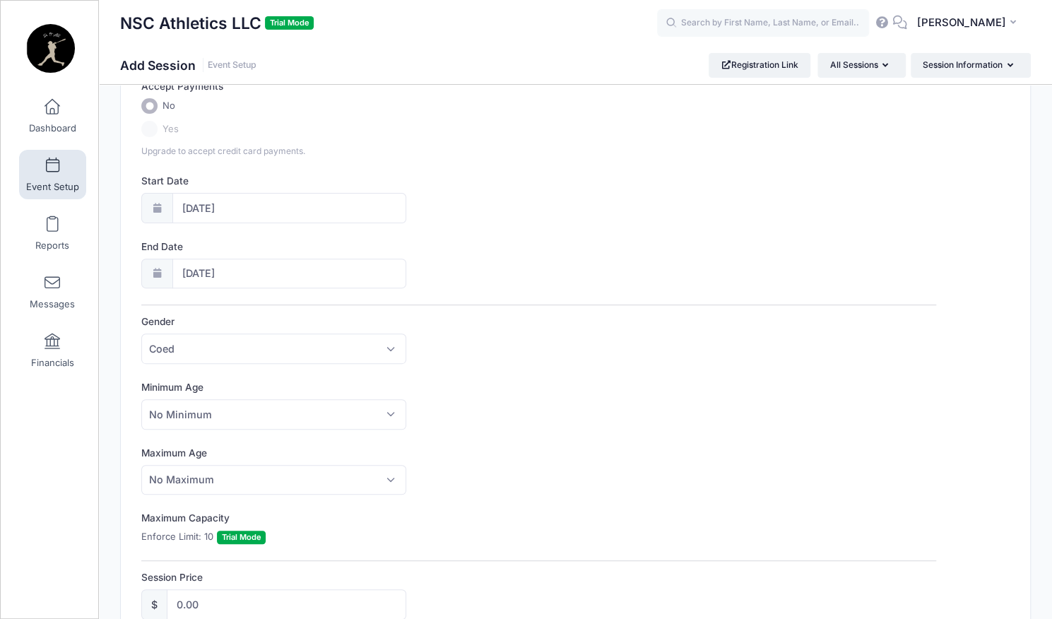
scroll to position [157, 0]
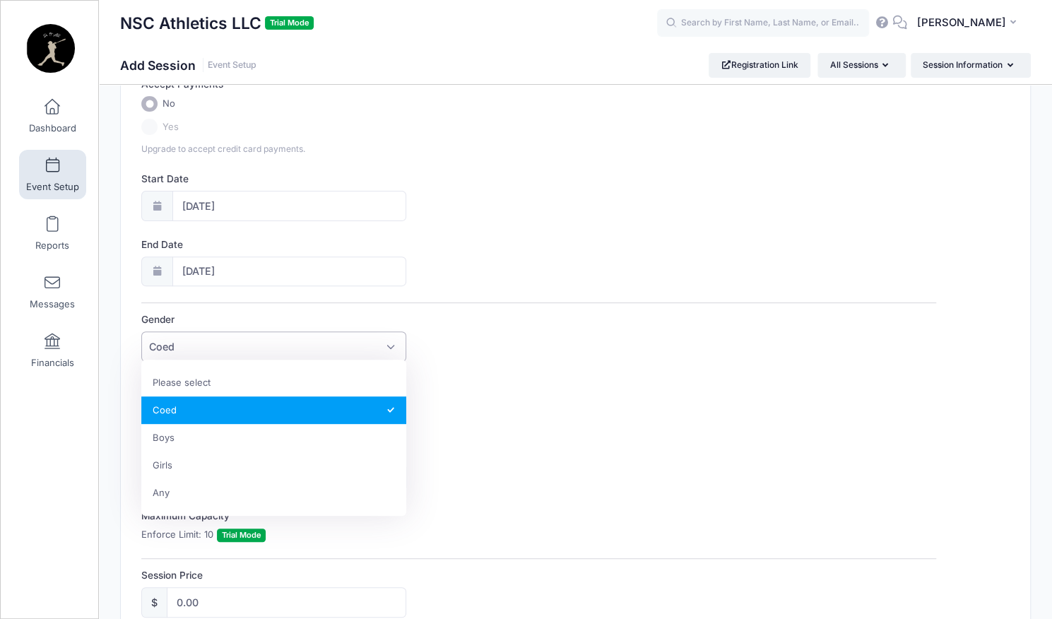
click at [243, 333] on span "Coed" at bounding box center [273, 346] width 265 height 30
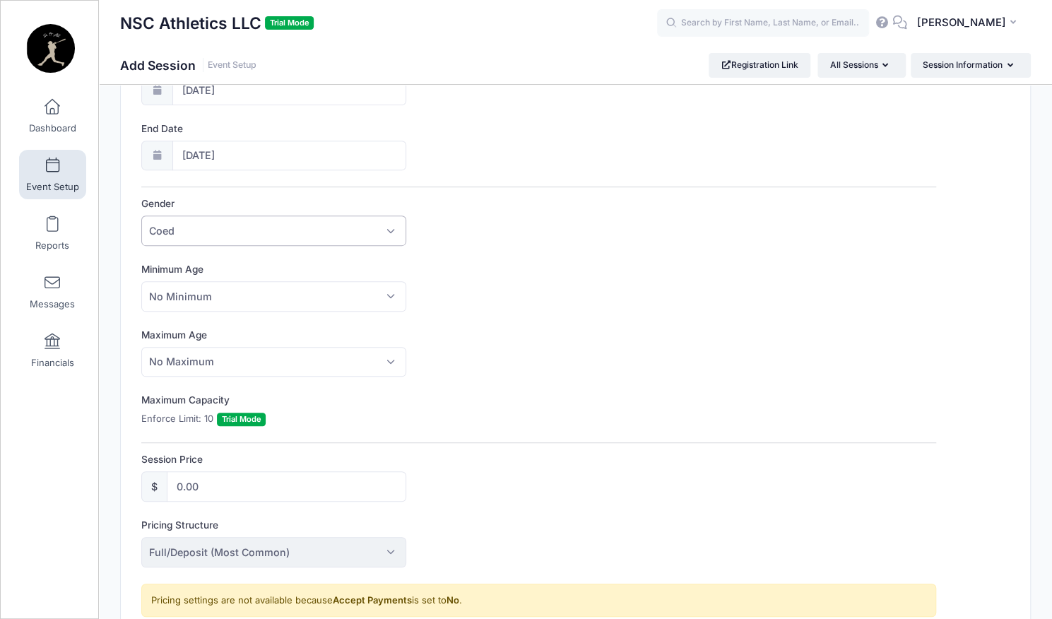
scroll to position [274, 0]
click at [260, 273] on label "Minimum Age" at bounding box center [339, 268] width 397 height 14
click at [142, 280] on select "No Minimum 1 2 3 4 5 6 7 8 9 10 11 12 13 14 15 16 17 18 19 20 21 22 23 24 25 26…" at bounding box center [141, 280] width 1 height 1
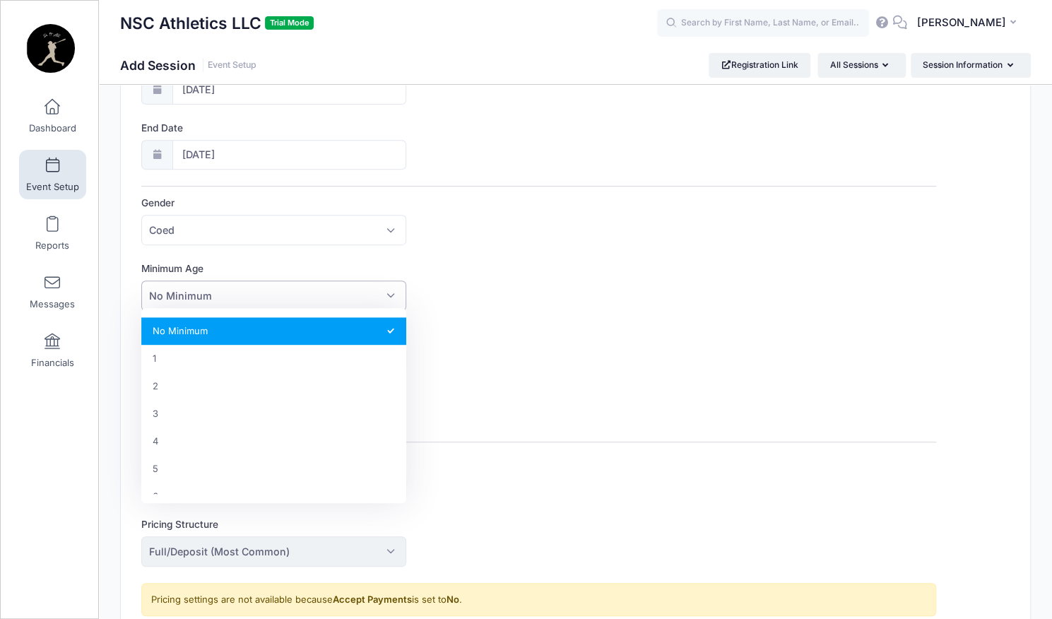
click at [256, 294] on span "No Minimum" at bounding box center [273, 295] width 265 height 30
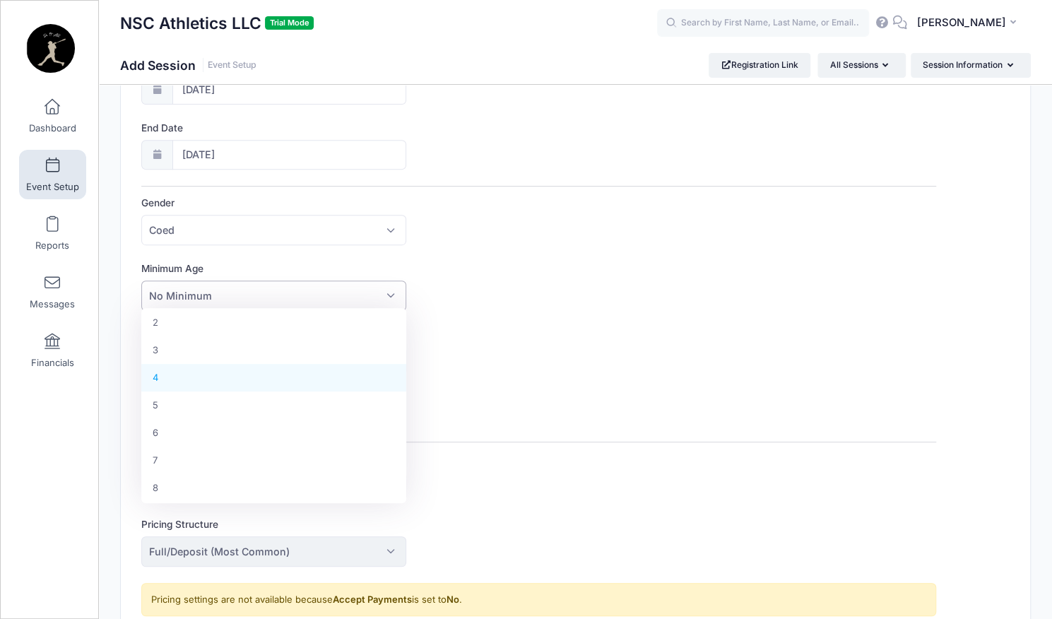
scroll to position [65, 0]
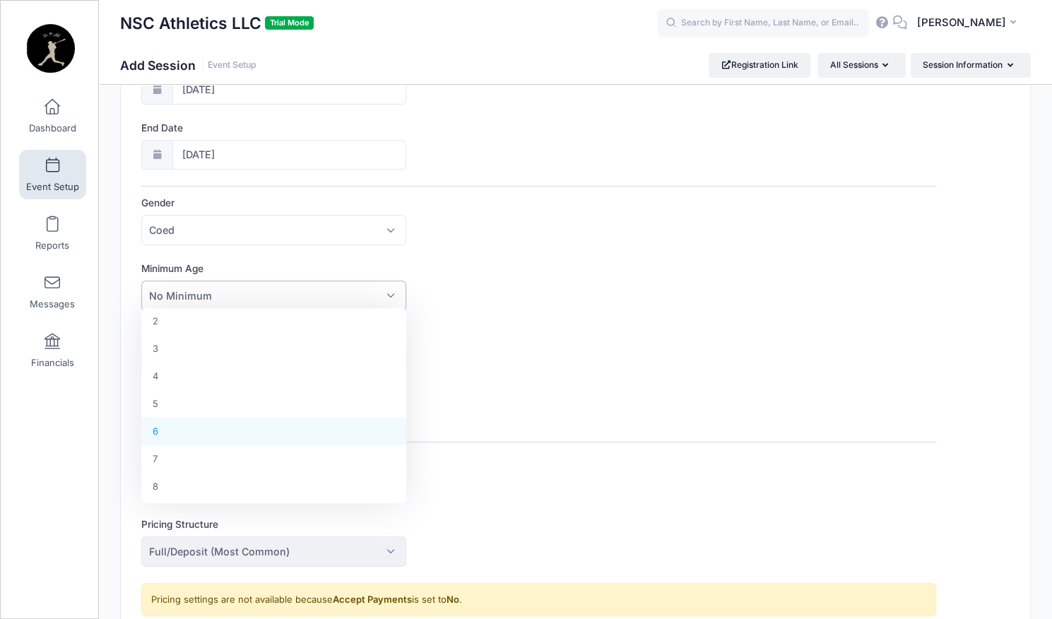
select select "6"
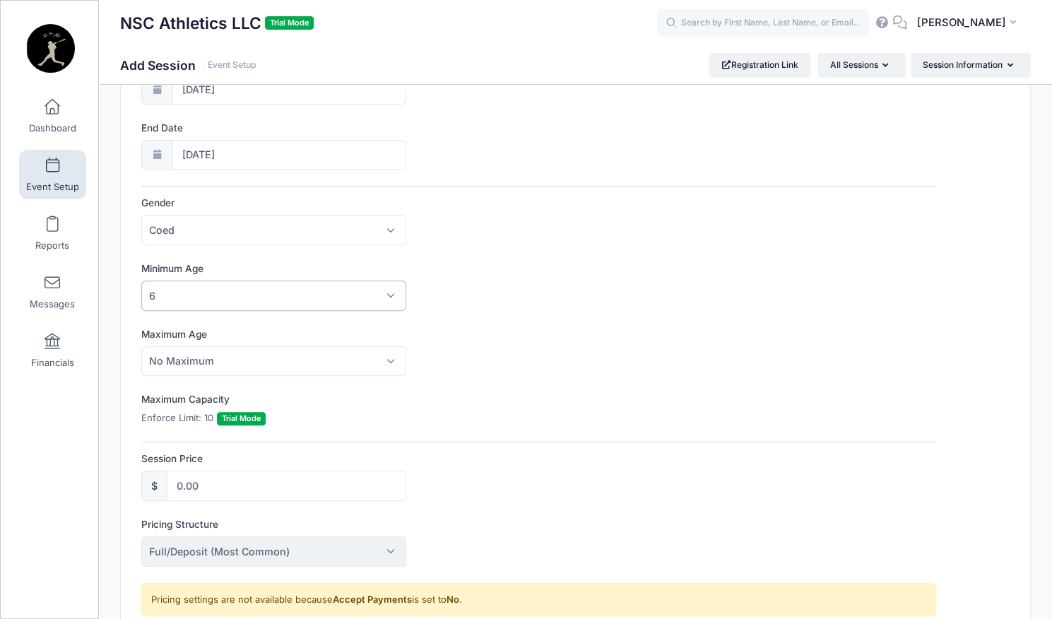
click at [231, 341] on div "Maximum Age No Maximum 1 2 3 4 5 6 7 8 9 10 11 12 13 14 15 16 17 18 19 20 21 22…" at bounding box center [538, 351] width 795 height 49
click at [221, 360] on span "No Maximum" at bounding box center [273, 361] width 265 height 30
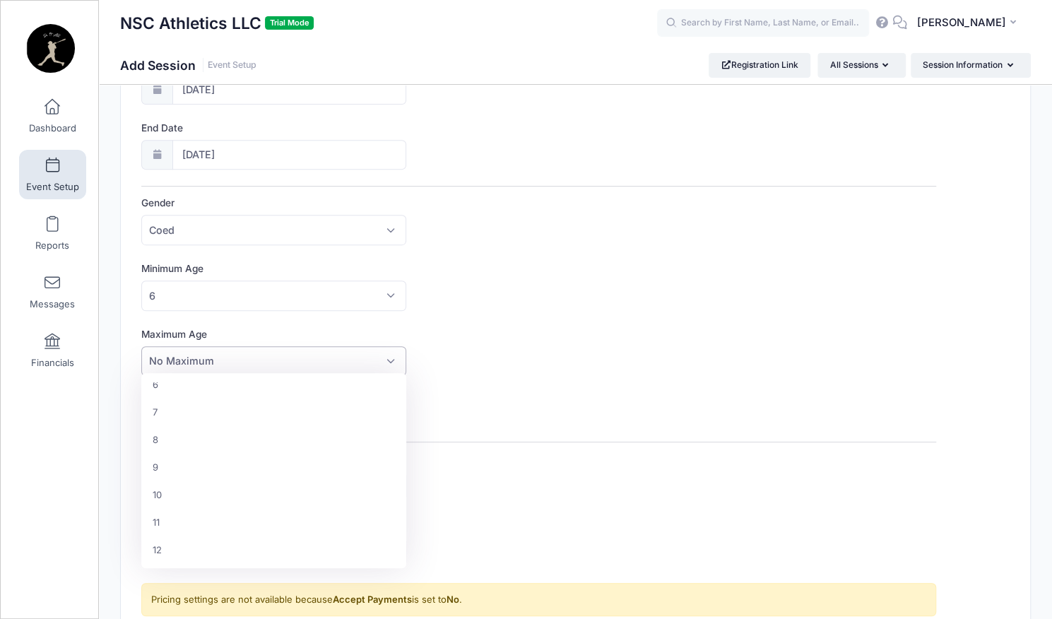
scroll to position [179, 0]
select select "12"
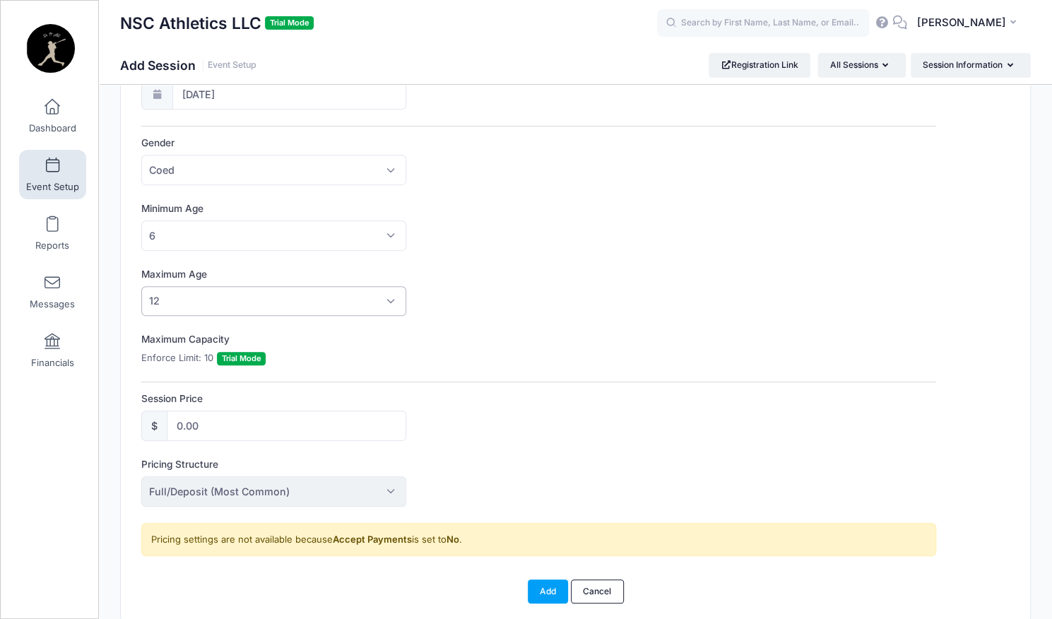
scroll to position [336, 0]
click at [209, 355] on label "Enforce Limit: 10 Trial Mode" at bounding box center [203, 356] width 124 height 14
click at [246, 357] on span "Trial Mode" at bounding box center [241, 356] width 49 height 13
click at [230, 429] on input "0.00" at bounding box center [286, 423] width 239 height 30
type input "0"
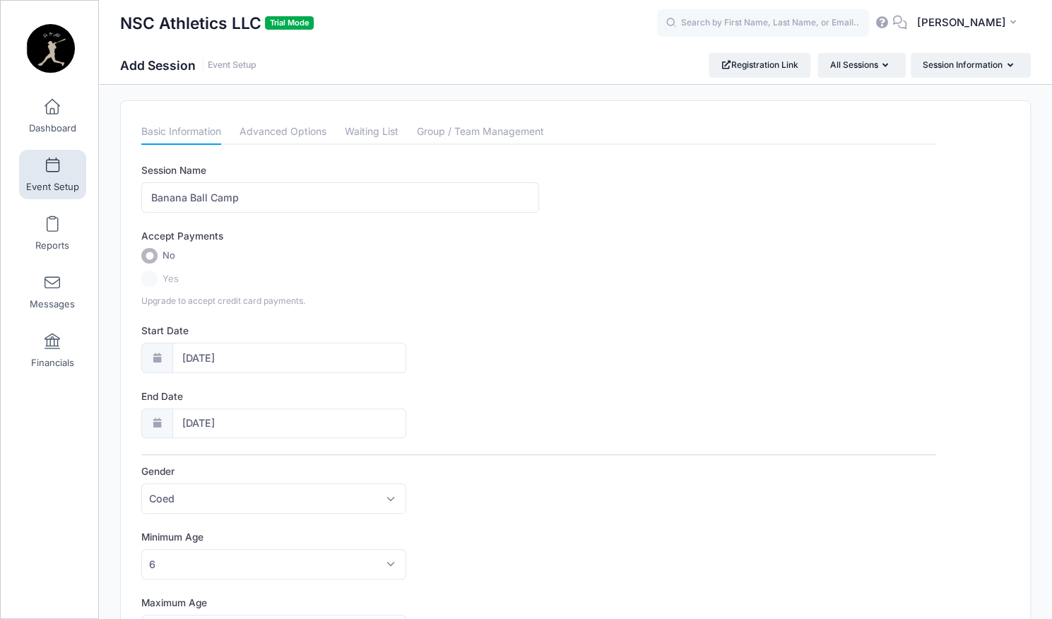
scroll to position [0, 0]
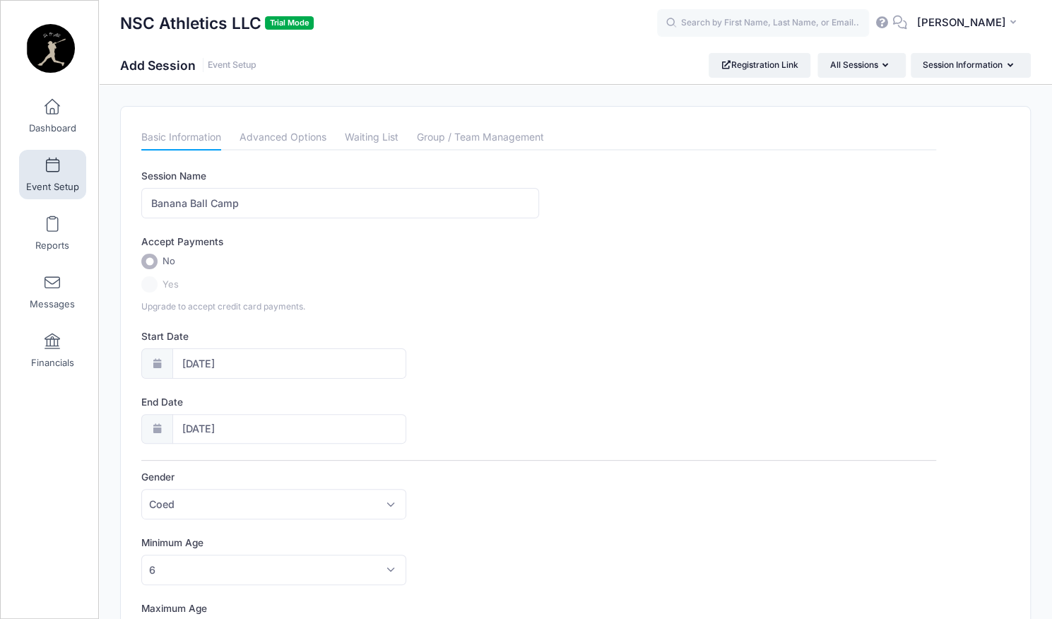
type input "80"
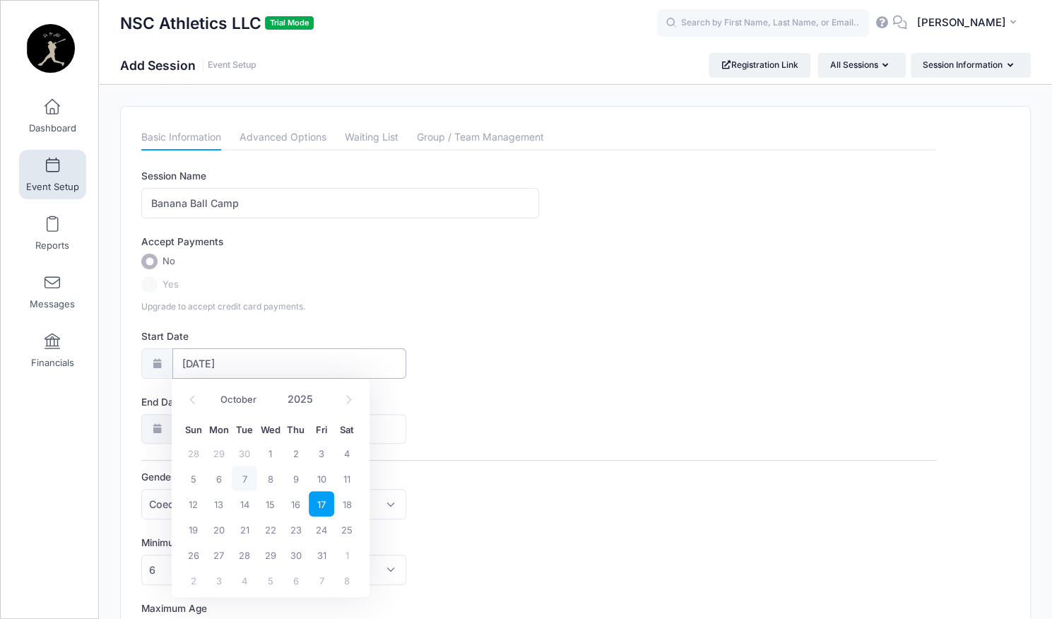
click at [260, 352] on input "[DATE]" at bounding box center [289, 363] width 234 height 30
click at [261, 364] on input "[DATE]" at bounding box center [289, 363] width 234 height 30
click at [486, 383] on div "Session Name Banana Ball Camp Accept Payments No Yes Upgrade to accept credit c…" at bounding box center [538, 529] width 795 height 721
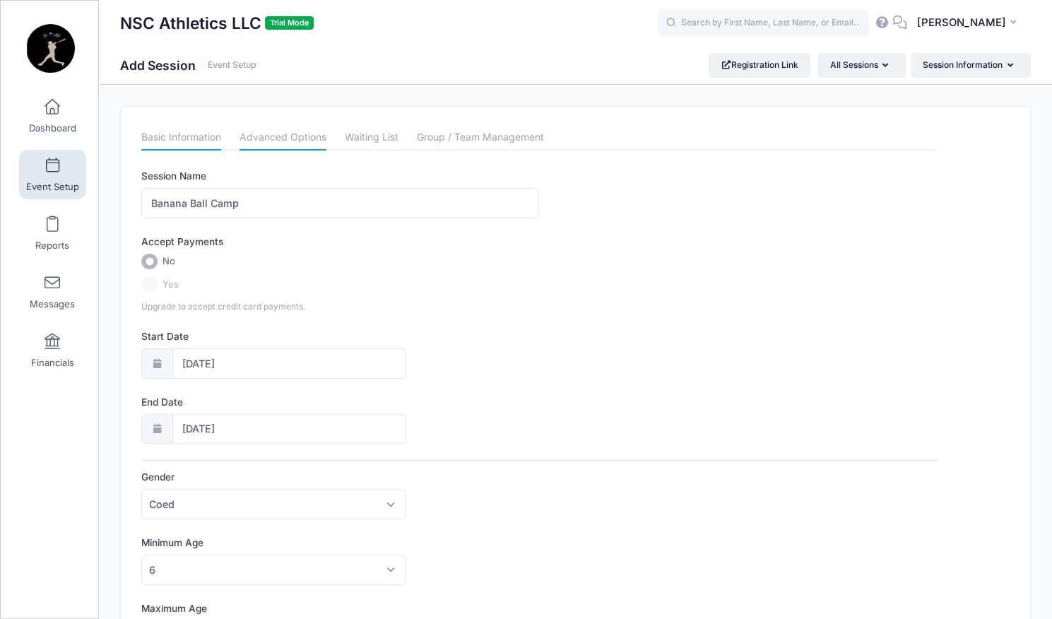
click at [275, 141] on link "Advanced Options" at bounding box center [282, 137] width 87 height 25
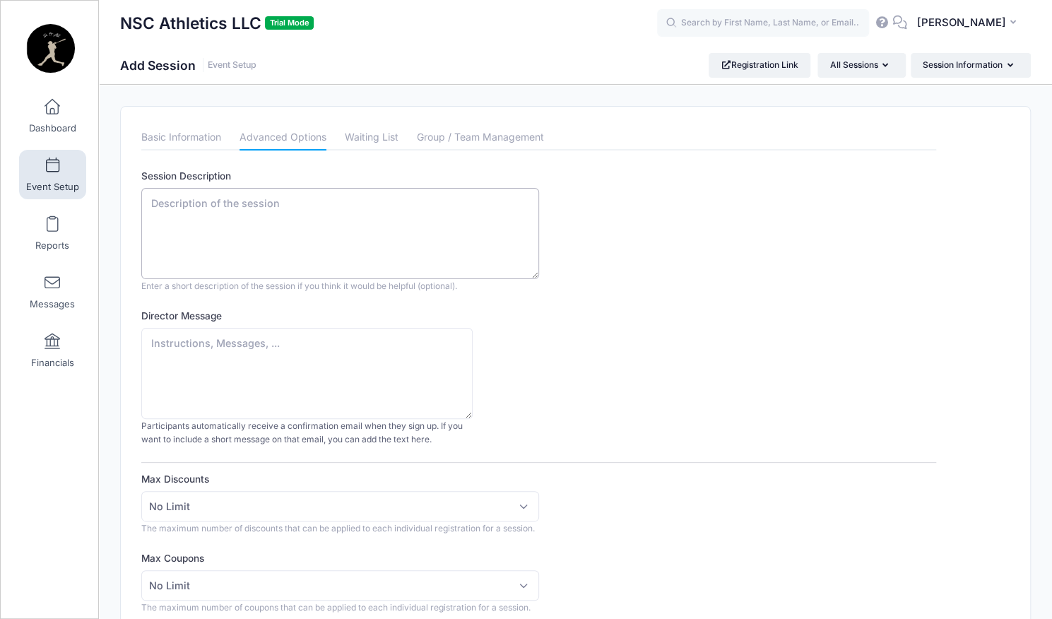
click at [275, 225] on textarea "Session Description" at bounding box center [339, 233] width 397 height 91
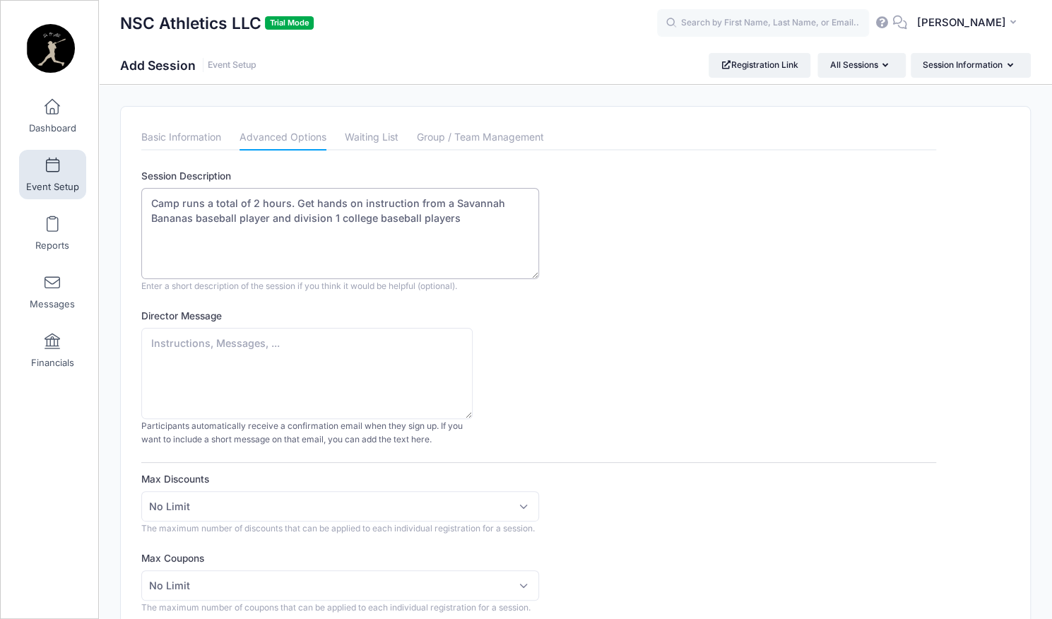
click at [151, 201] on textarea "Camp runs a total of 2 hours. Get hands on instruction from a Savannah Bananas …" at bounding box center [339, 233] width 397 height 91
drag, startPoint x: 151, startPoint y: 201, endPoint x: 530, endPoint y: 285, distance: 387.6
click at [530, 285] on div "The Banana Ball camp, run by Danny Hosley a Savannah Banana, is a a funCamp run…" at bounding box center [339, 240] width 397 height 105
paste textarea "Step into the wild world of Banana Ball and learn the game that’s flipping base…"
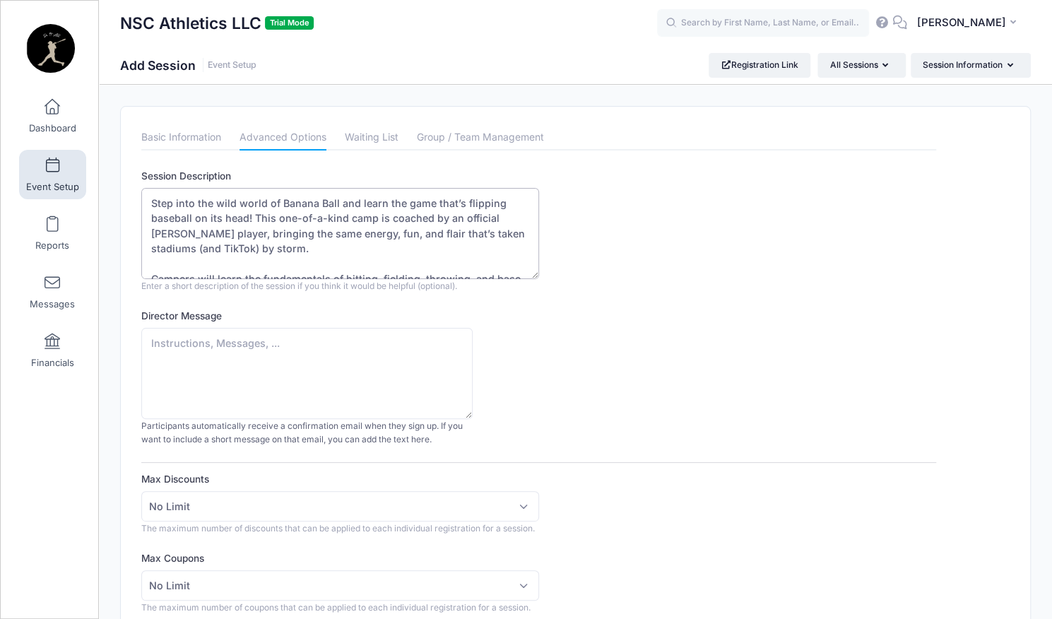
drag, startPoint x: 335, startPoint y: 250, endPoint x: 189, endPoint y: 253, distance: 145.5
click at [189, 253] on textarea "Step into the wild world of Banana Ball and learn the game that’s flipping base…" at bounding box center [339, 233] width 397 height 91
click at [228, 248] on textarea "Step into the wild world of Banana Ball and learn the game that’s flipping base…" at bounding box center [339, 233] width 397 height 91
drag, startPoint x: 227, startPoint y: 248, endPoint x: 291, endPoint y: 249, distance: 64.3
click at [291, 249] on textarea "Step into the wild world of Banana Ball and learn the game that’s flipping base…" at bounding box center [339, 233] width 397 height 91
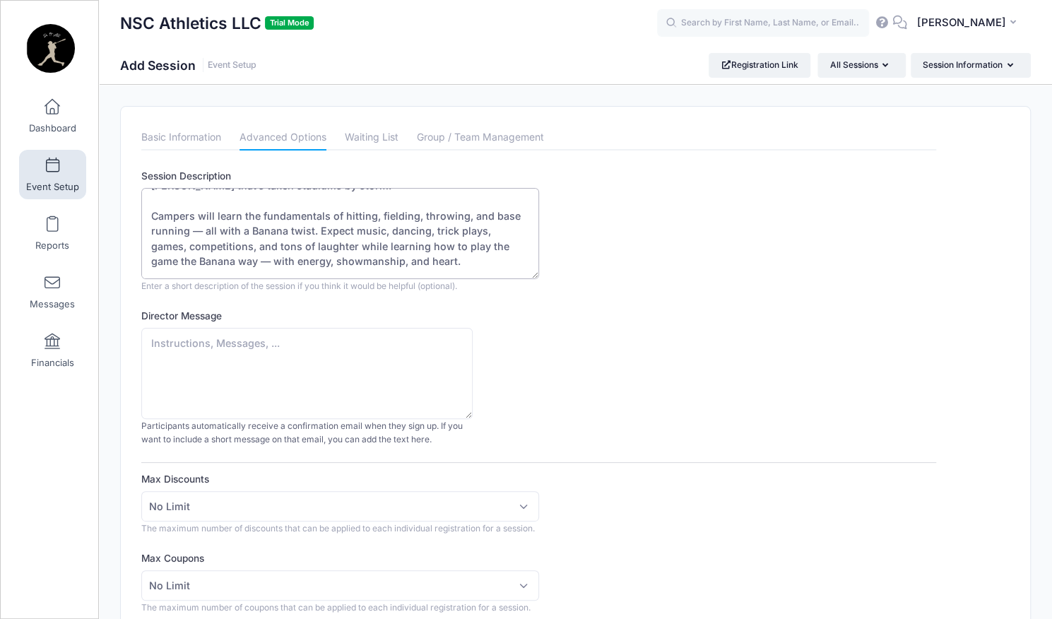
scroll to position [64, 0]
drag, startPoint x: 317, startPoint y: 228, endPoint x: 428, endPoint y: 231, distance: 110.9
click at [428, 231] on textarea "Step into the wild world of Banana Ball and learn the game that’s flipping base…" at bounding box center [339, 233] width 397 height 91
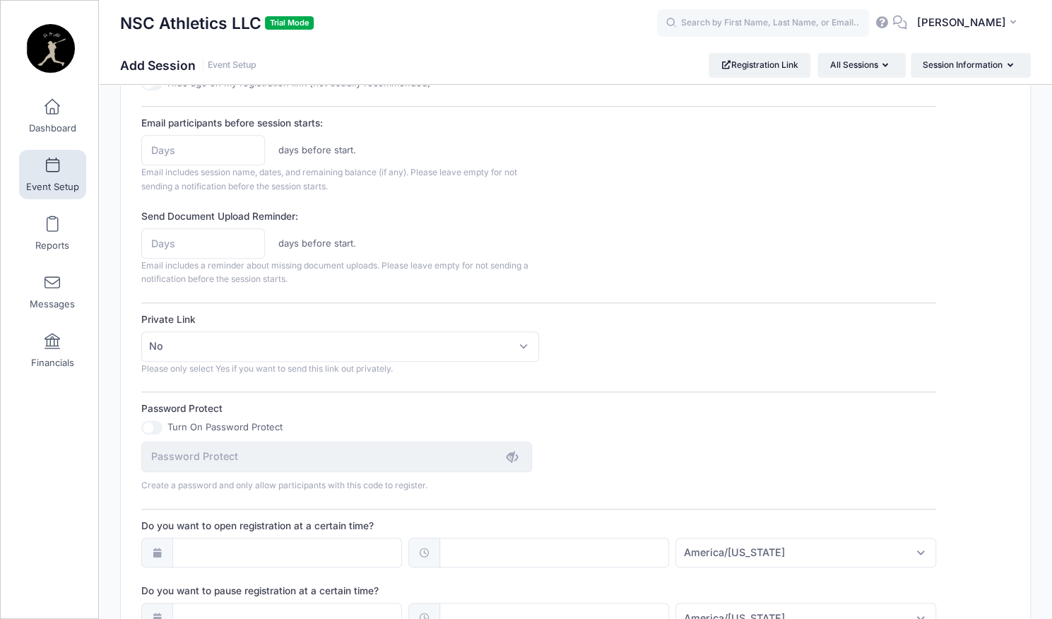
scroll to position [788, 0]
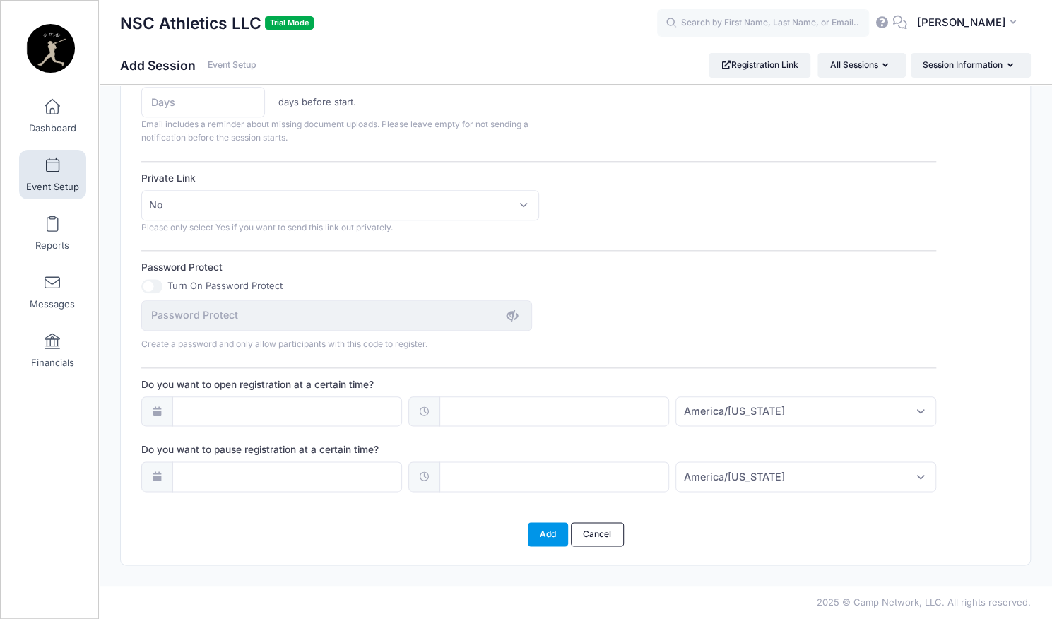
type textarea "Step into the wild world of Banana Ball and learn the game that’s flipping base…"
click at [535, 527] on button "Add" at bounding box center [548, 534] width 41 height 24
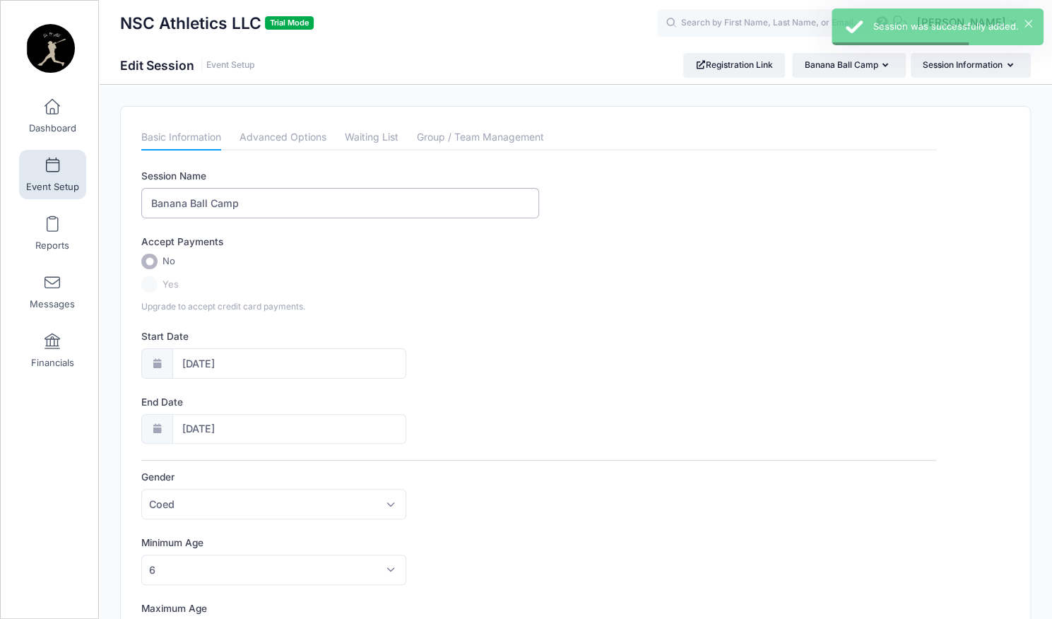
click at [268, 198] on input "Banana Ball Camp" at bounding box center [339, 203] width 397 height 30
click at [151, 200] on input "Banana Ball Camp" at bounding box center [339, 203] width 397 height 30
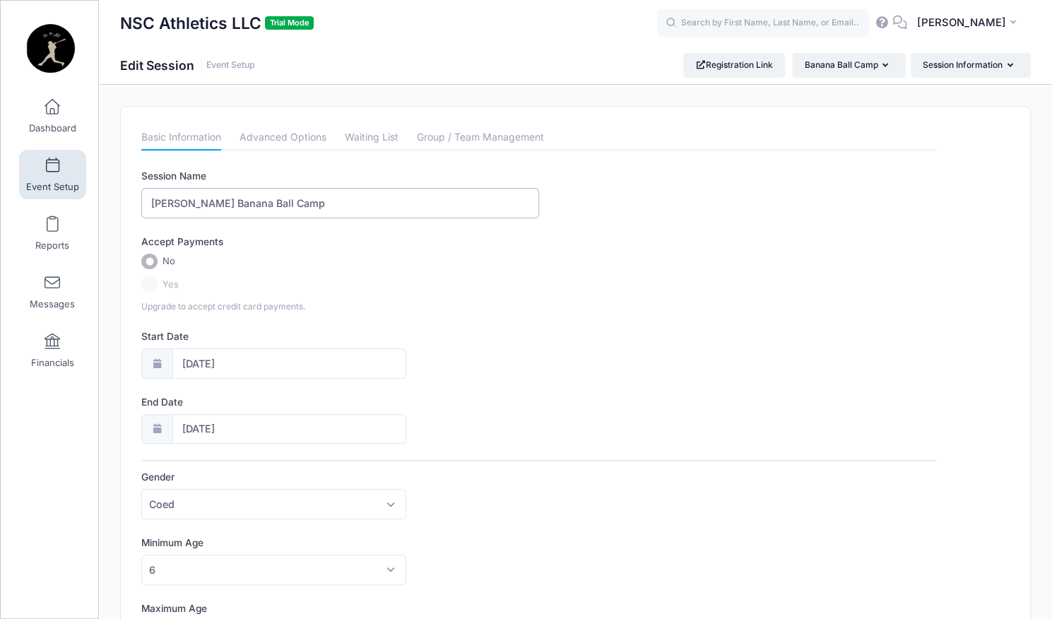
click at [337, 194] on input "[PERSON_NAME] Banana Ball Camp" at bounding box center [339, 203] width 397 height 30
click at [205, 207] on input "[PERSON_NAME] Banana Ball Camp" at bounding box center [339, 203] width 397 height 30
click at [340, 213] on input "[PERSON_NAME] Banana Ball Camp" at bounding box center [339, 203] width 397 height 30
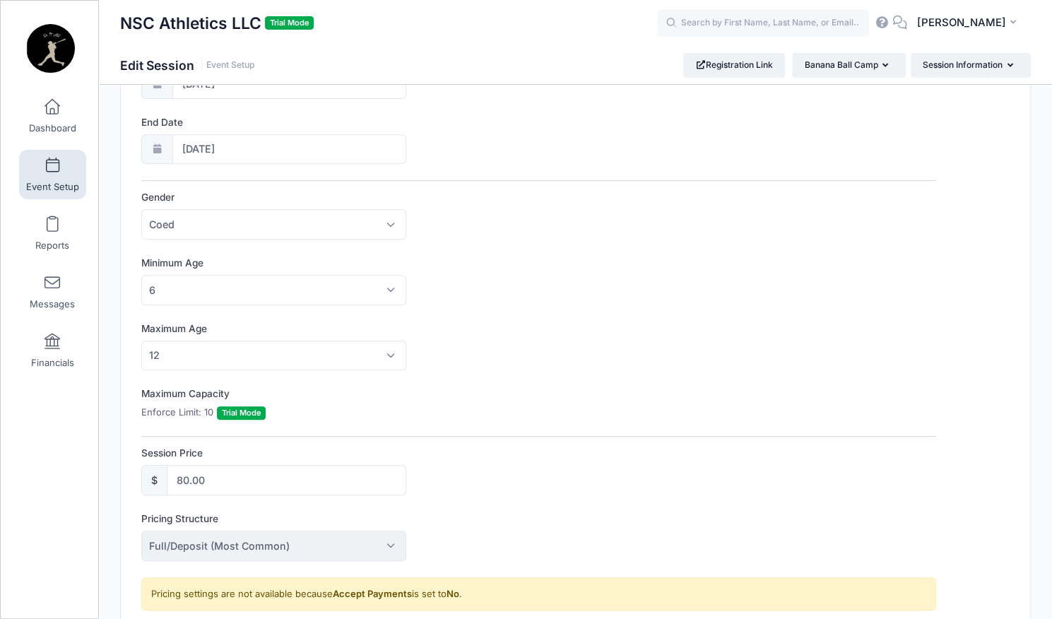
scroll to position [386, 0]
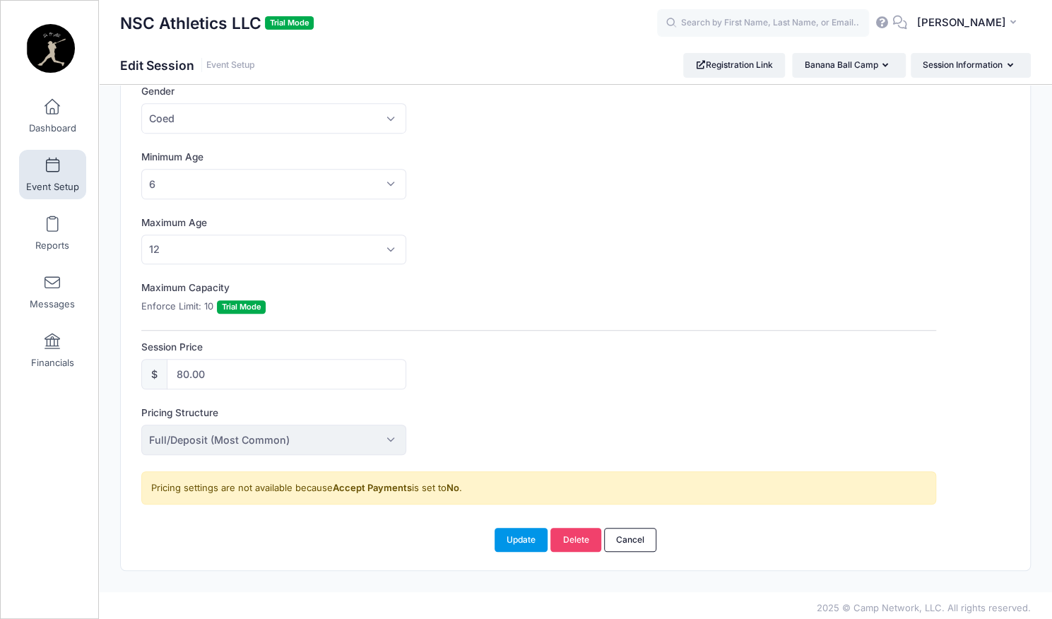
type input "[PERSON_NAME] Banana Ball Camp"
click at [517, 532] on button "Update" at bounding box center [521, 540] width 54 height 24
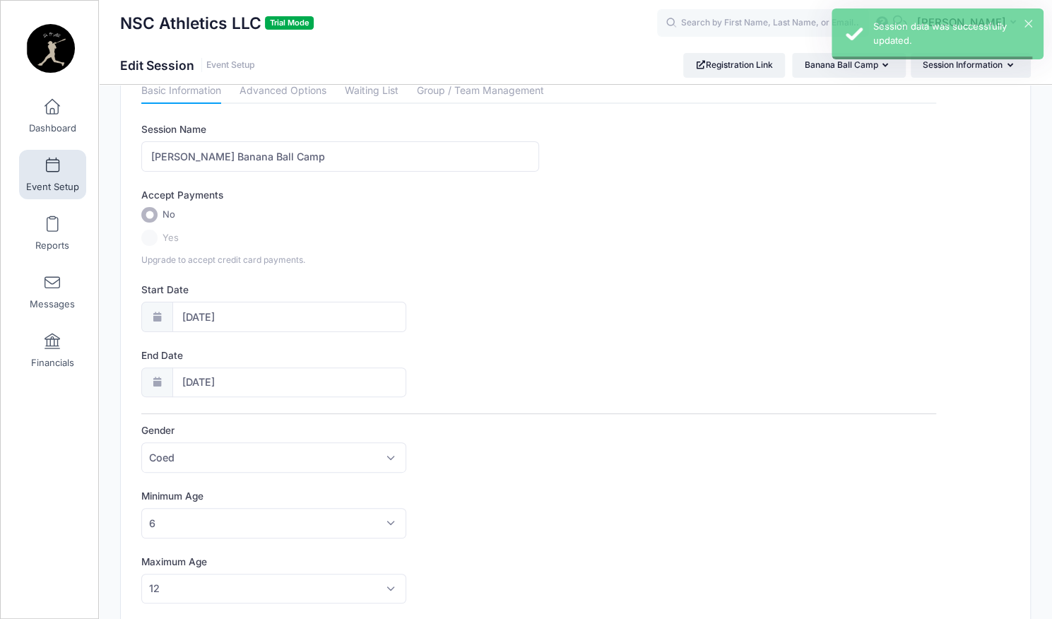
scroll to position [0, 0]
